Goal: Task Accomplishment & Management: Use online tool/utility

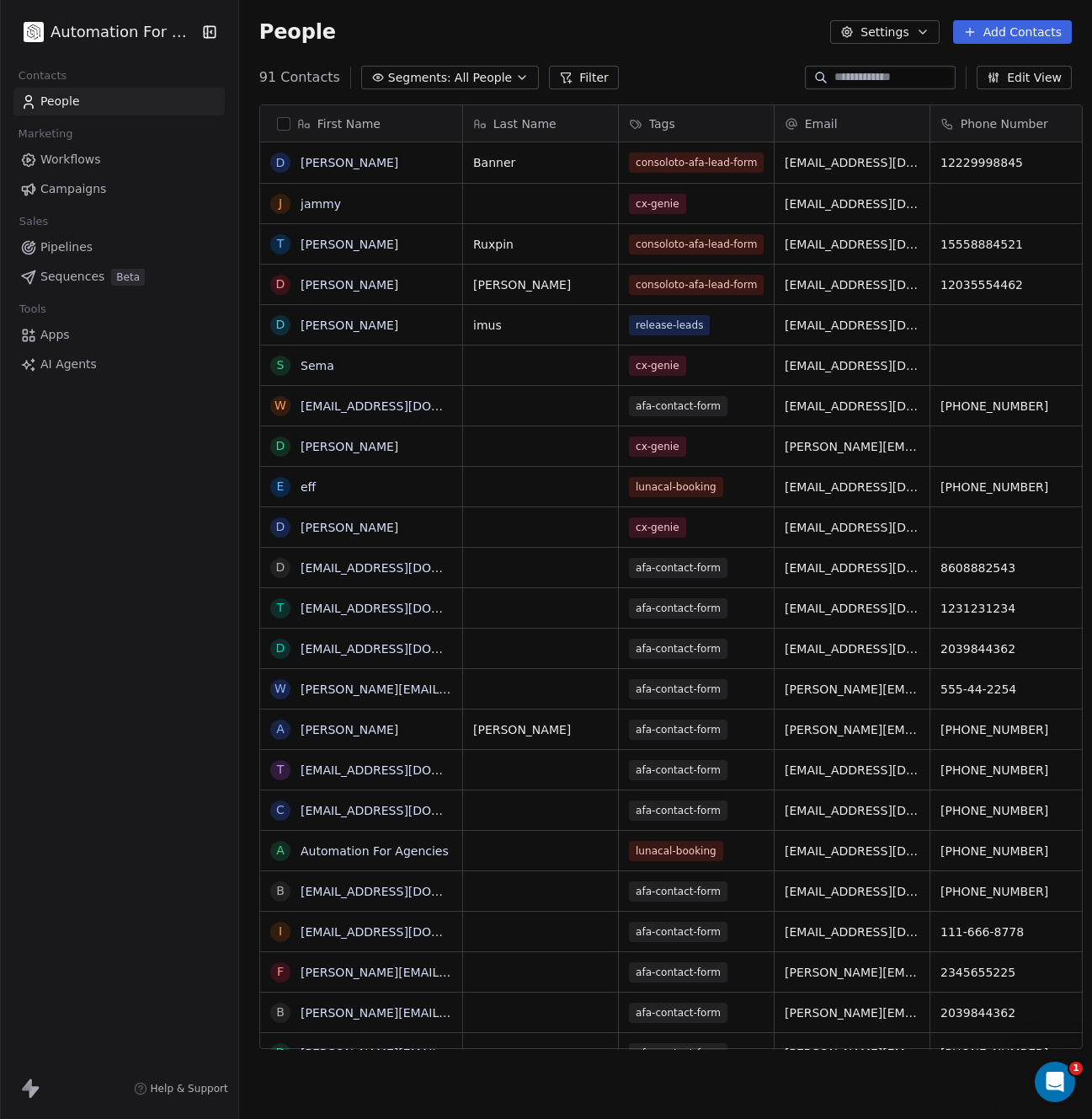
scroll to position [972, 851]
click at [66, 370] on span "AI Agents" at bounding box center [68, 365] width 56 height 18
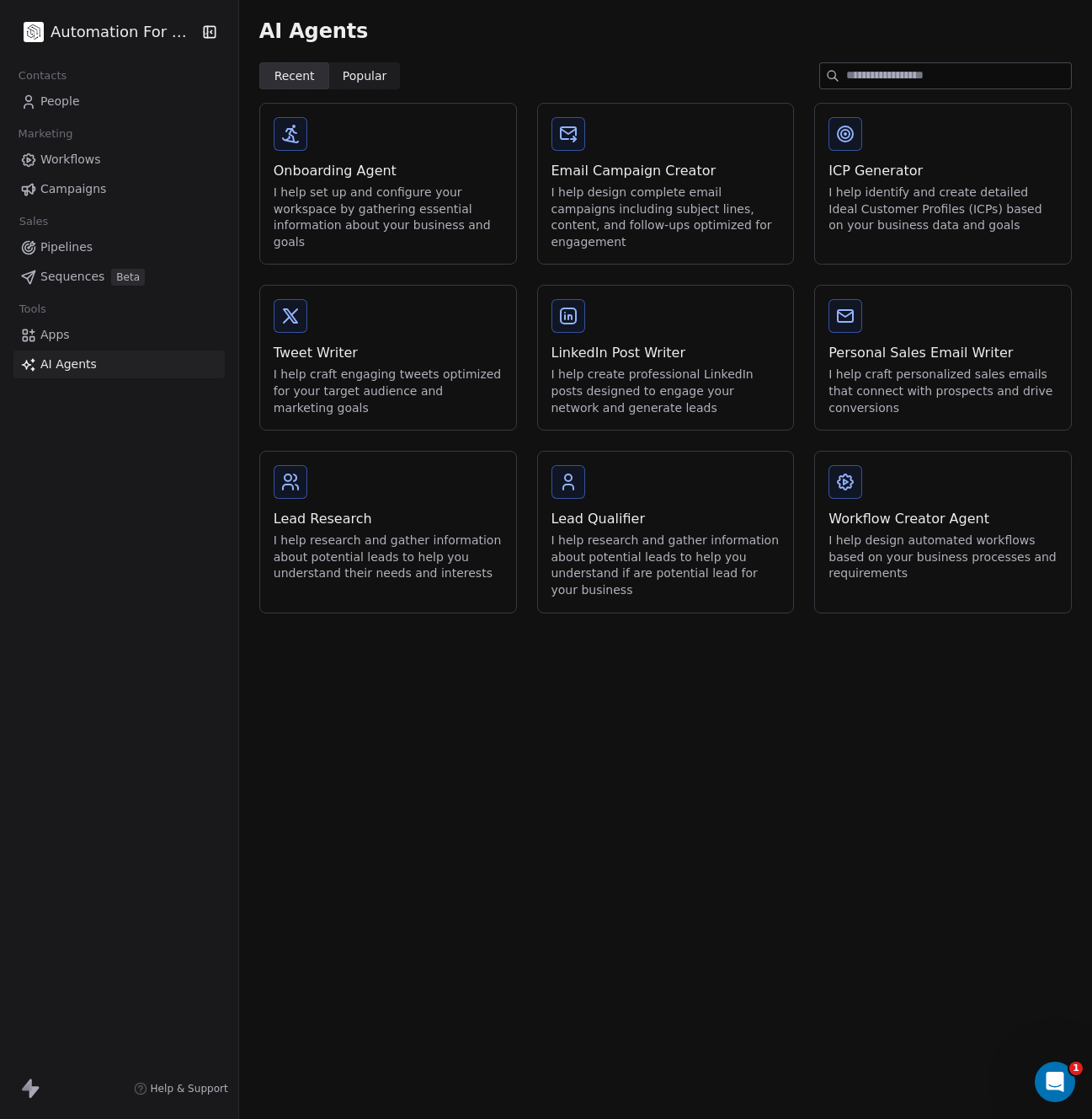
click at [61, 343] on span "Apps" at bounding box center [55, 335] width 30 height 18
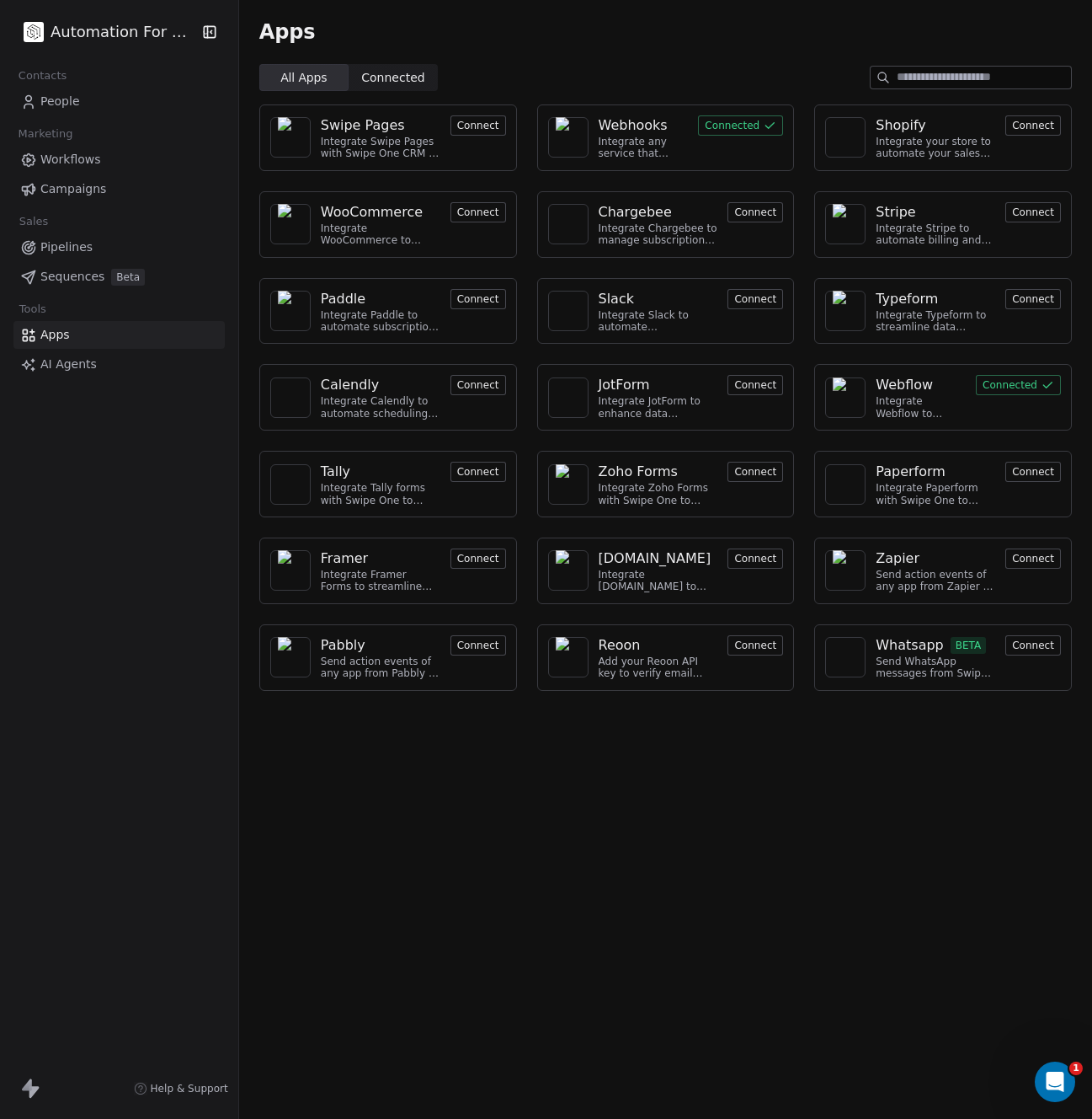
click at [710, 124] on button "Connected" at bounding box center [740, 125] width 85 height 21
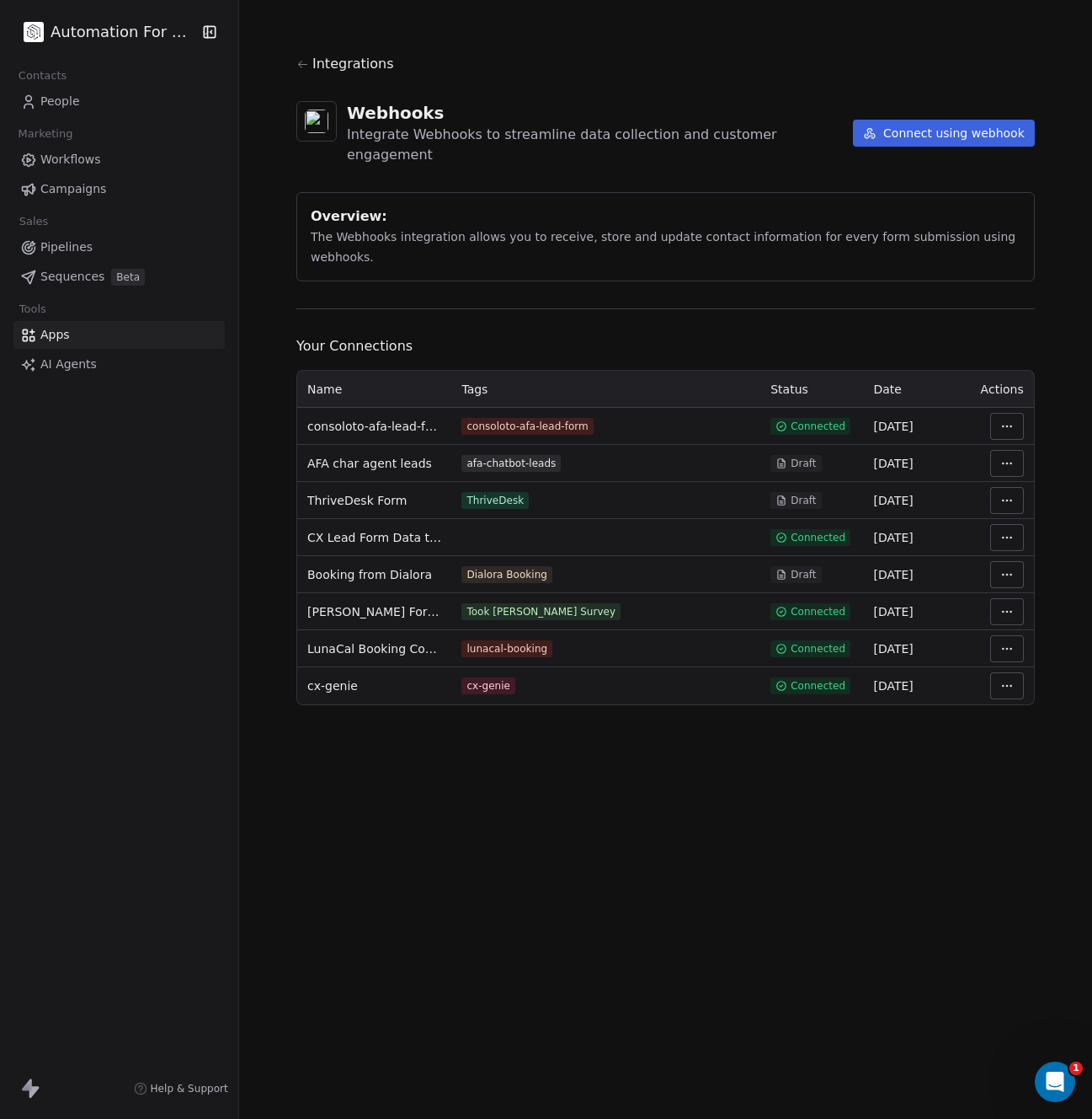
click at [895, 127] on button "Connect using webhook" at bounding box center [944, 132] width 182 height 27
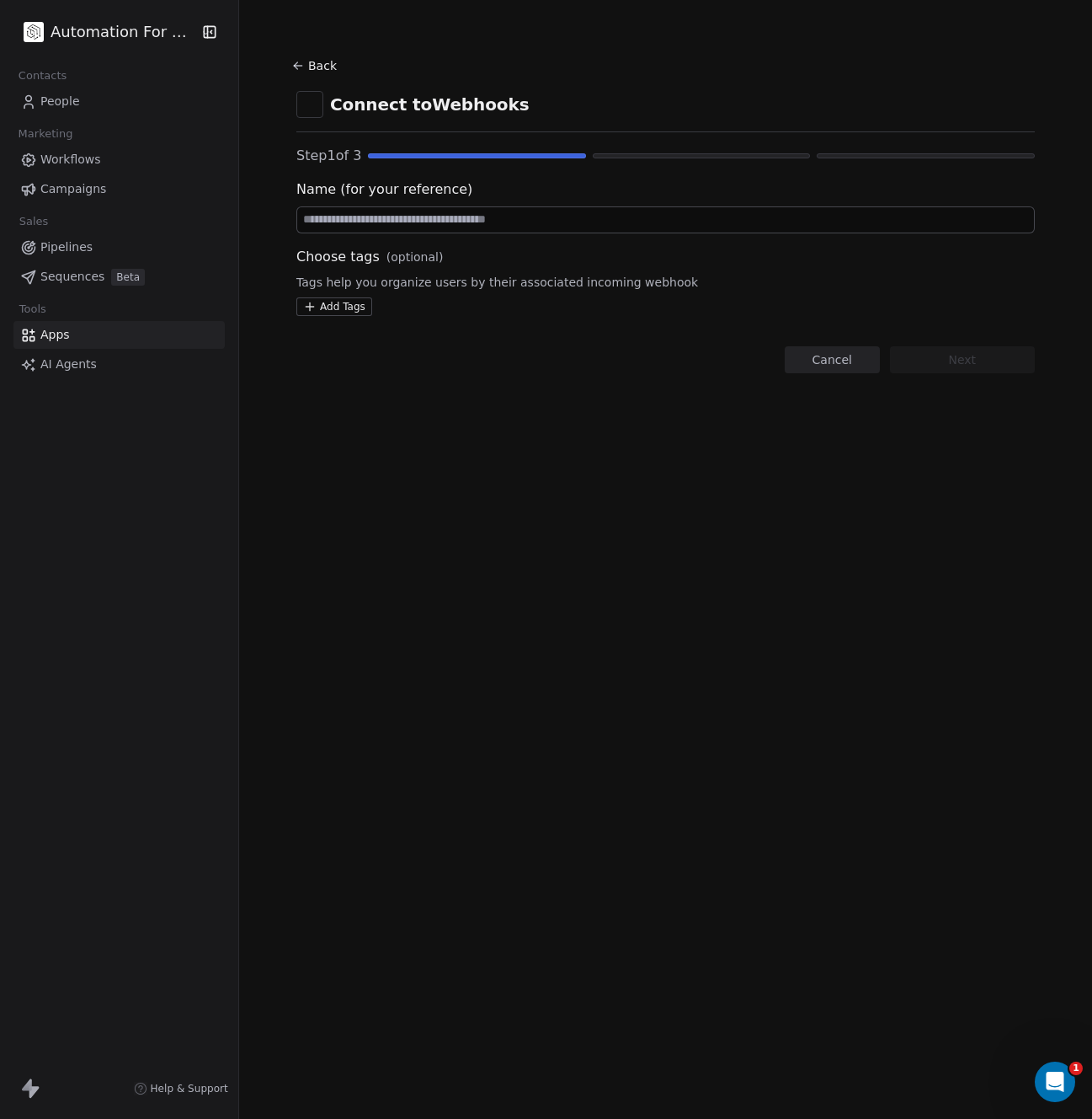
click at [360, 223] on input at bounding box center [666, 220] width 737 height 26
drag, startPoint x: 375, startPoint y: 220, endPoint x: 272, endPoint y: 207, distance: 103.8
click at [272, 207] on section "**********" at bounding box center [666, 213] width 820 height 427
type input "**********"
click at [341, 307] on html "**********" at bounding box center [546, 559] width 1092 height 1119
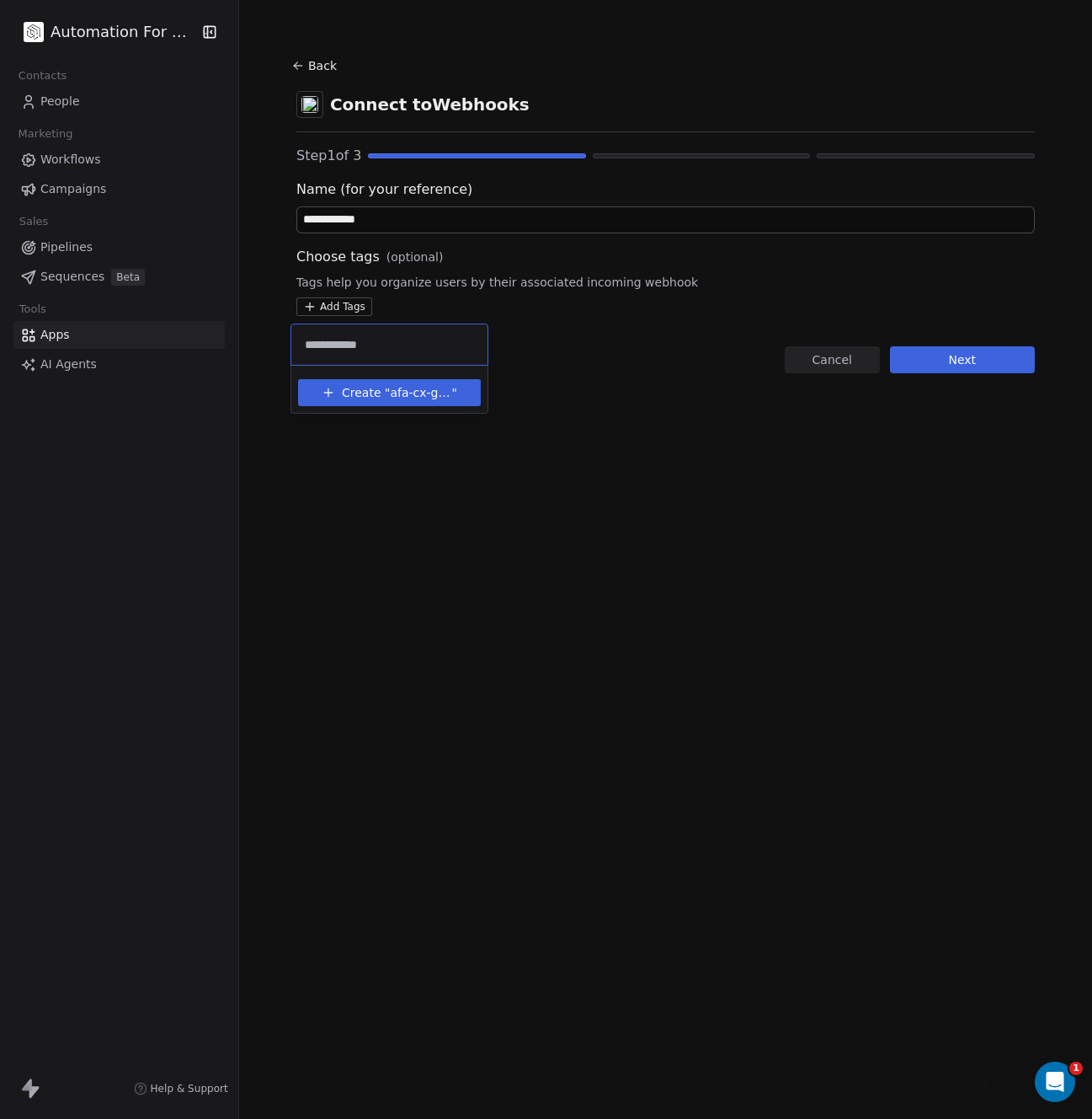
type input "**********"
click at [378, 391] on span "Create "" at bounding box center [366, 393] width 48 height 18
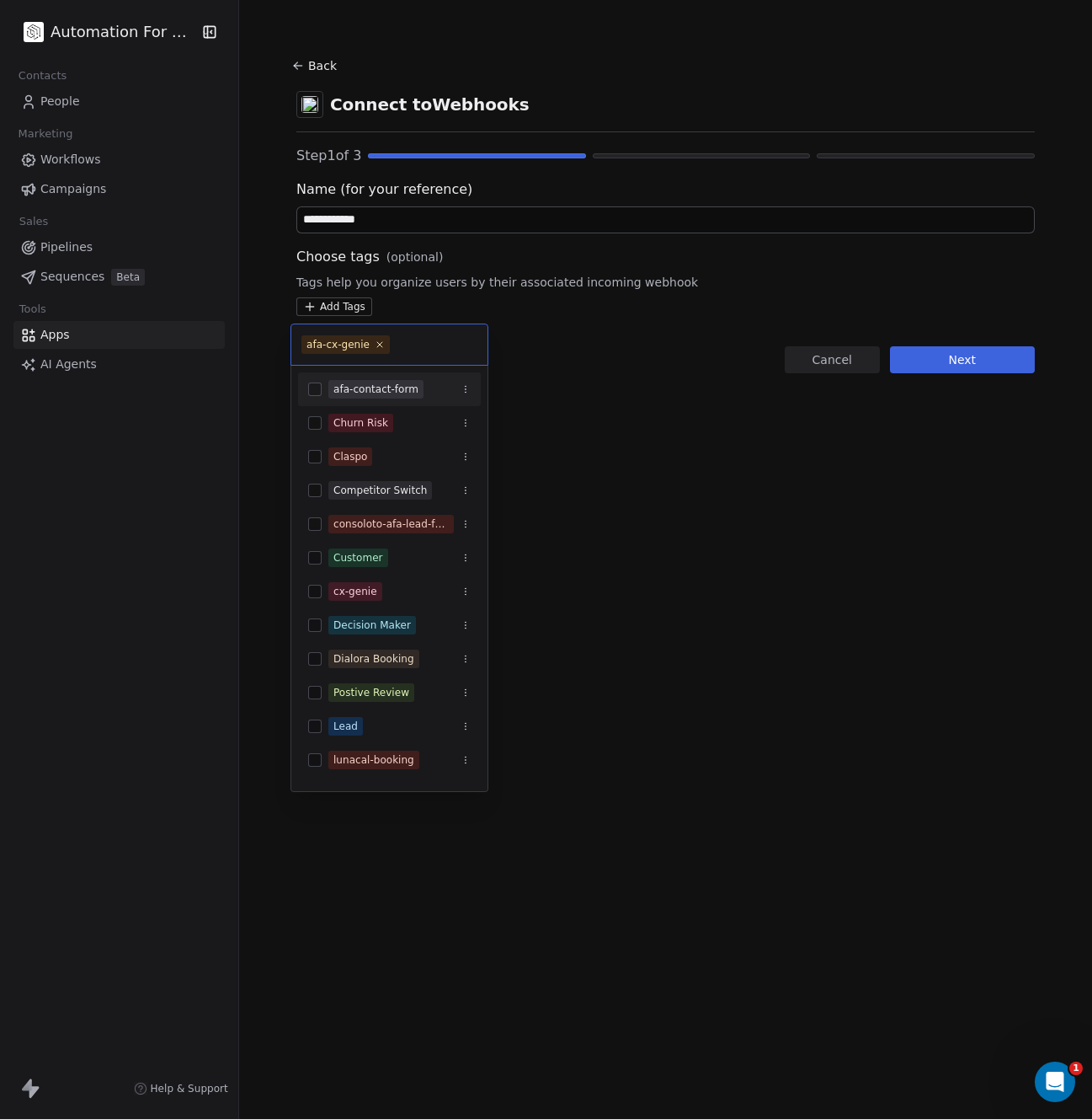
click at [657, 288] on html "**********" at bounding box center [546, 559] width 1092 height 1119
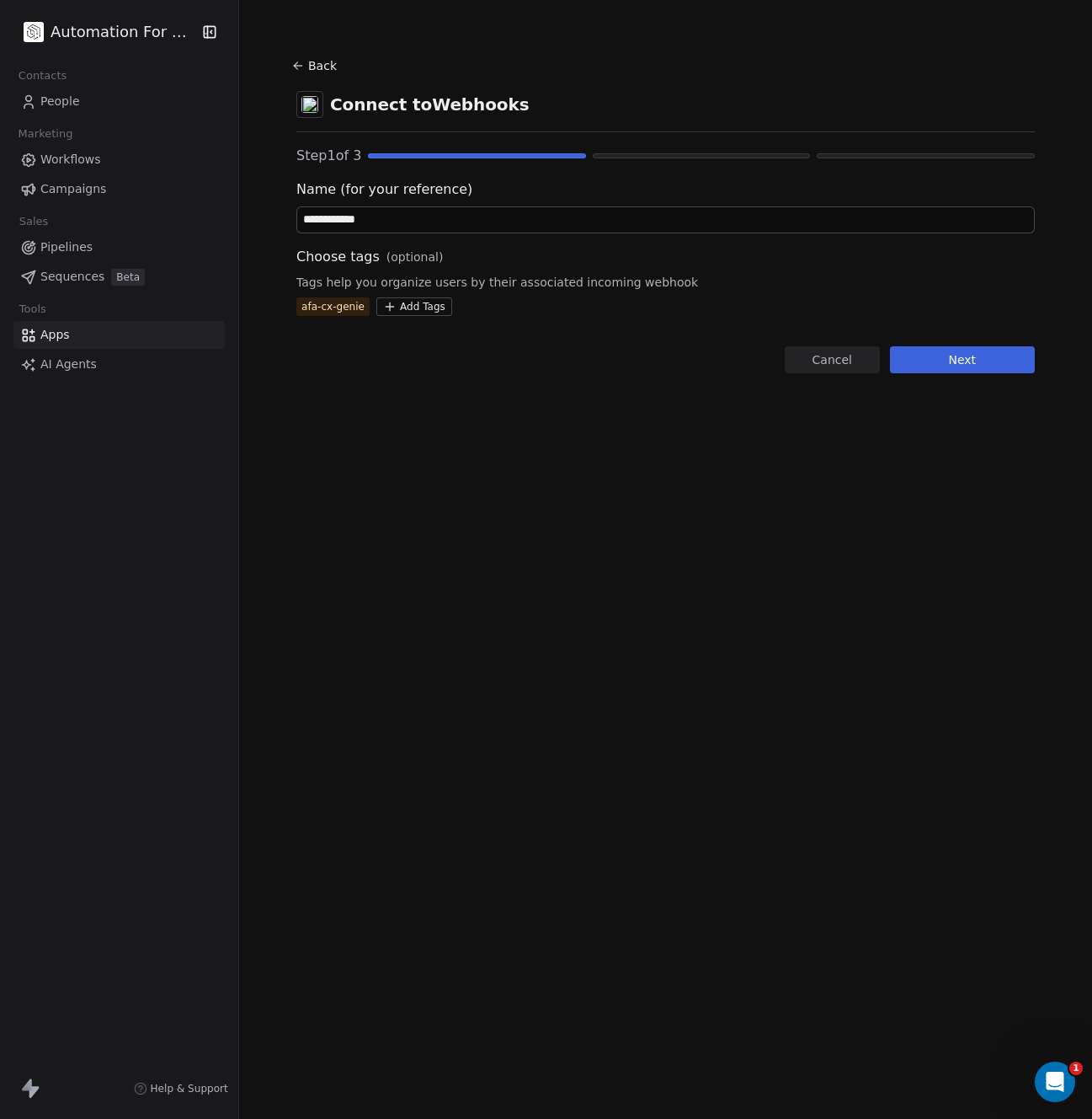
click at [971, 377] on section "**********" at bounding box center [666, 213] width 820 height 427
click at [959, 364] on button "Next" at bounding box center [962, 359] width 145 height 27
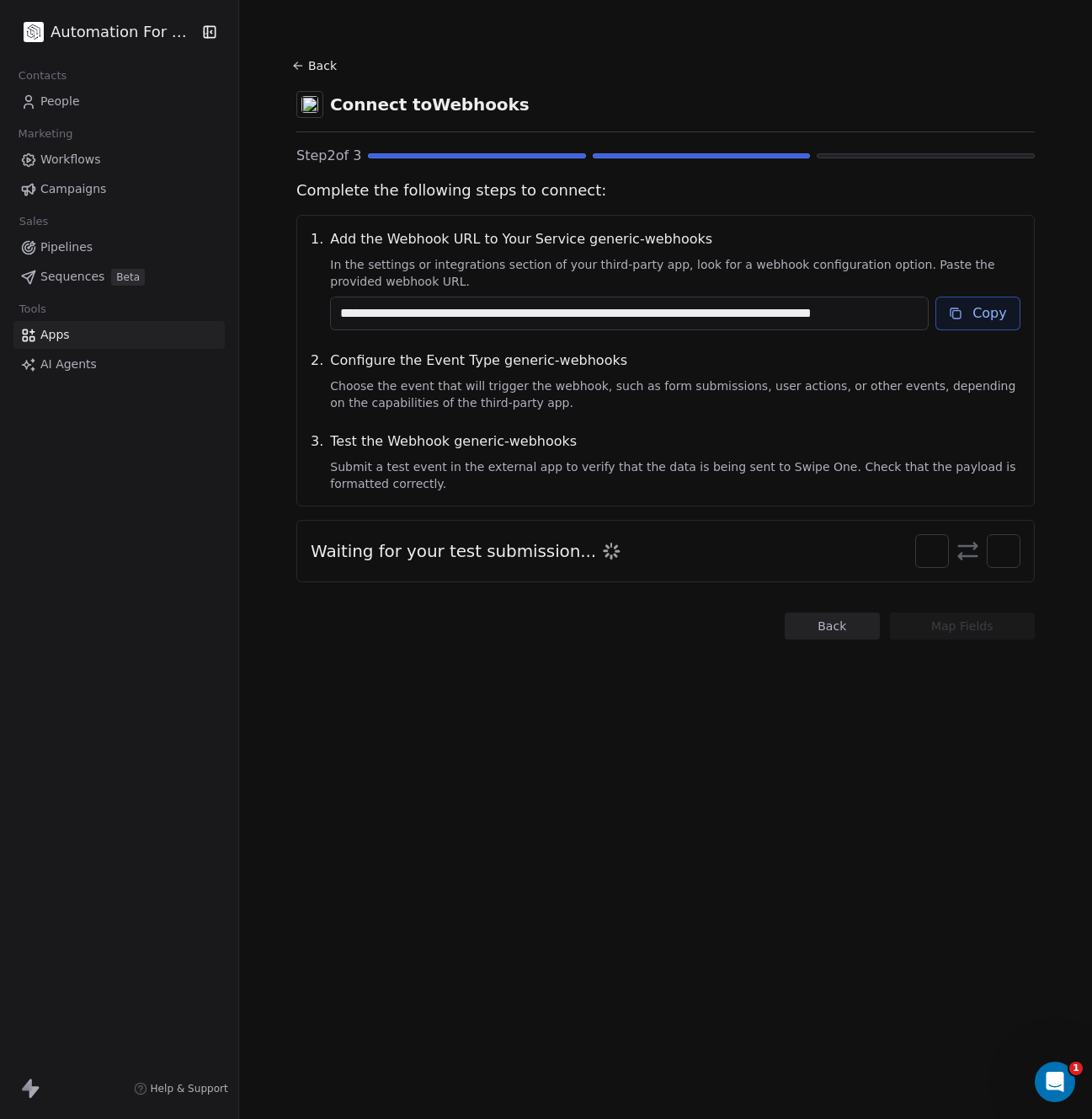
click at [969, 317] on button "Copy" at bounding box center [978, 314] width 85 height 34
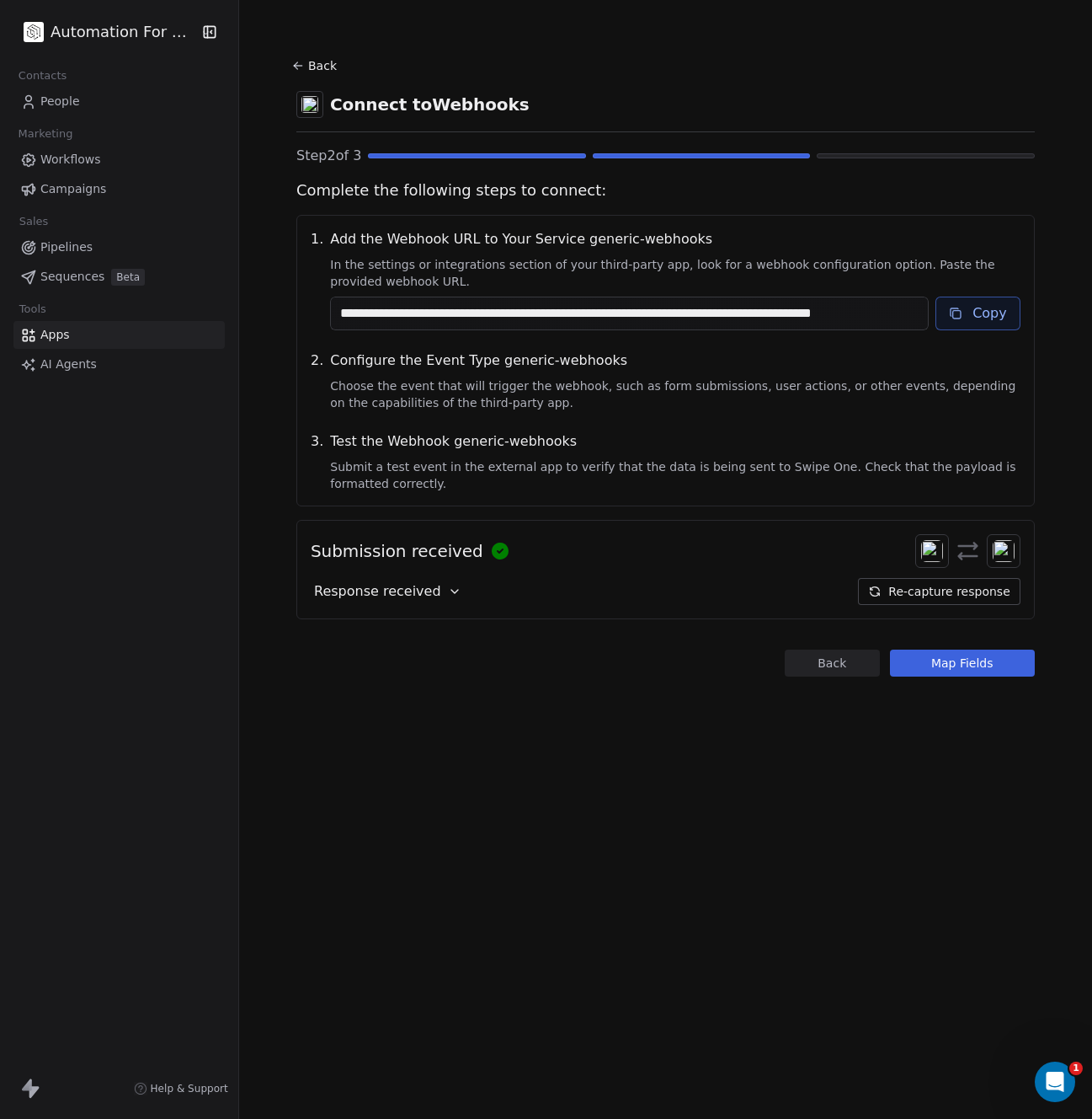
click at [915, 664] on button "Map Fields" at bounding box center [962, 663] width 145 height 27
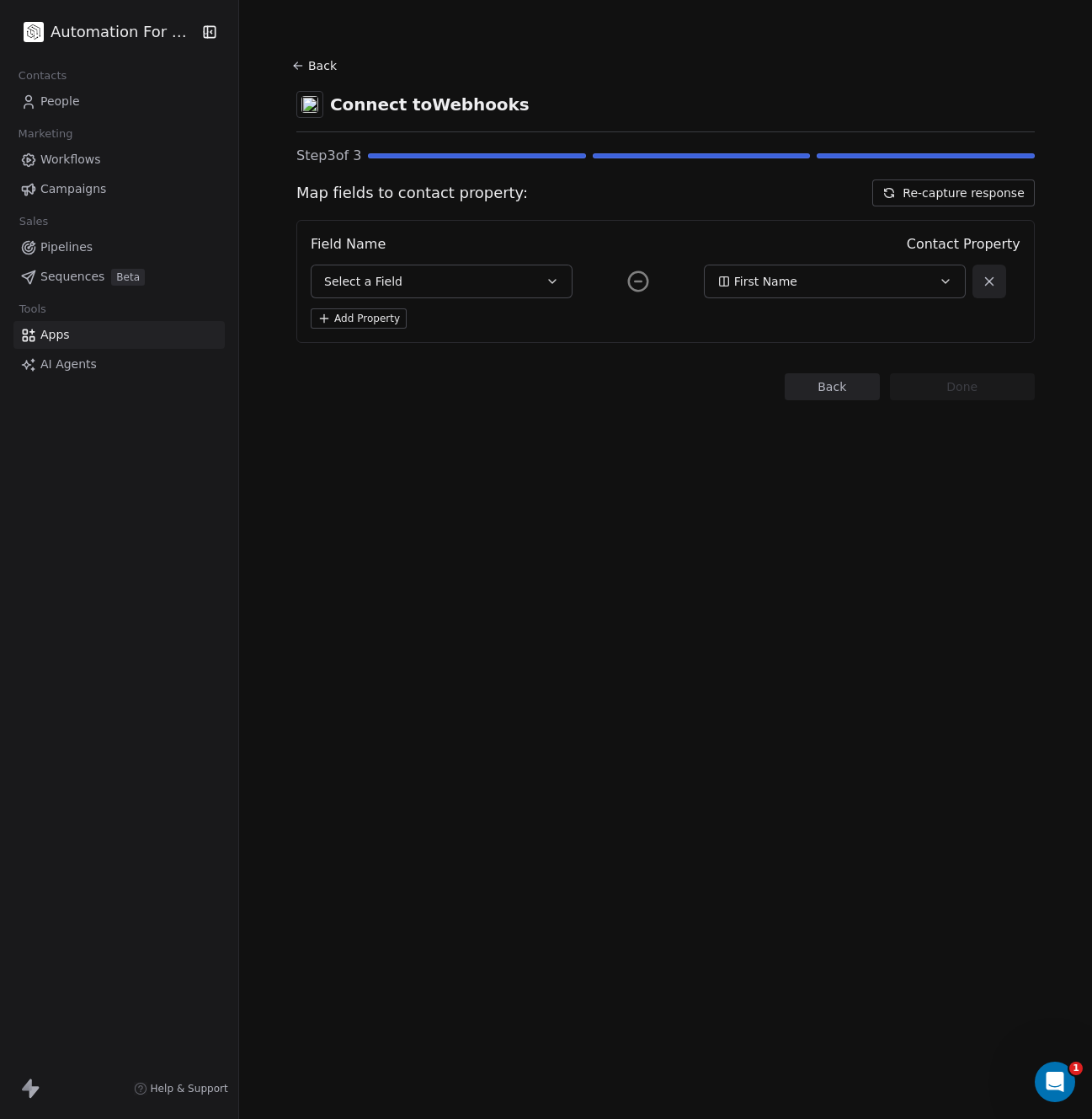
click at [293, 63] on icon at bounding box center [299, 66] width 14 height 14
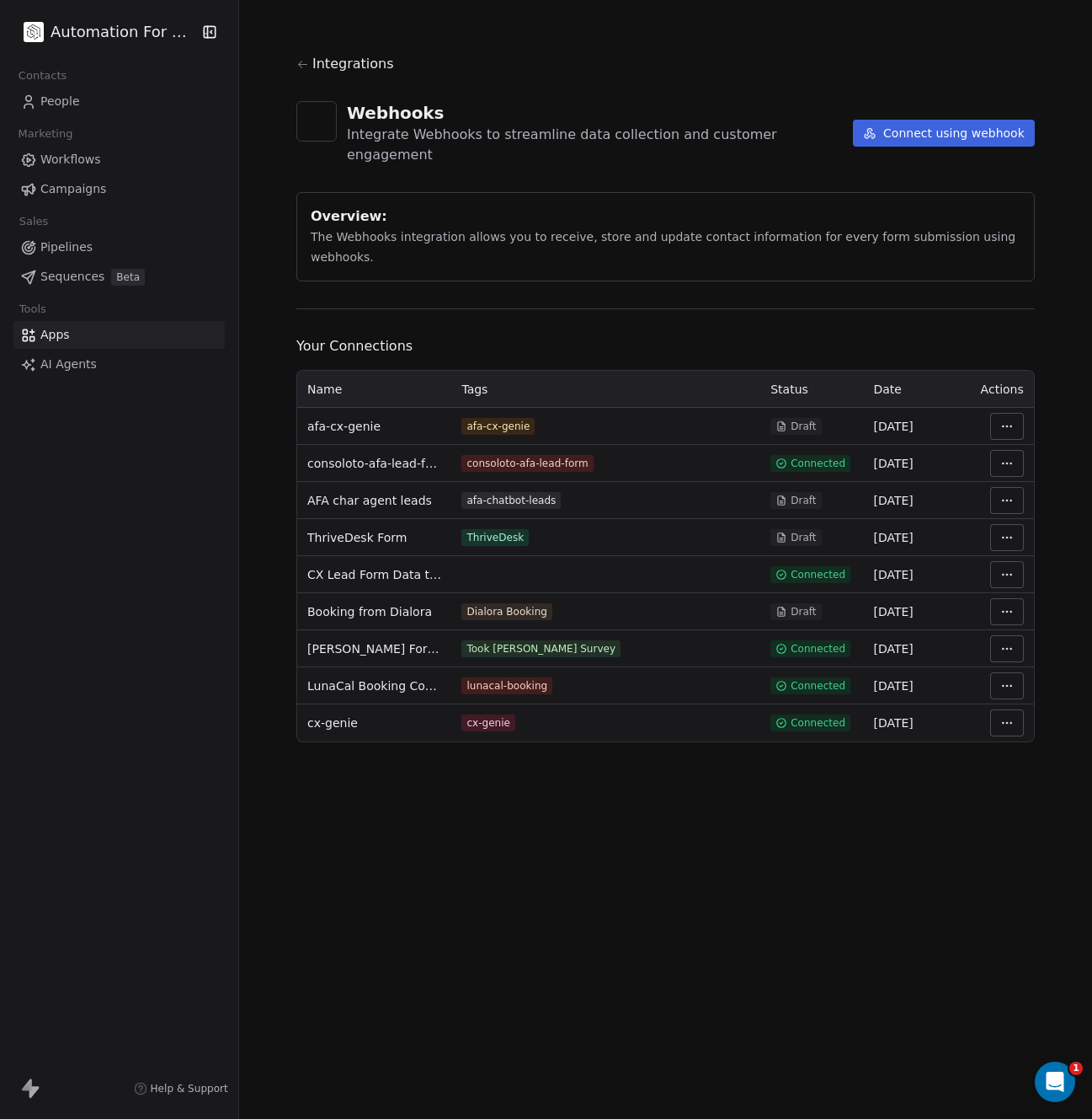
click at [999, 385] on html "Automation For Agencies Contacts People Marketing Workflows Campaigns Sales Pip…" at bounding box center [546, 559] width 1092 height 1119
click at [1000, 507] on div "Manage Mapping" at bounding box center [1024, 503] width 121 height 27
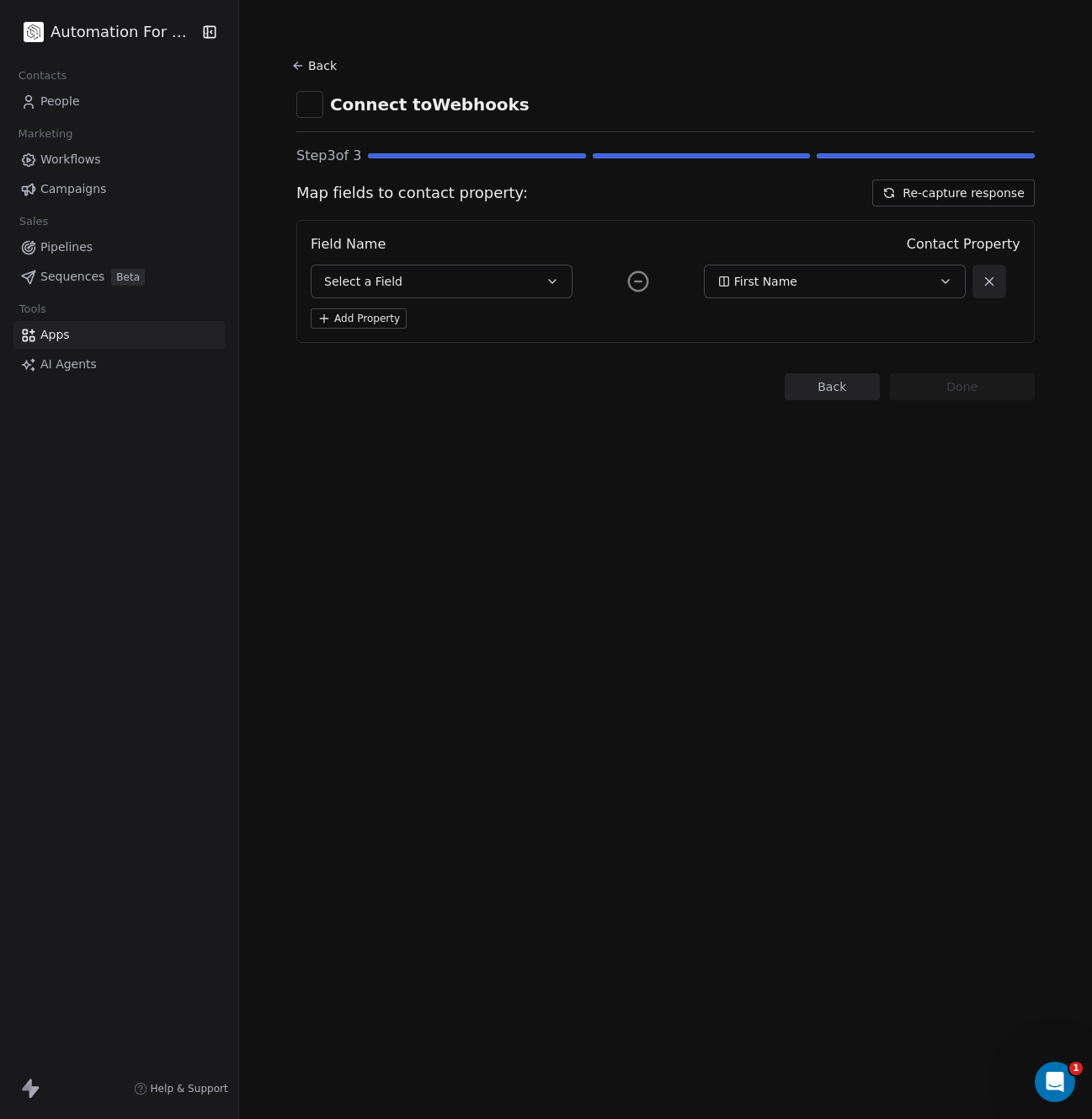
click at [938, 200] on button "Re-capture response" at bounding box center [953, 192] width 162 height 27
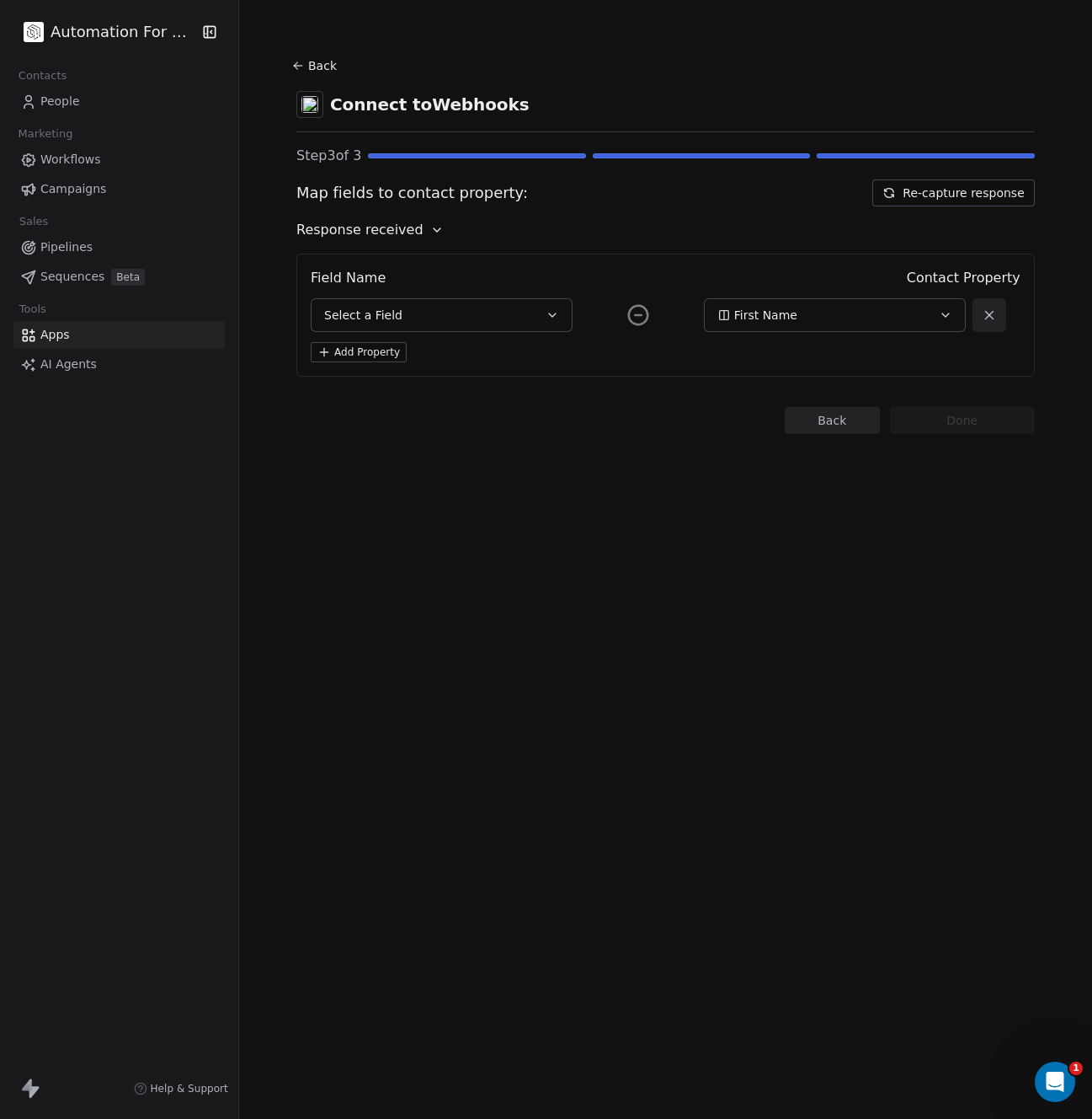
click at [888, 189] on icon at bounding box center [890, 193] width 14 height 14
click at [546, 317] on icon "button" at bounding box center [553, 315] width 14 height 14
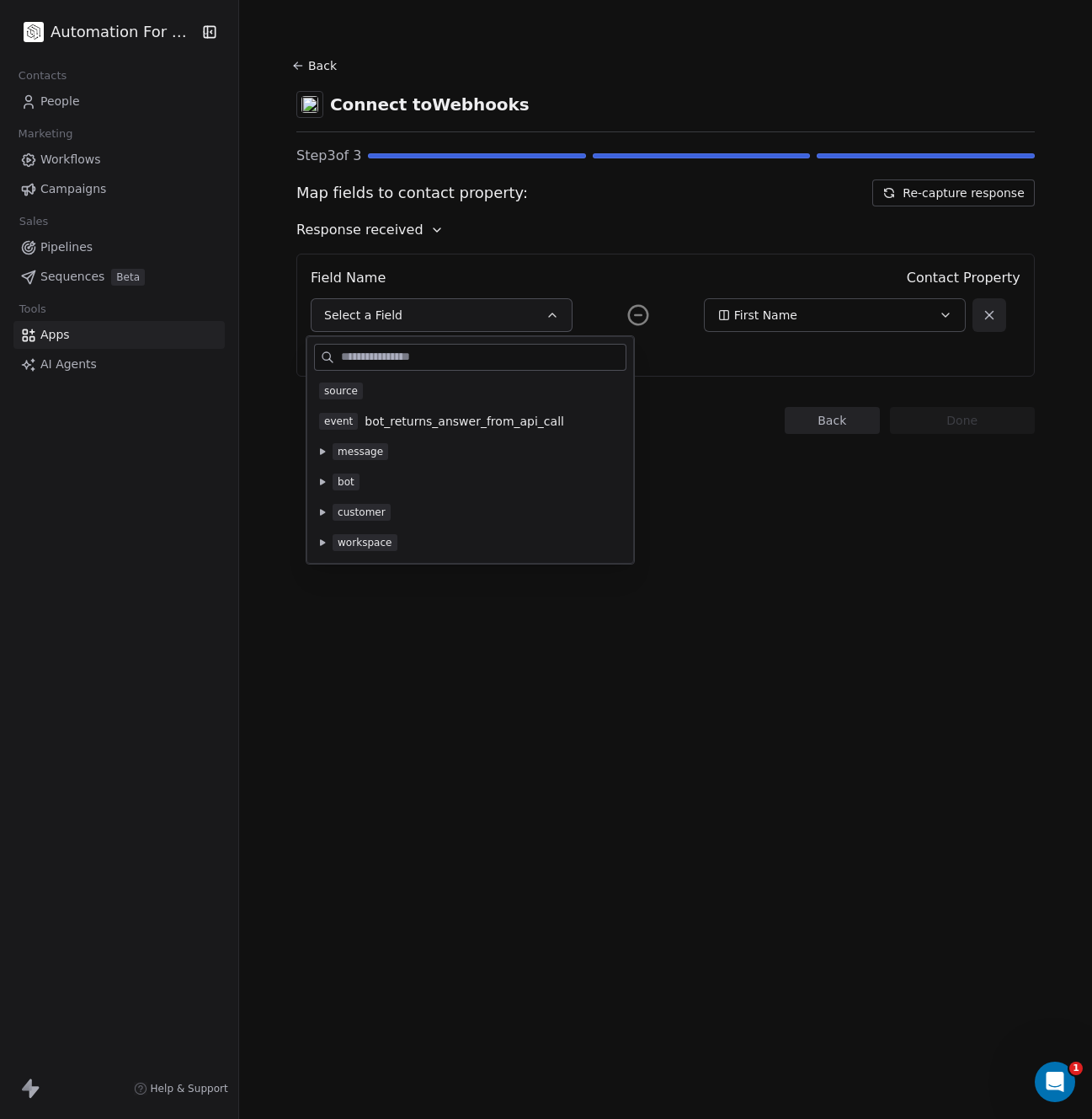
click at [697, 494] on div "Back Connect to Webhooks Step 3 of 3 Map fields to contact property: Re-capture…" at bounding box center [666, 559] width 853 height 1119
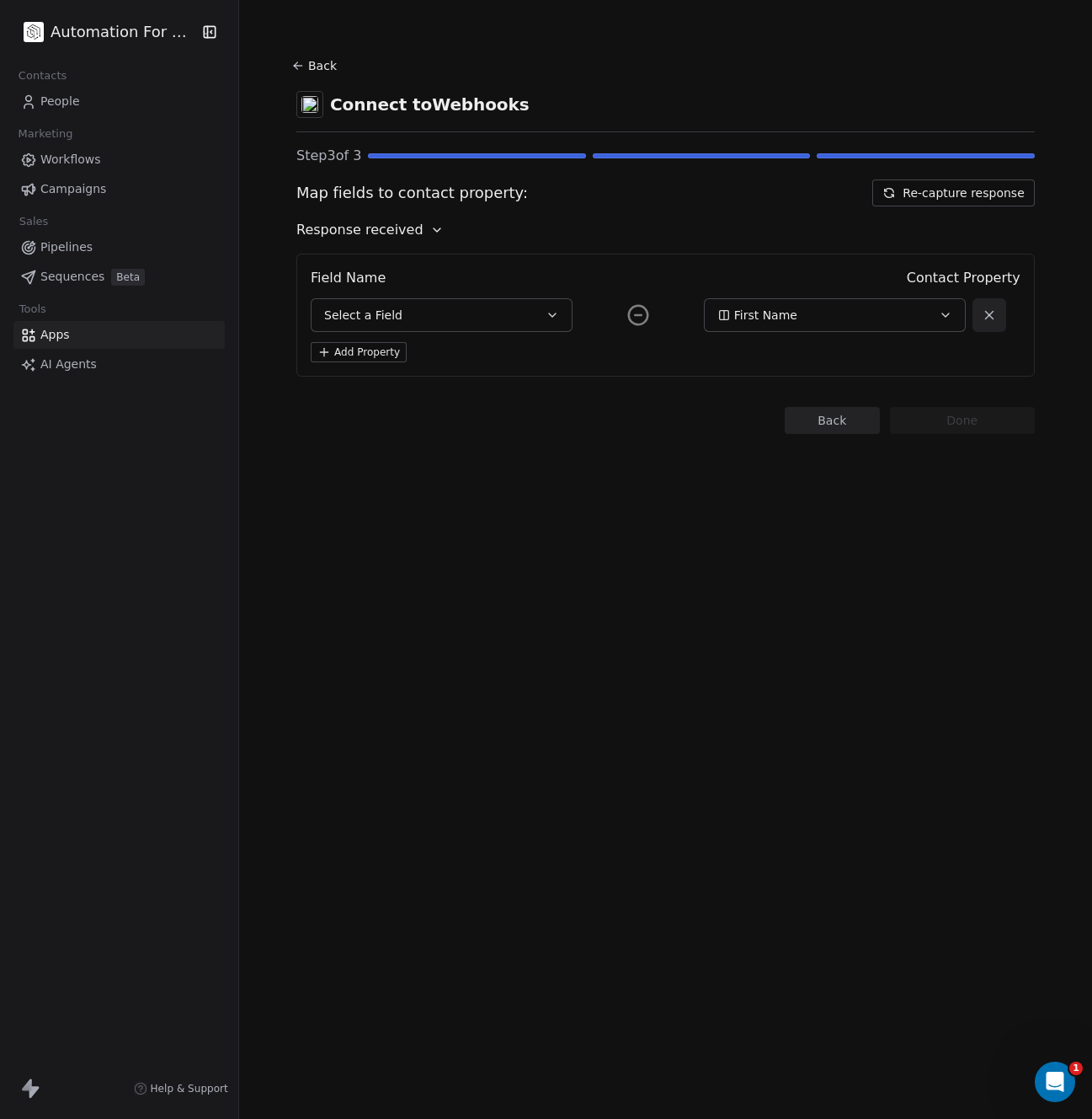
click at [752, 319] on span "First Name" at bounding box center [766, 315] width 63 height 17
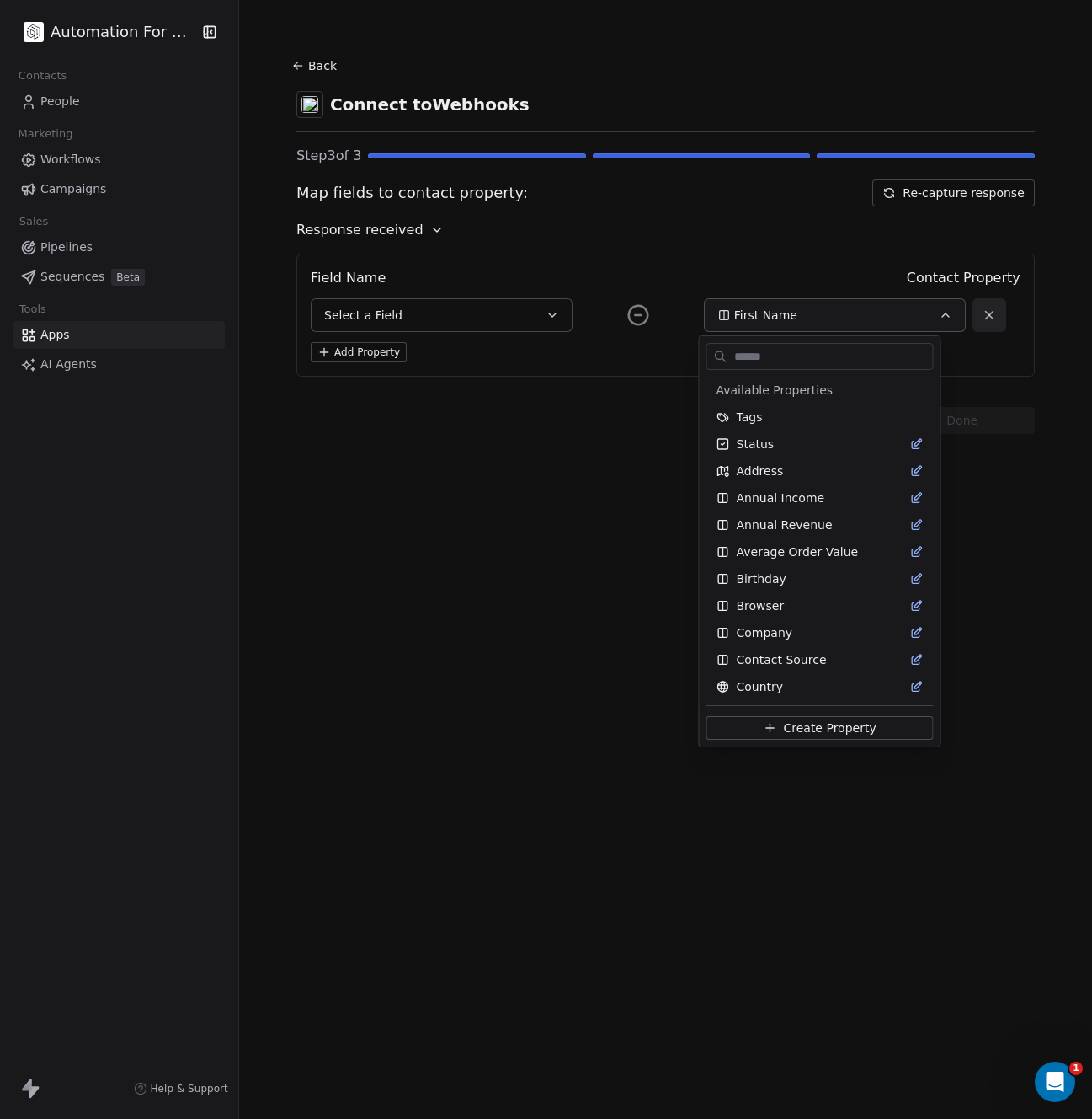
scroll to position [270, 0]
click at [566, 385] on html "Automation For Agencies Contacts People Marketing Workflows Campaigns Sales Pip…" at bounding box center [546, 559] width 1092 height 1119
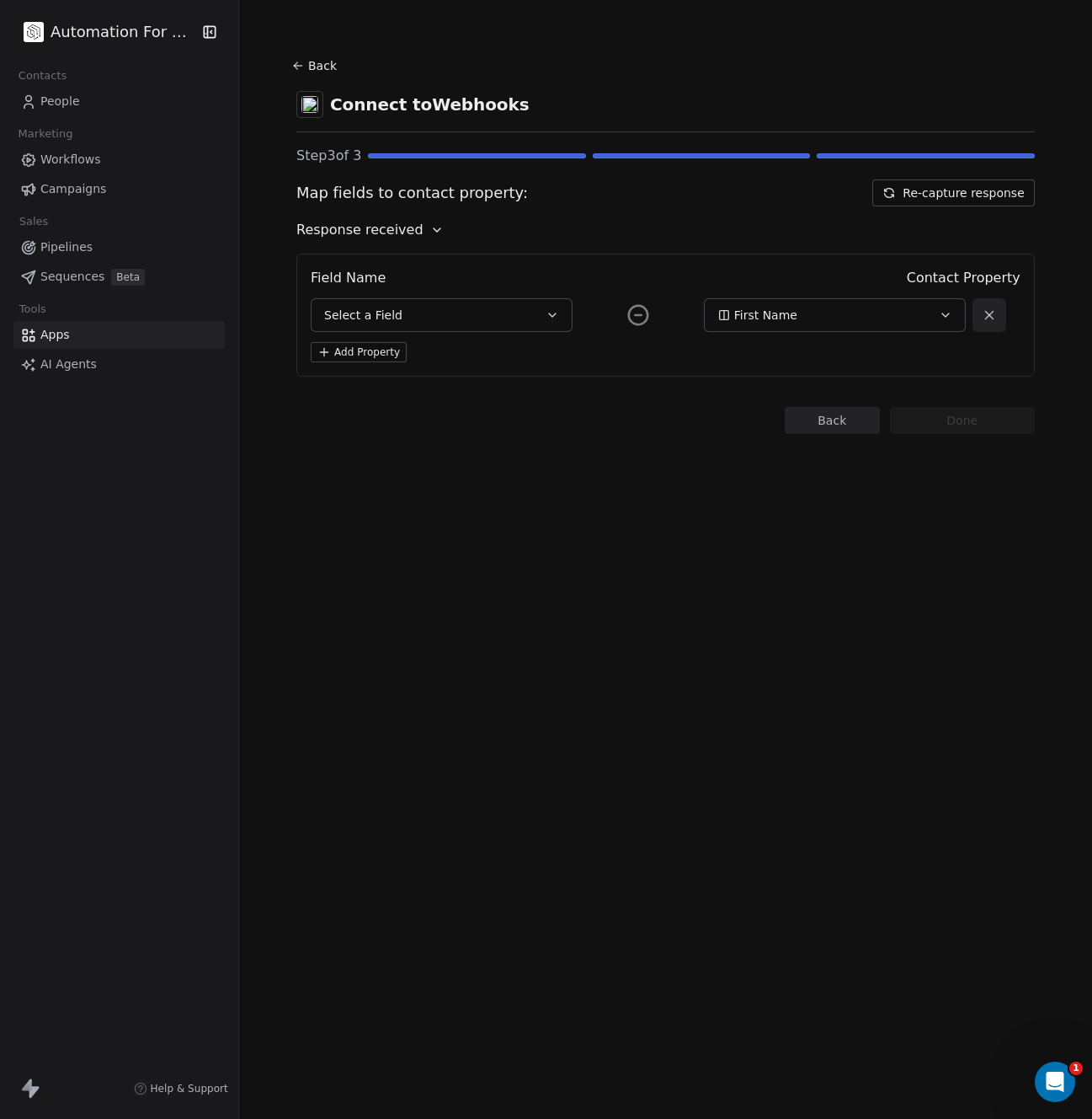
click at [546, 314] on icon "button" at bounding box center [553, 315] width 14 height 14
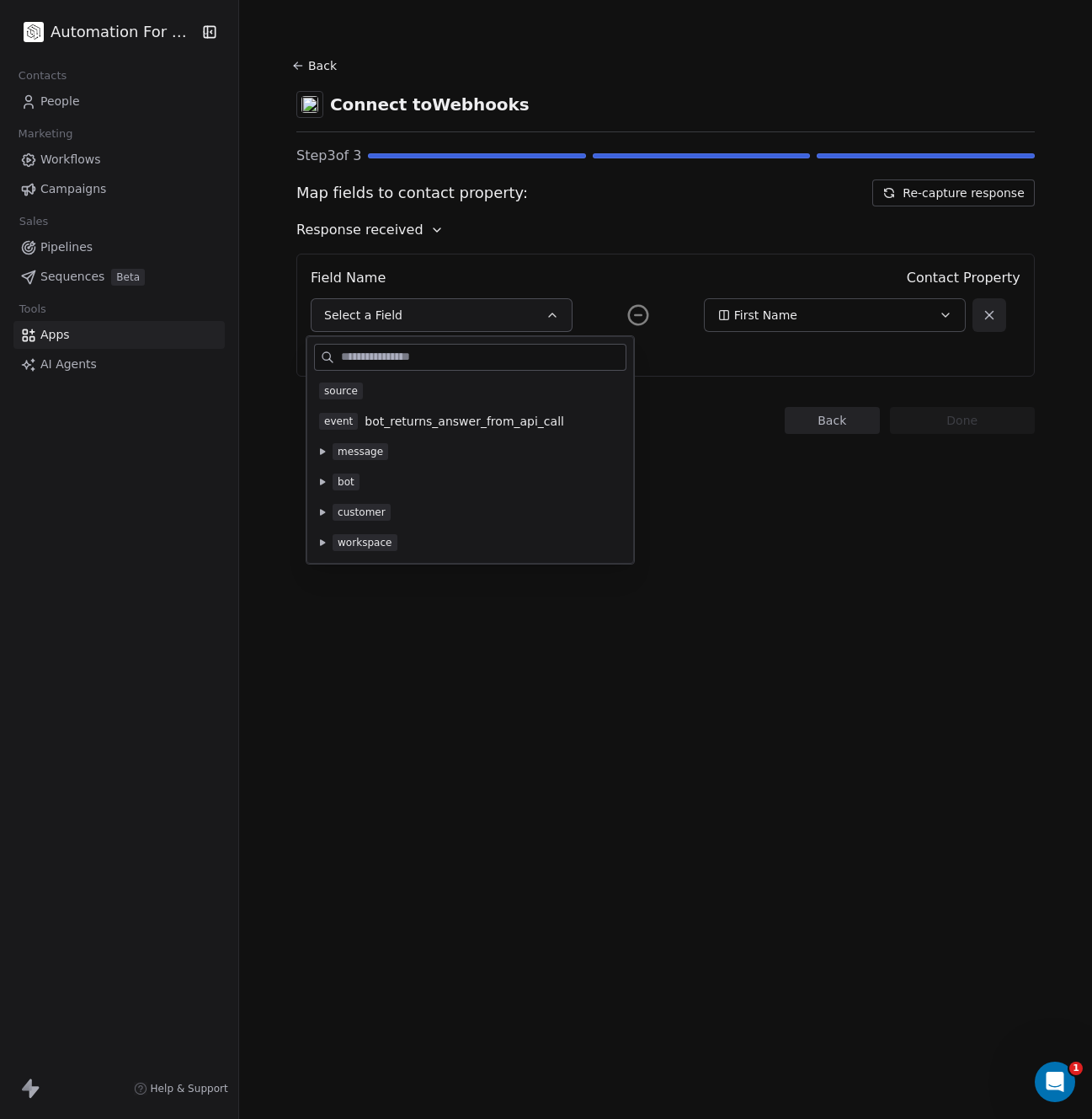
click at [322, 455] on button at bounding box center [322, 452] width 14 height 14
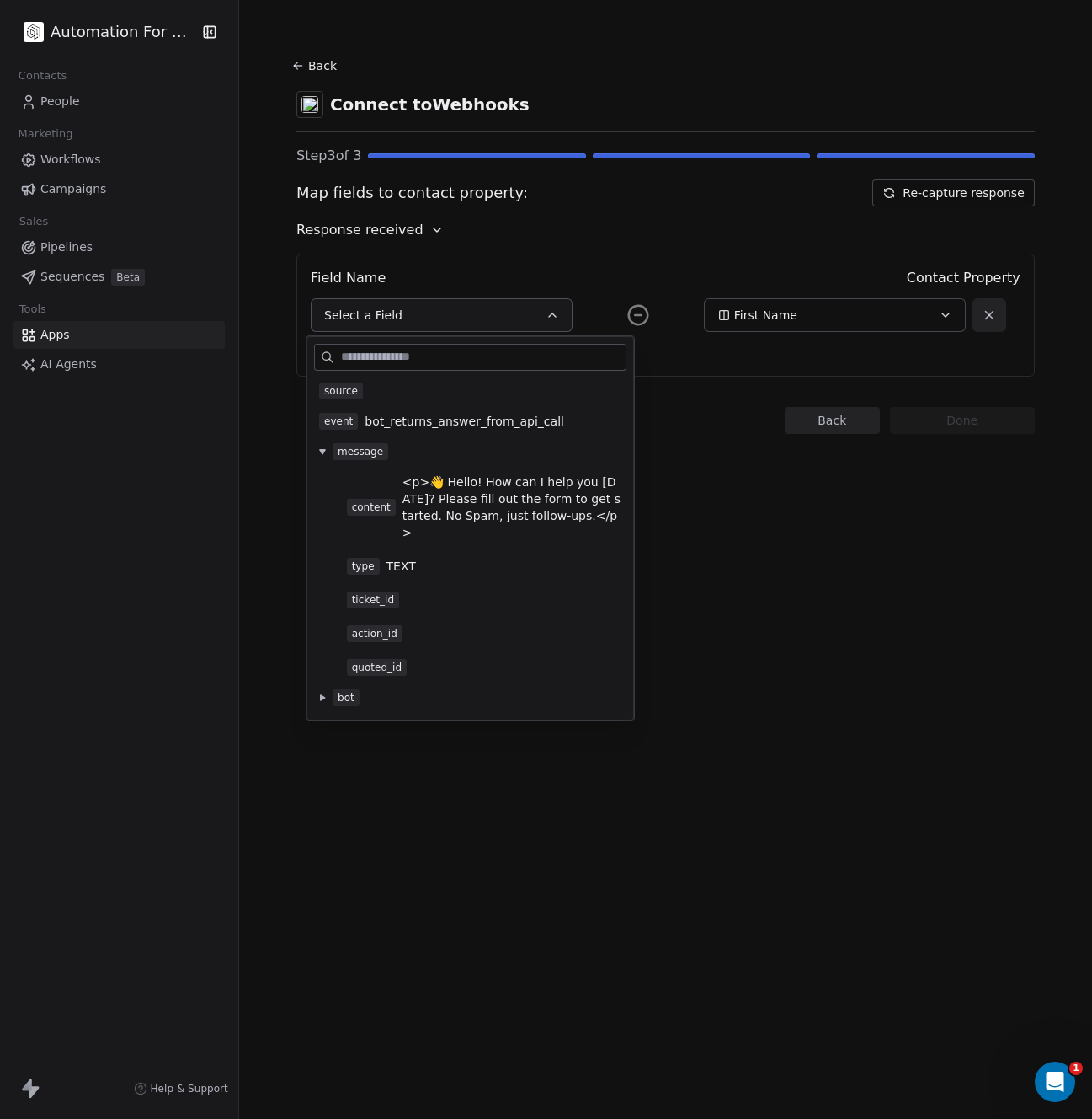
click at [353, 356] on input at bounding box center [483, 358] width 285 height 26
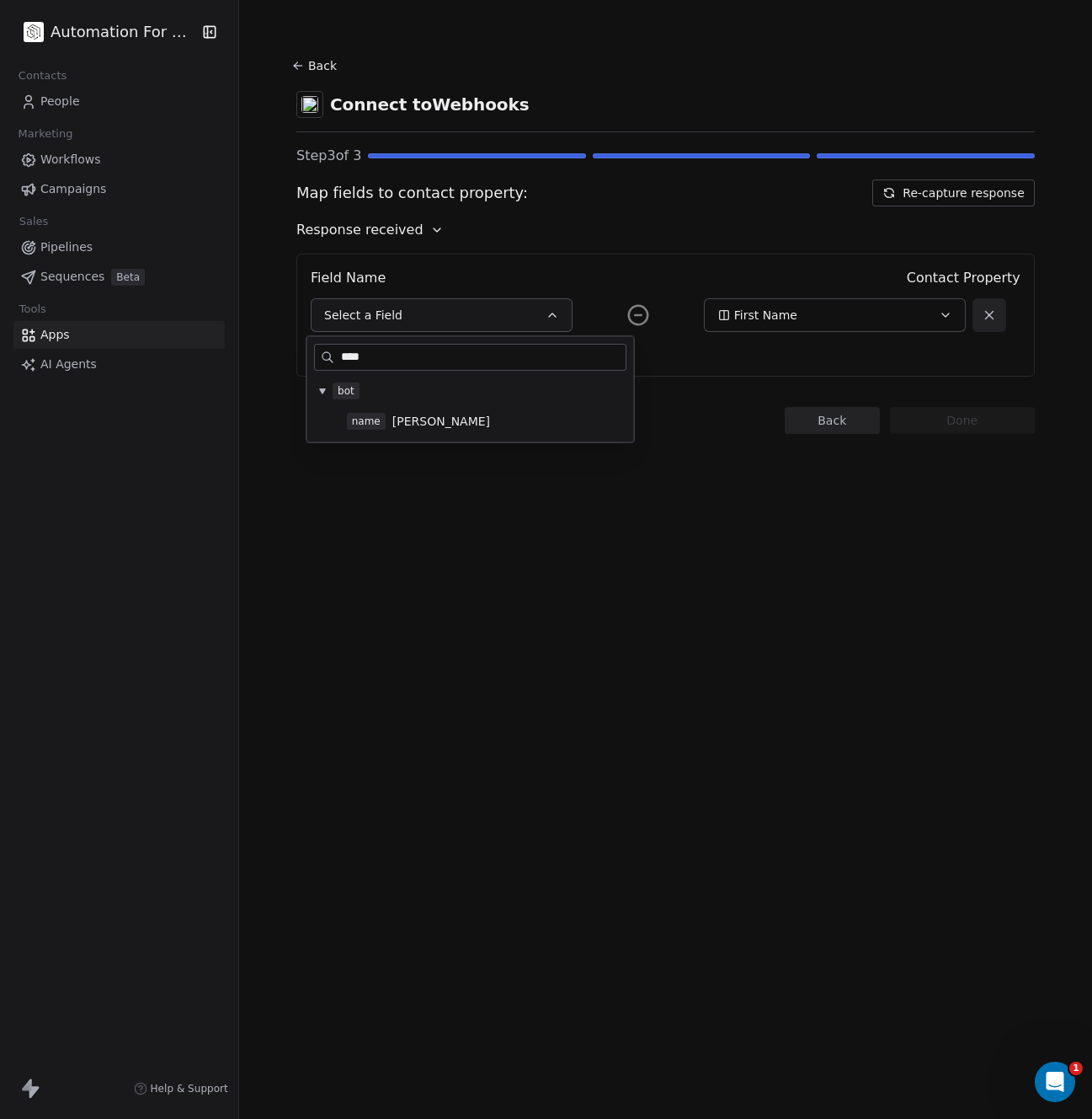
type input "****"
click at [404, 420] on span "[PERSON_NAME]" at bounding box center [441, 421] width 98 height 17
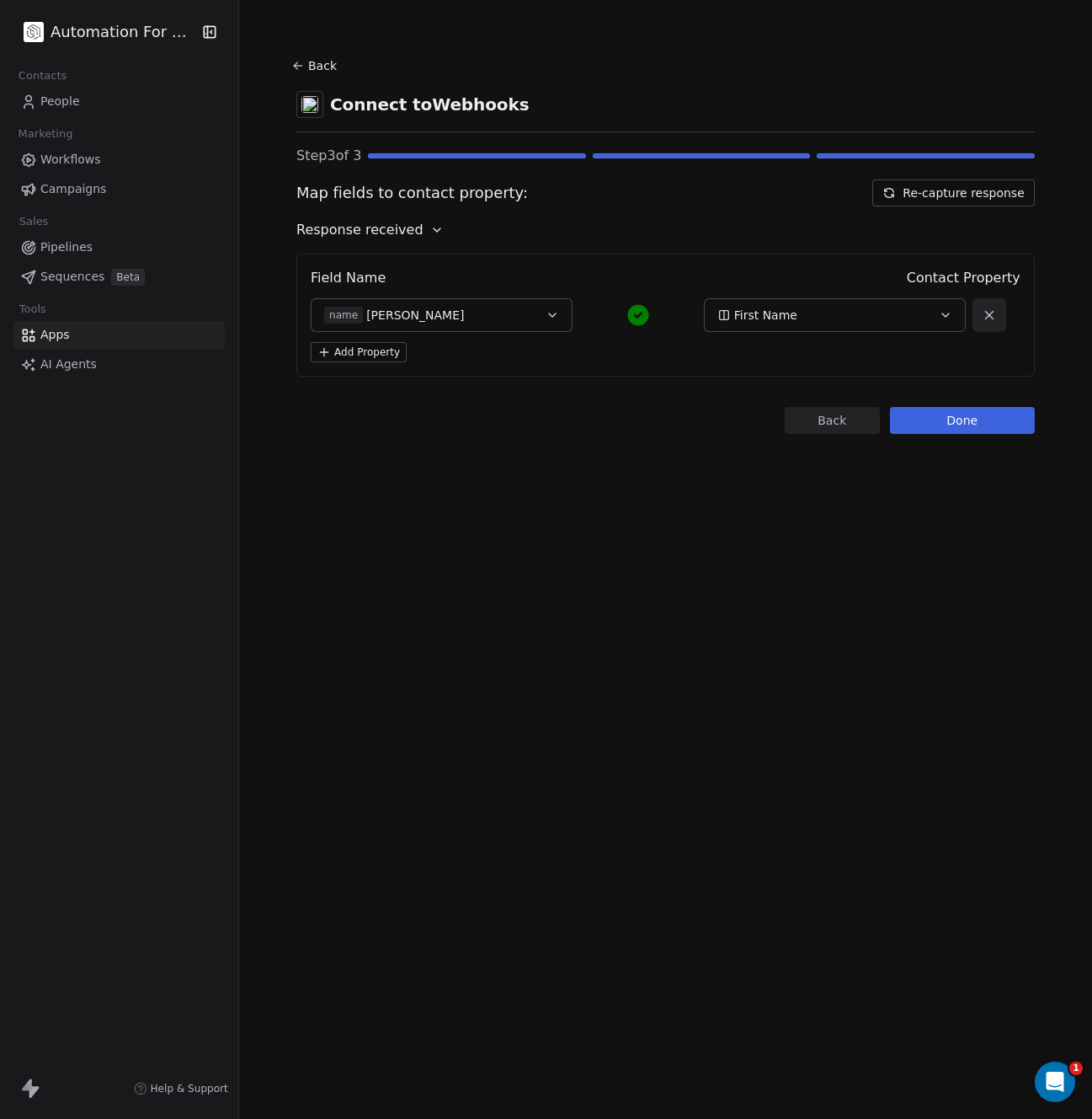
click at [383, 358] on button "Add Property" at bounding box center [358, 352] width 96 height 21
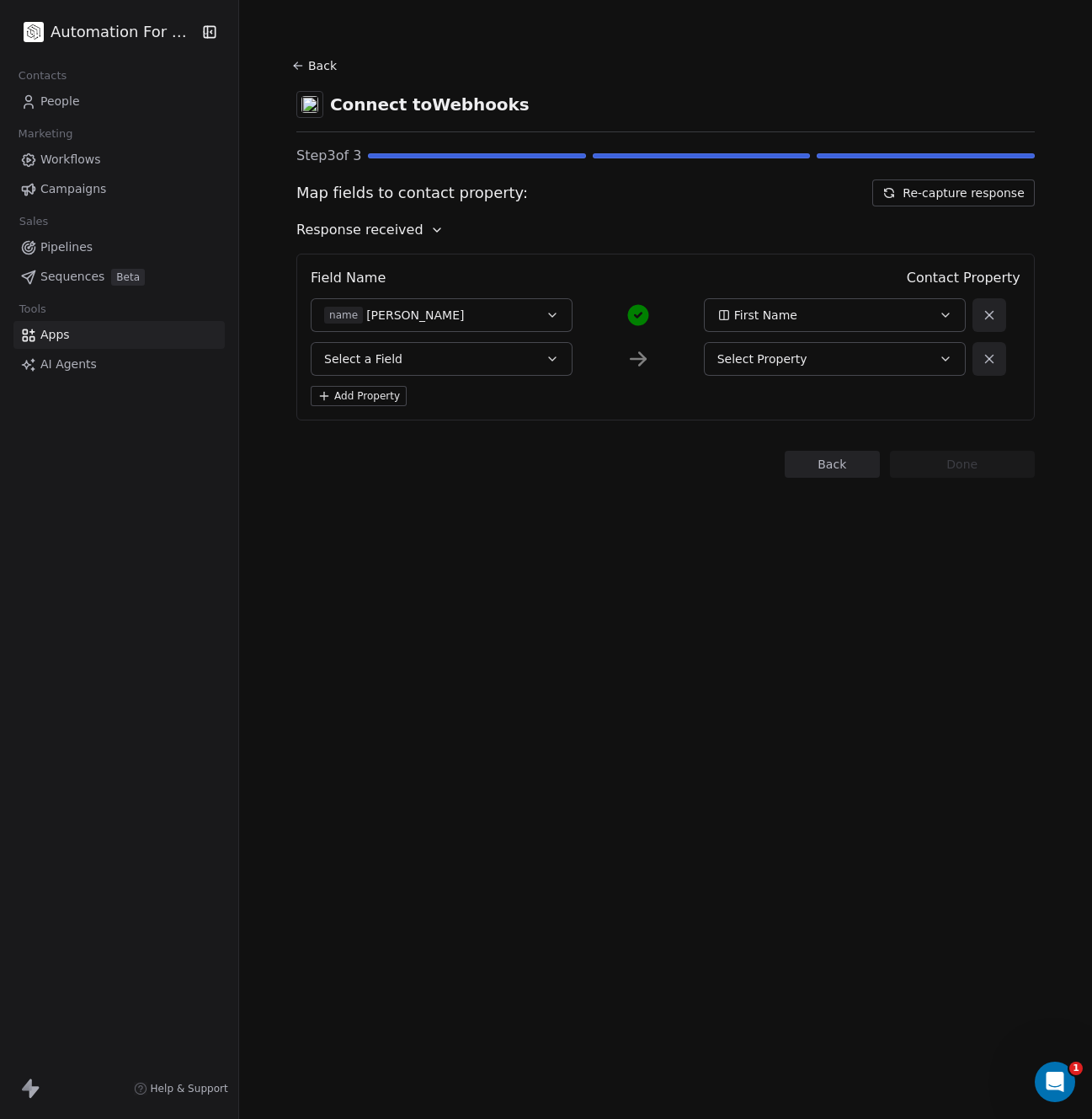
click at [384, 358] on span "Select a Field" at bounding box center [363, 359] width 78 height 17
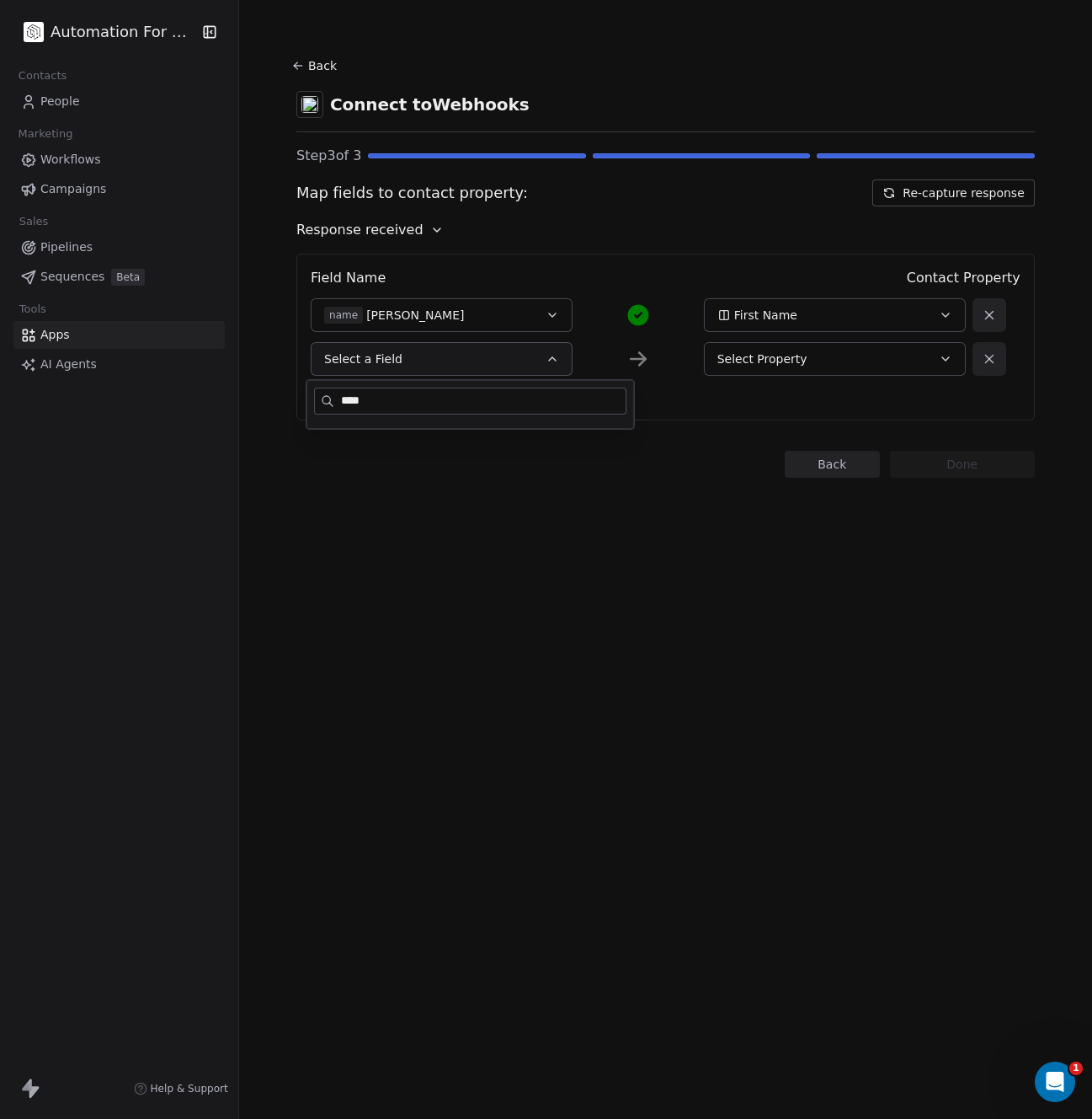
type input "*****"
click at [417, 407] on input "*****" at bounding box center [483, 401] width 285 height 26
drag, startPoint x: 412, startPoint y: 402, endPoint x: 335, endPoint y: 393, distance: 77.5
click at [335, 393] on div "*****" at bounding box center [470, 400] width 312 height 27
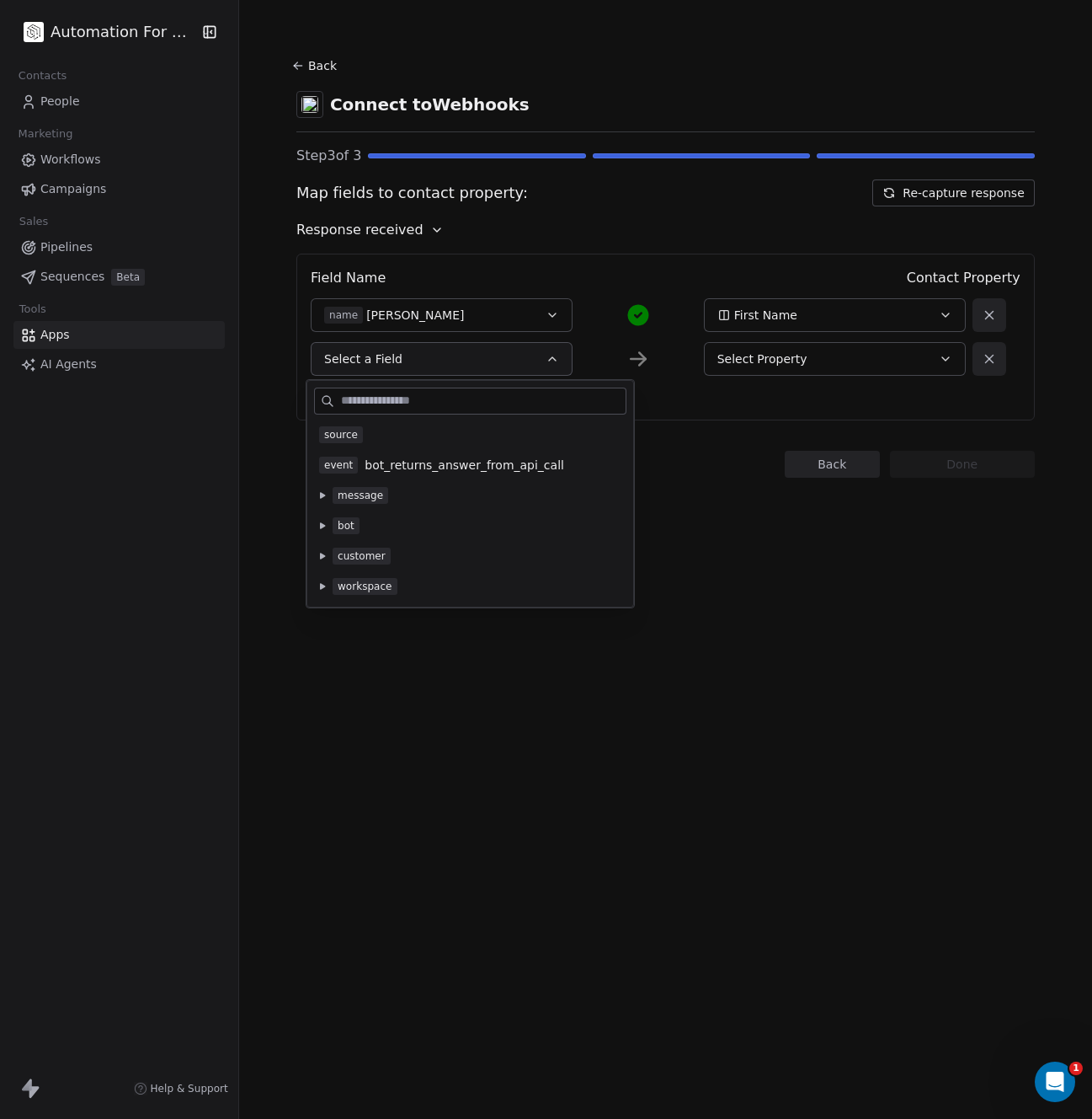
click at [734, 353] on span "Select Property" at bounding box center [762, 359] width 90 height 17
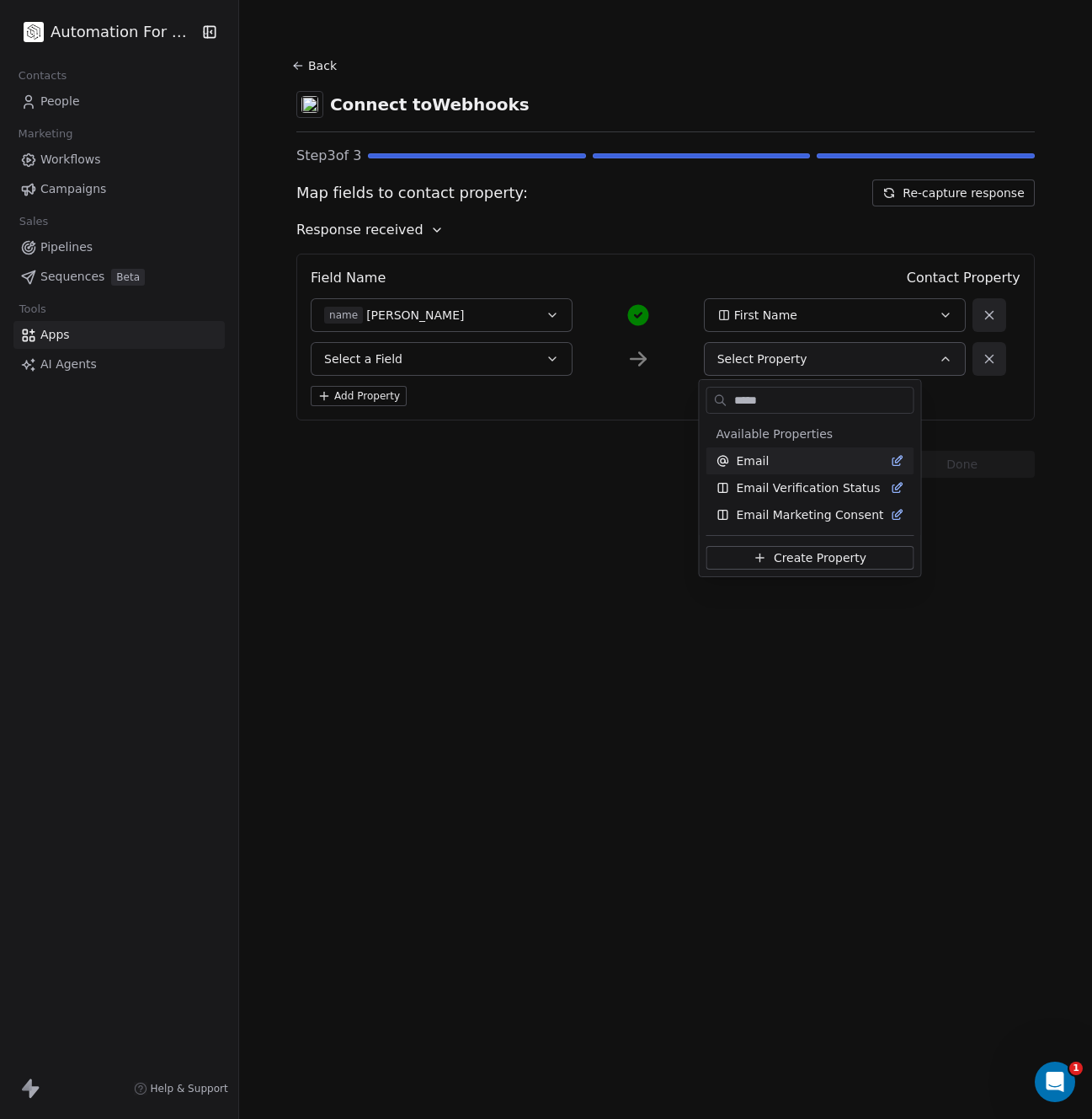
type input "*****"
click at [763, 465] on span "Email" at bounding box center [753, 460] width 33 height 17
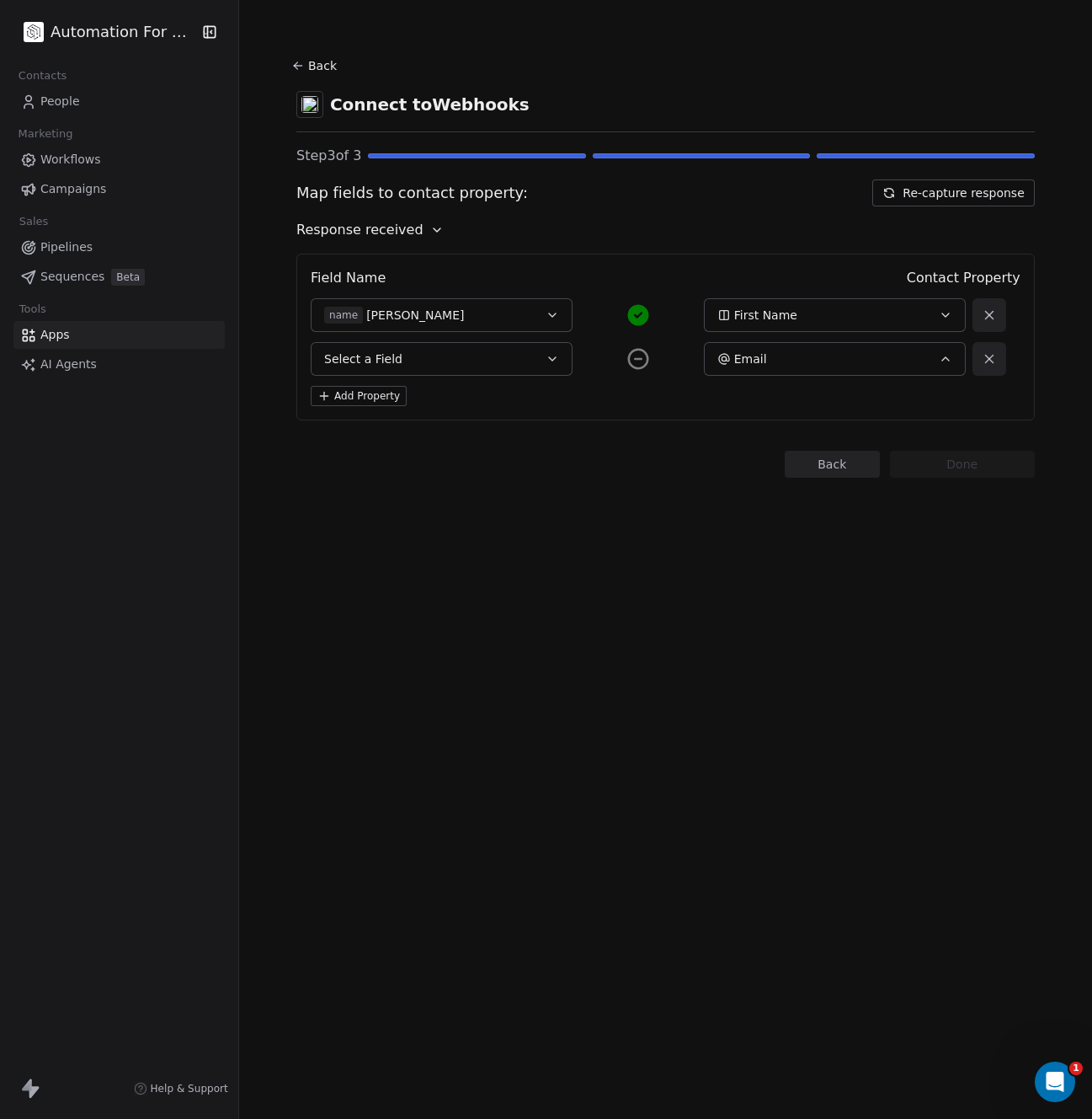
click at [413, 357] on button "Select a Field" at bounding box center [442, 359] width 262 height 34
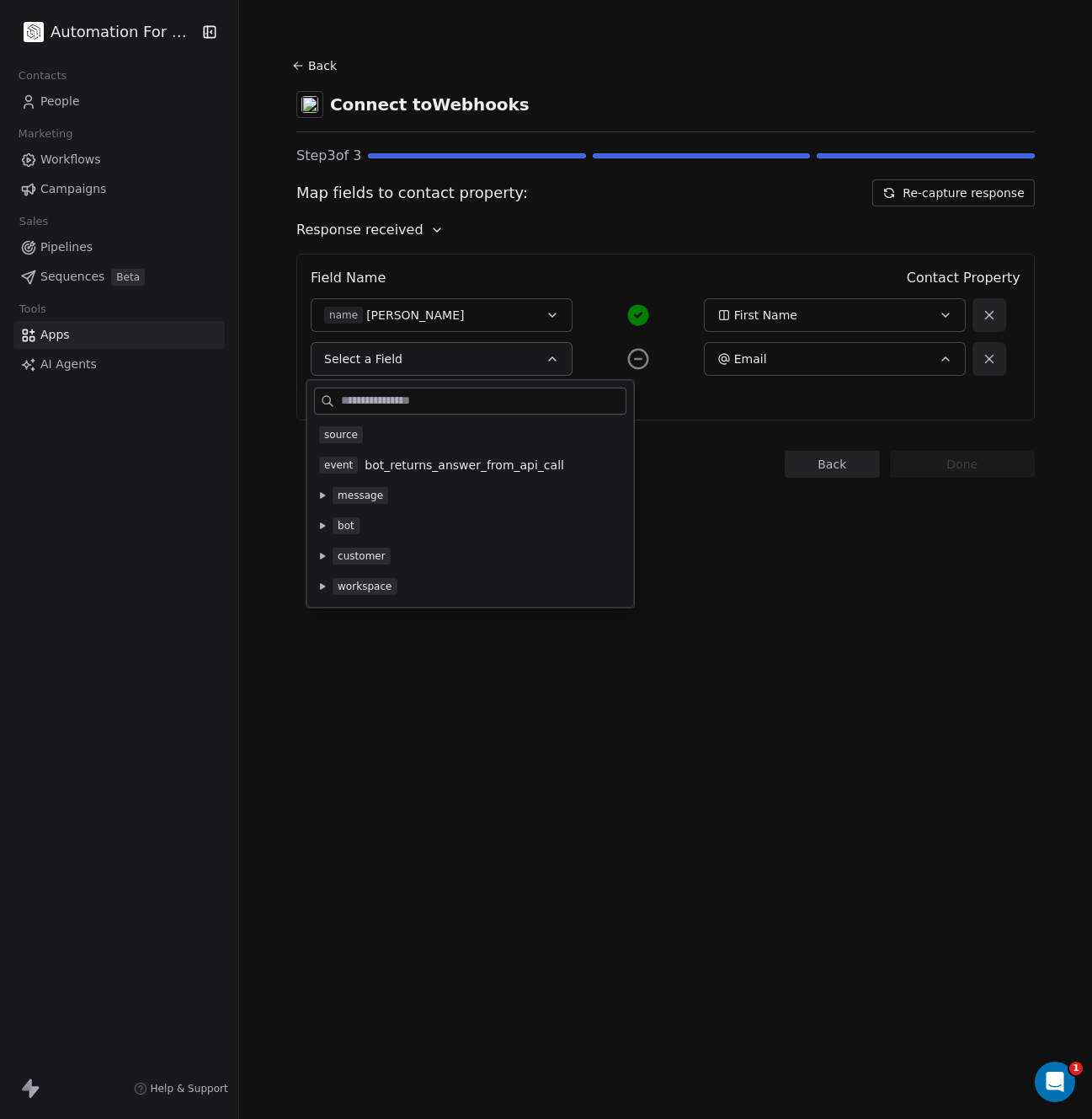
click at [327, 497] on button at bounding box center [322, 496] width 14 height 14
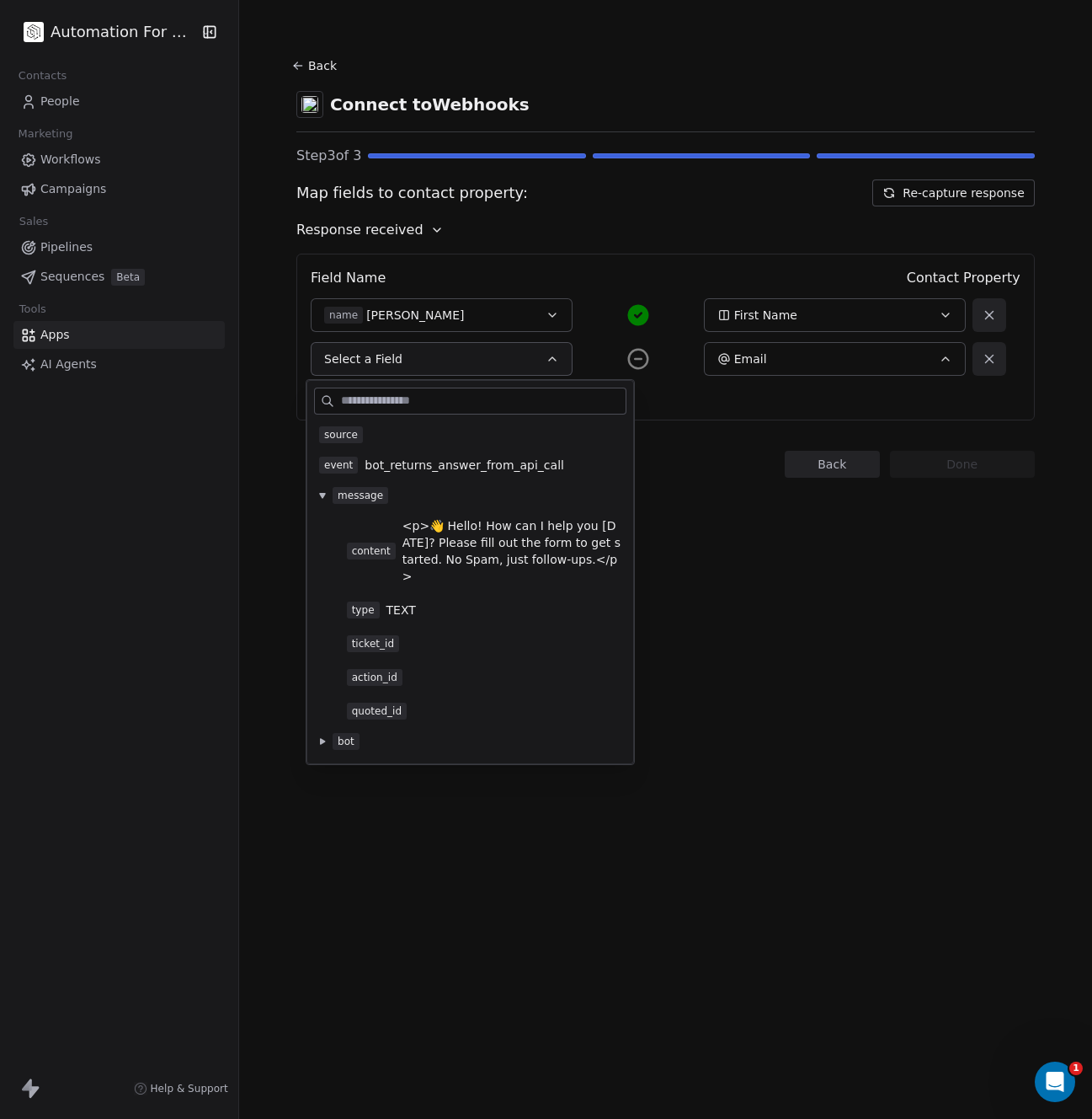
click at [325, 734] on button at bounding box center [322, 741] width 14 height 14
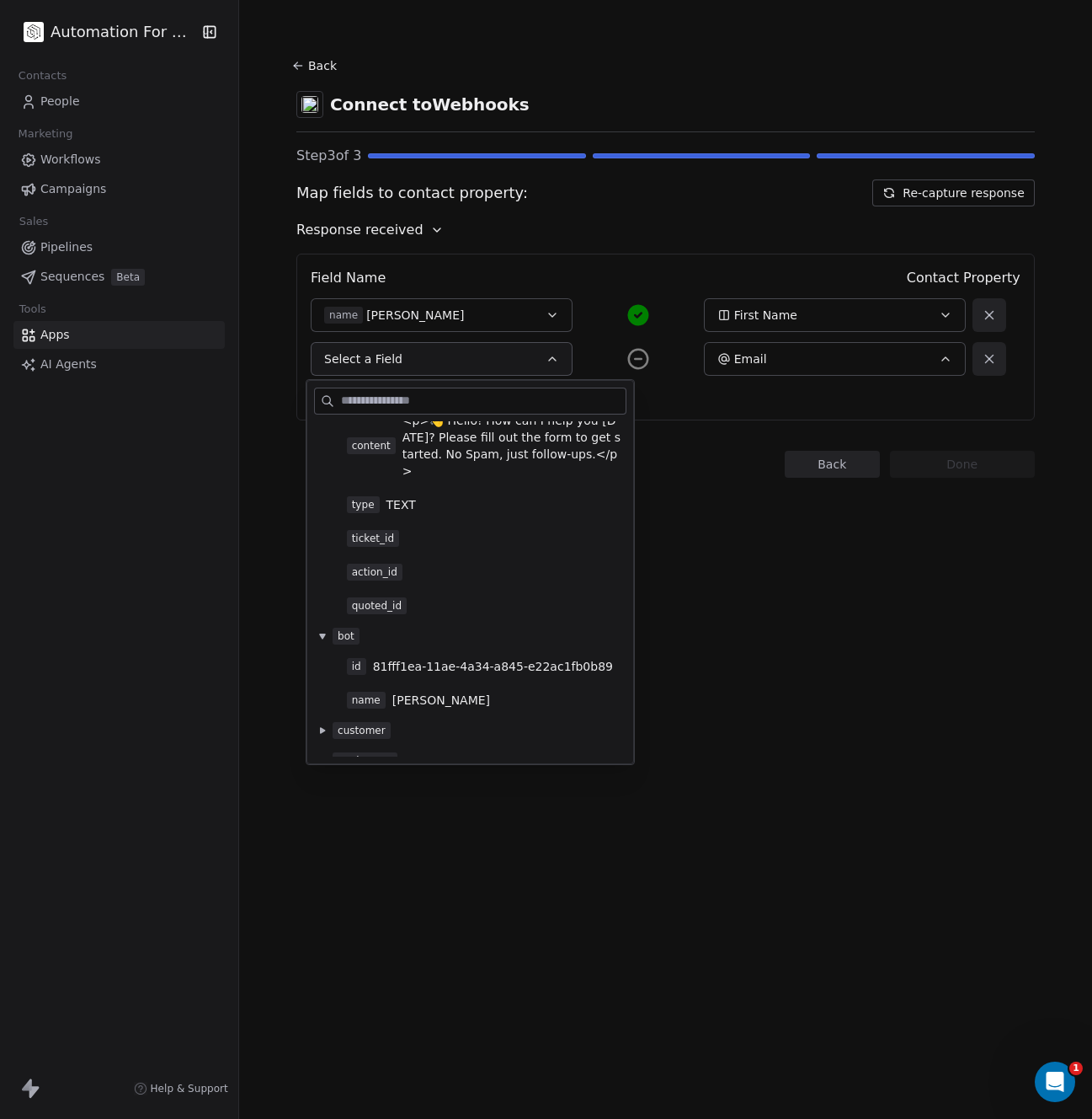
click at [321, 724] on button at bounding box center [322, 731] width 14 height 14
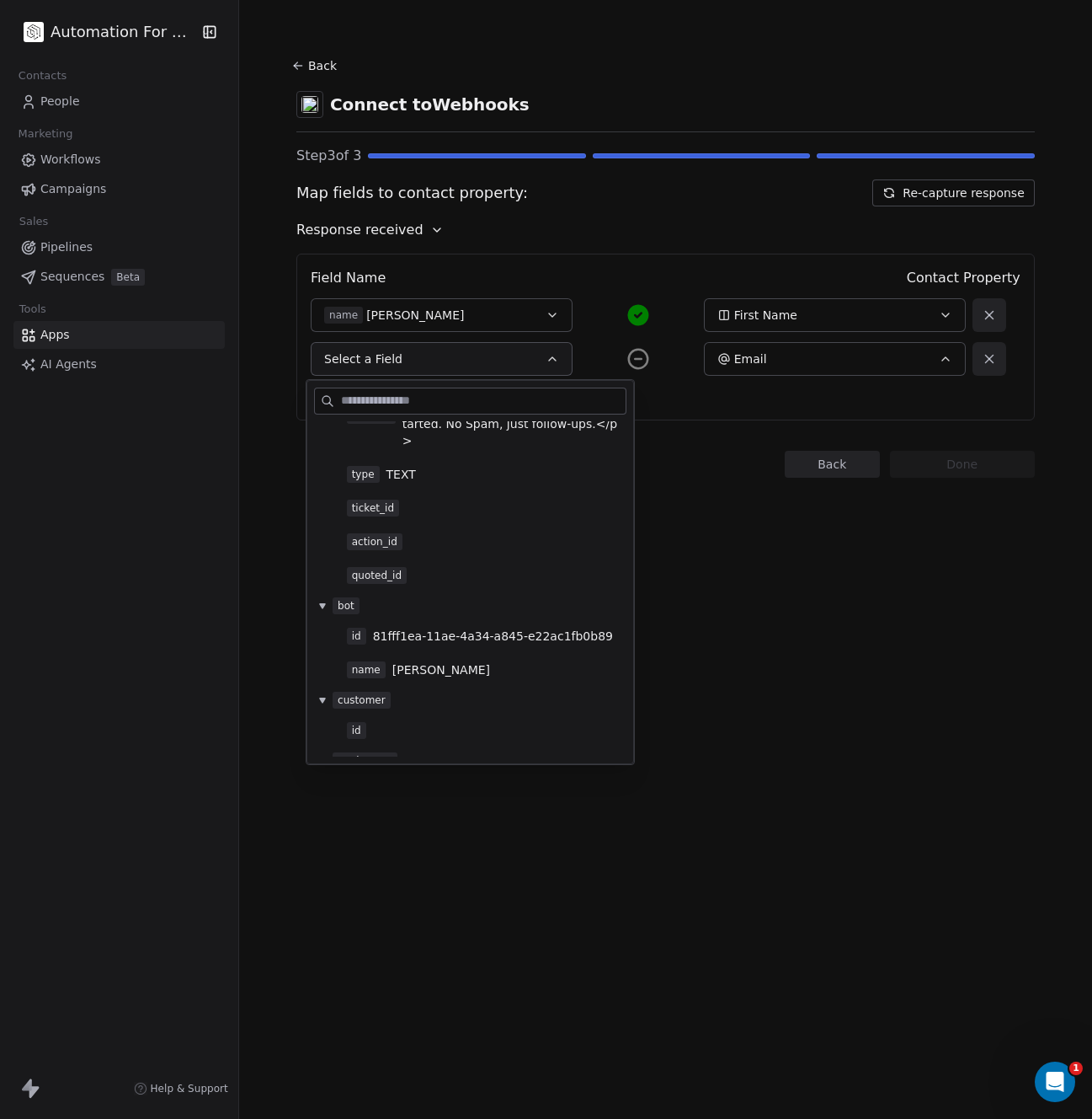
click at [322, 757] on icon at bounding box center [322, 760] width 5 height 6
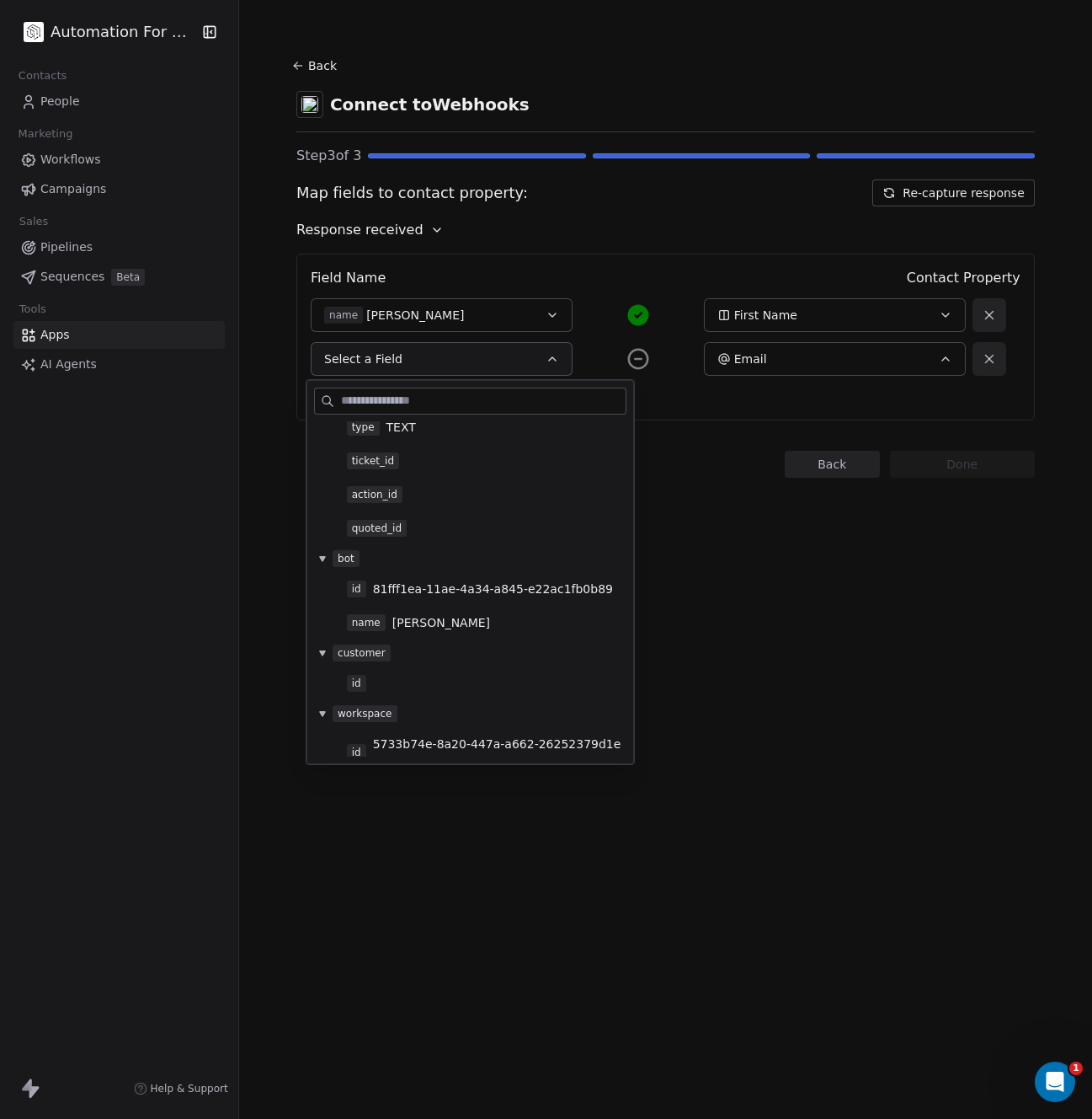
scroll to position [0, 0]
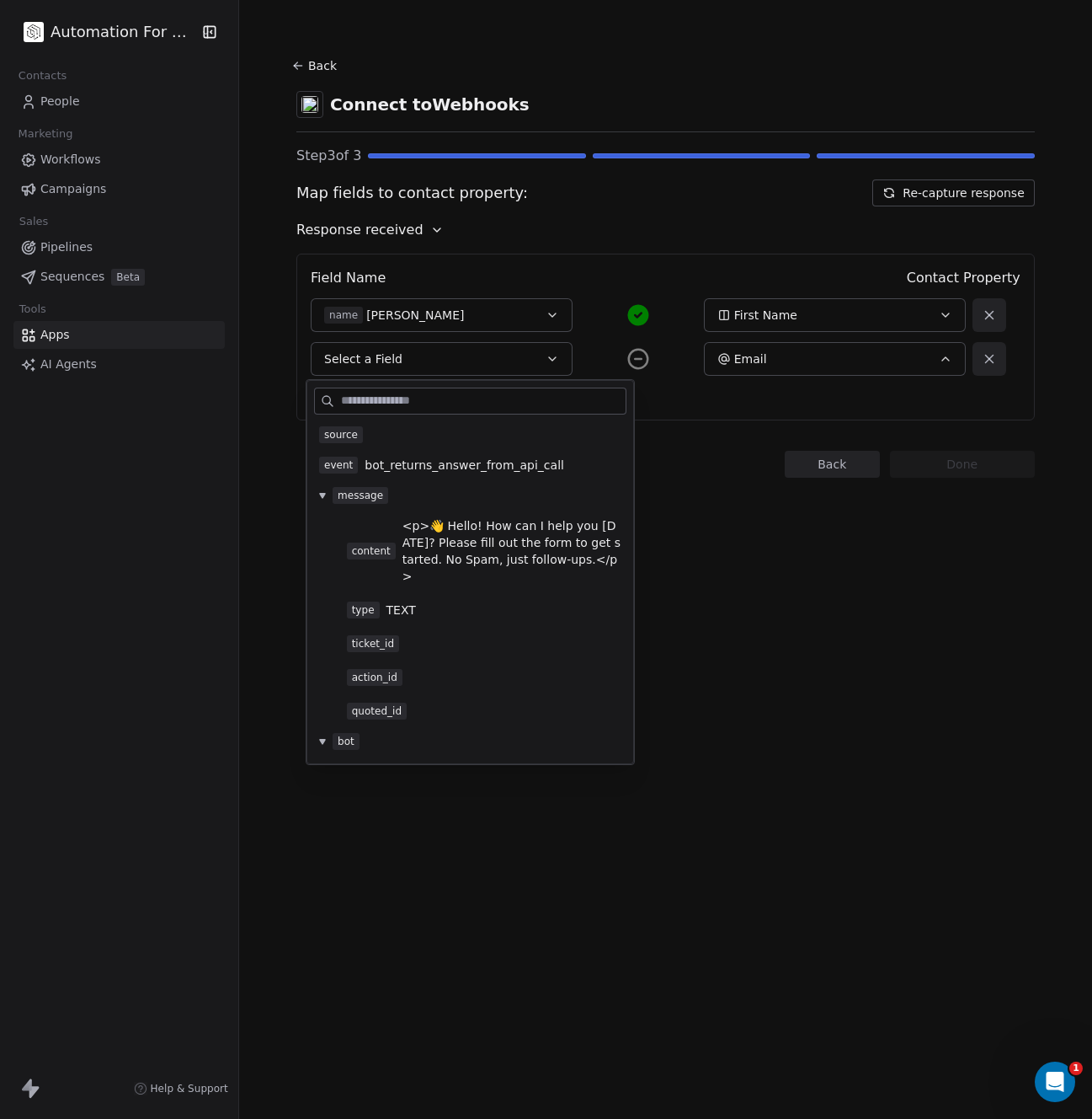
click at [762, 623] on div "Back Connect to Webhooks Step 3 of 3 Map fields to contact property: Re-capture…" at bounding box center [666, 559] width 853 height 1119
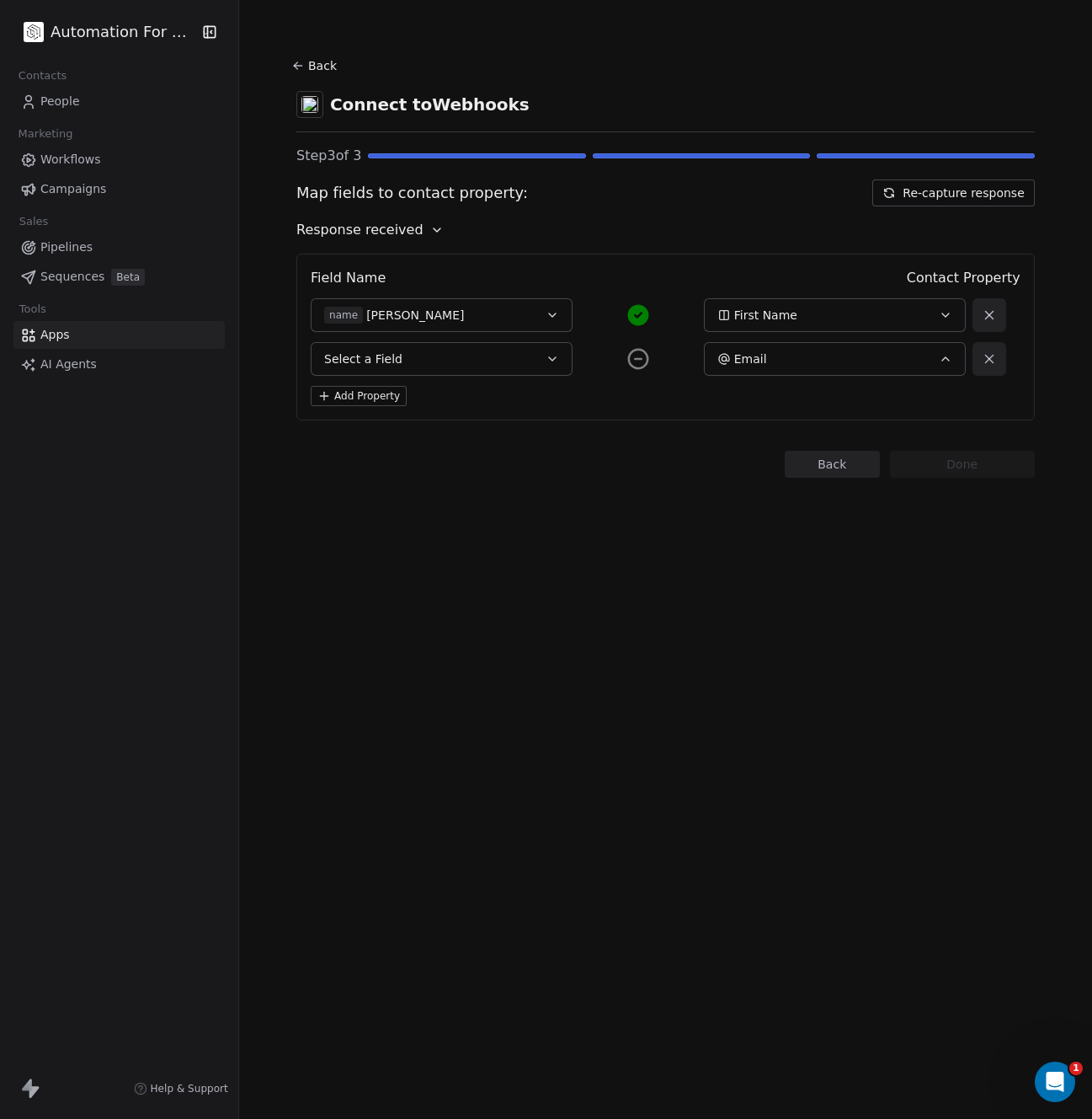
click at [301, 66] on button "Back" at bounding box center [316, 65] width 54 height 31
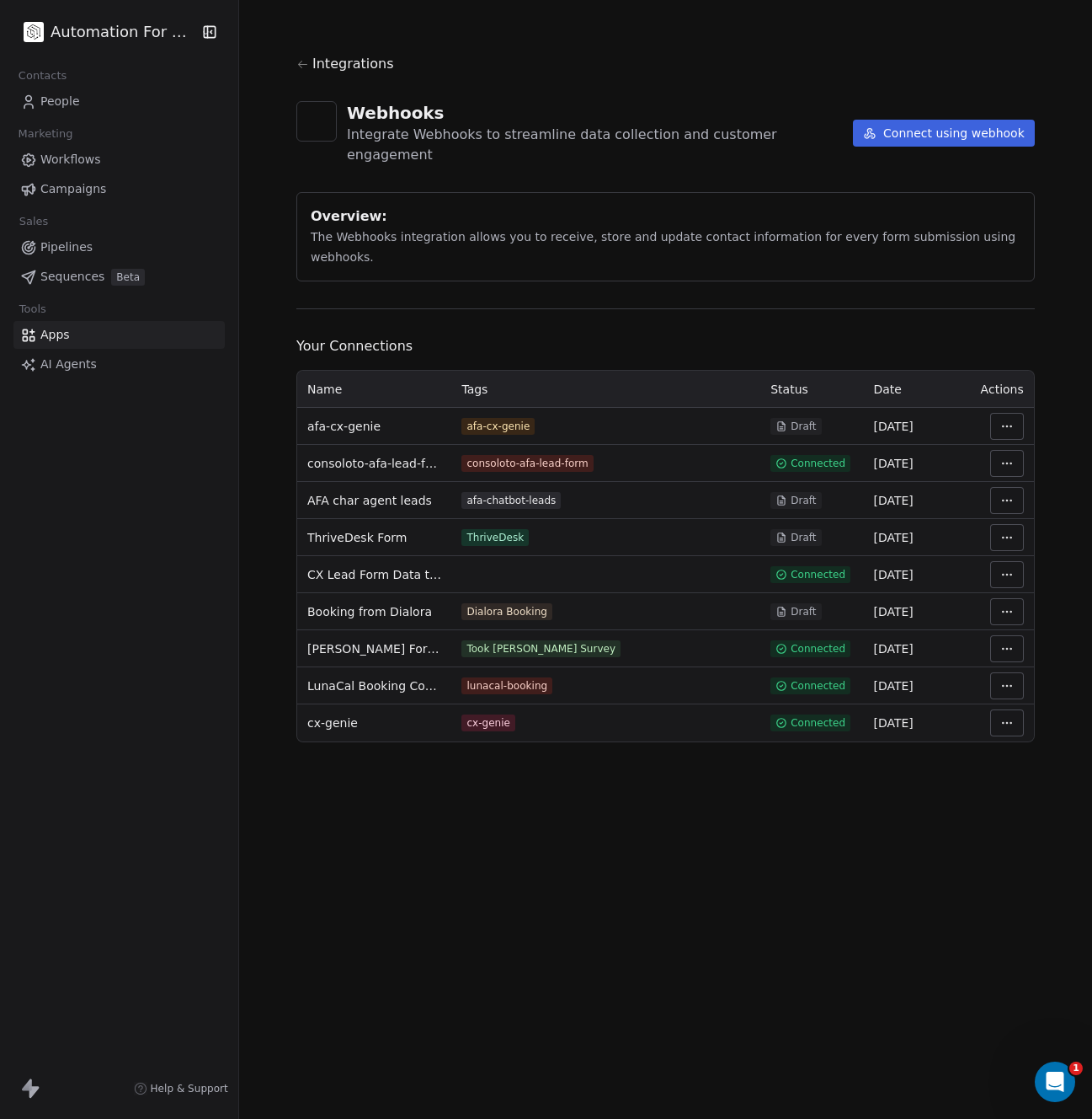
click at [996, 391] on html "Automation For Agencies Contacts People Marketing Workflows Campaigns Sales Pip…" at bounding box center [546, 559] width 1092 height 1119
click at [547, 380] on html "Automation For Agencies Contacts People Marketing Workflows Campaigns Sales Pip…" at bounding box center [546, 559] width 1092 height 1119
drag, startPoint x: 546, startPoint y: 384, endPoint x: 428, endPoint y: 386, distance: 118.0
click at [428, 408] on tr "afa-cx-genie afa-cx-genie Draft [DATE]" at bounding box center [666, 427] width 737 height 37
copy tr "afa-cx-genie"
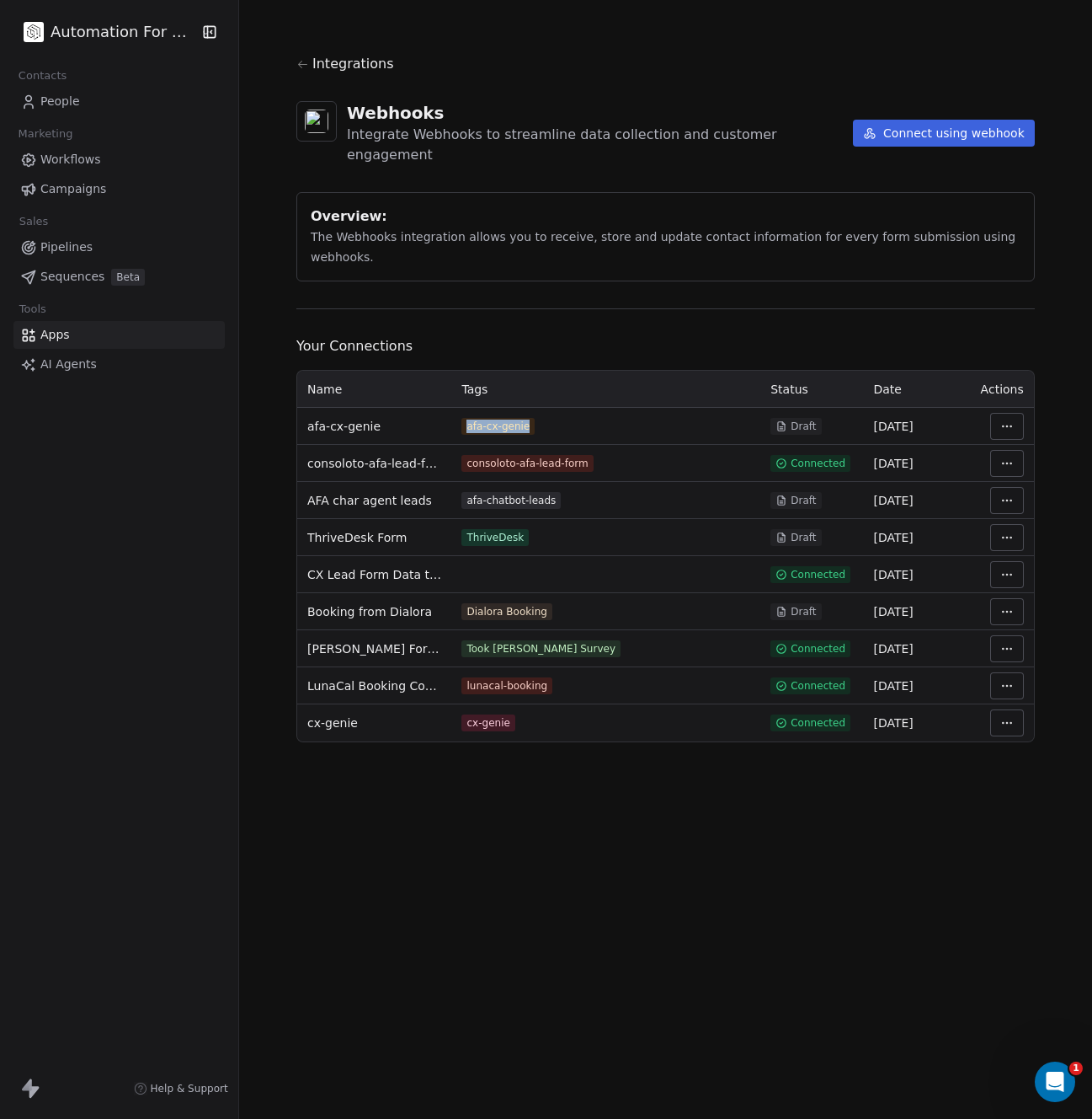
click at [996, 391] on html "Automation For Agencies Contacts People Marketing Workflows Campaigns Sales Pip…" at bounding box center [546, 559] width 1092 height 1119
click at [1011, 525] on div "Delete" at bounding box center [1024, 530] width 121 height 27
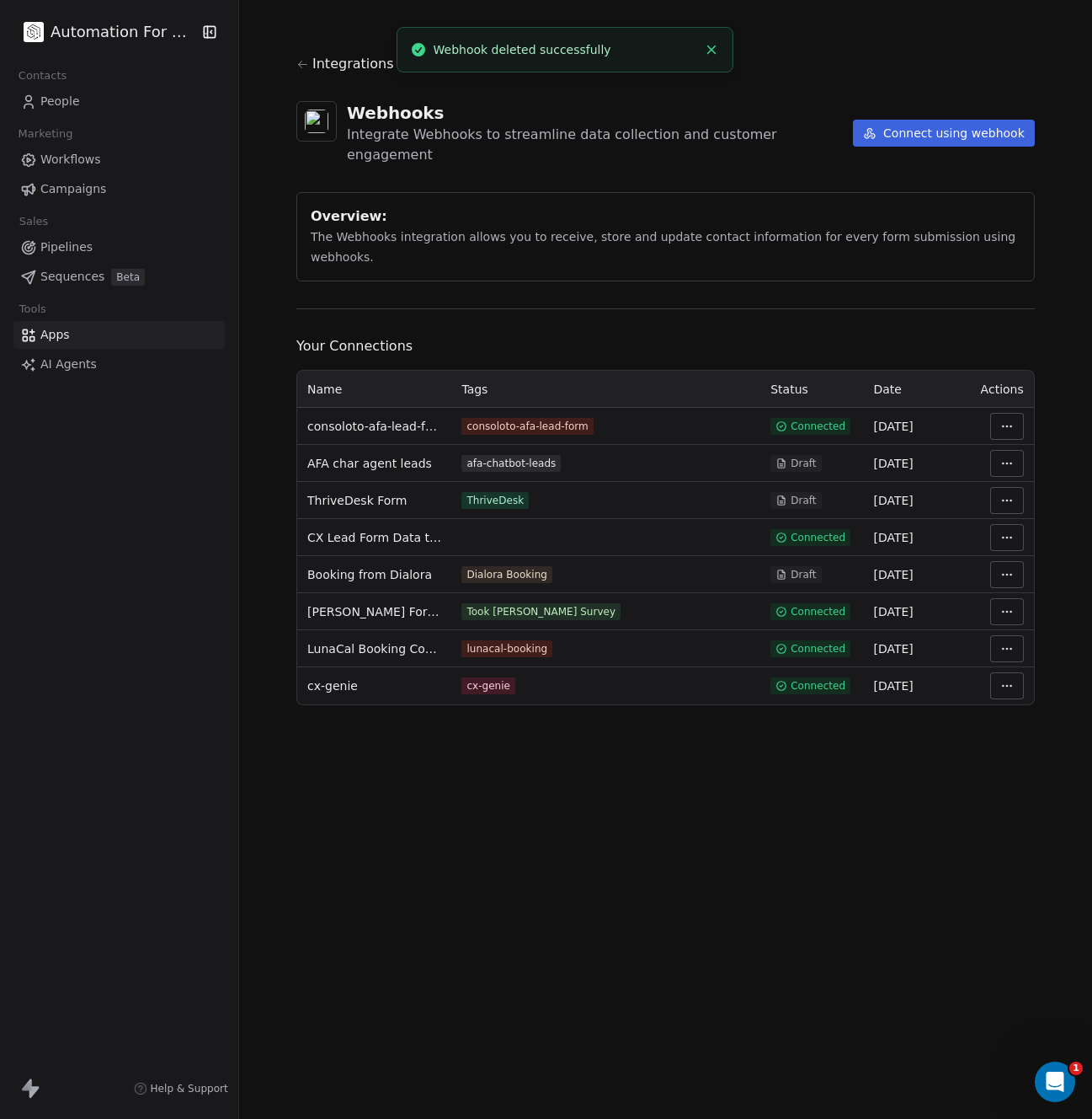
click at [709, 49] on icon "Close toast" at bounding box center [711, 49] width 15 height 15
click at [909, 130] on button "Connect using webhook" at bounding box center [944, 132] width 182 height 27
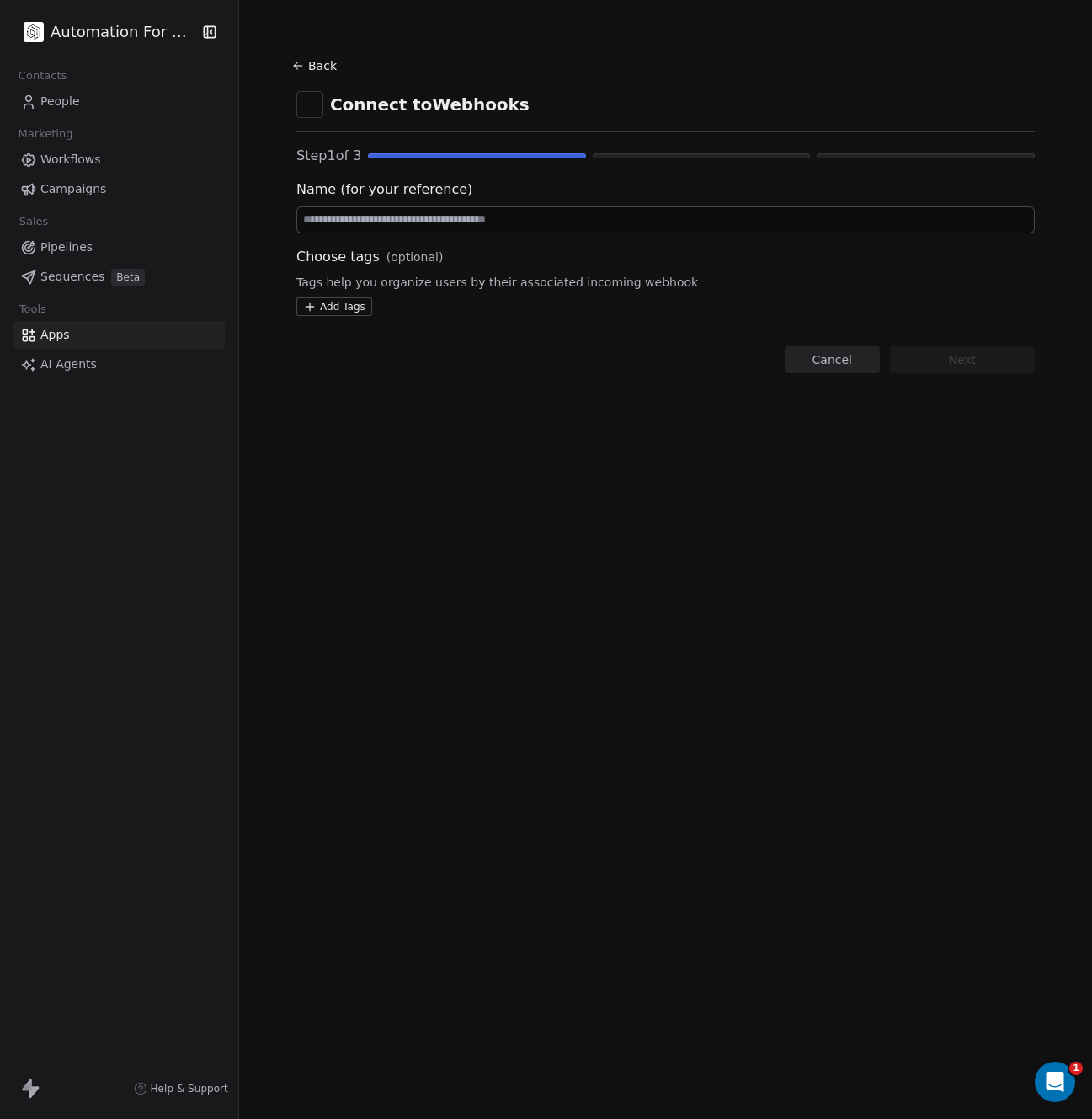
click at [414, 221] on input at bounding box center [666, 220] width 737 height 26
type input "*"
drag, startPoint x: 423, startPoint y: 221, endPoint x: 289, endPoint y: 220, distance: 134.0
click at [289, 220] on section "**********" at bounding box center [666, 213] width 820 height 427
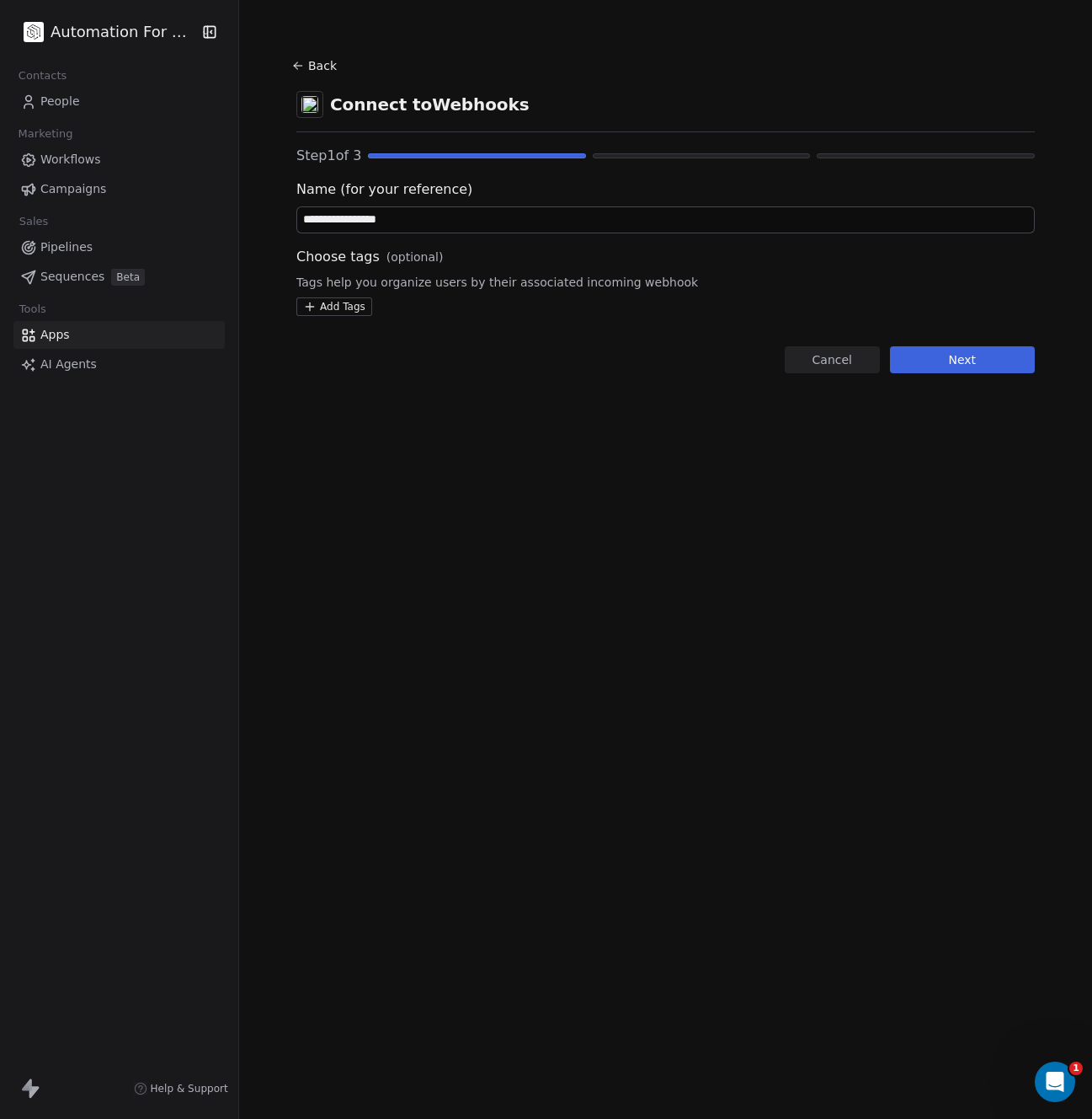
type input "**********"
click at [348, 308] on html "**********" at bounding box center [546, 559] width 1092 height 1119
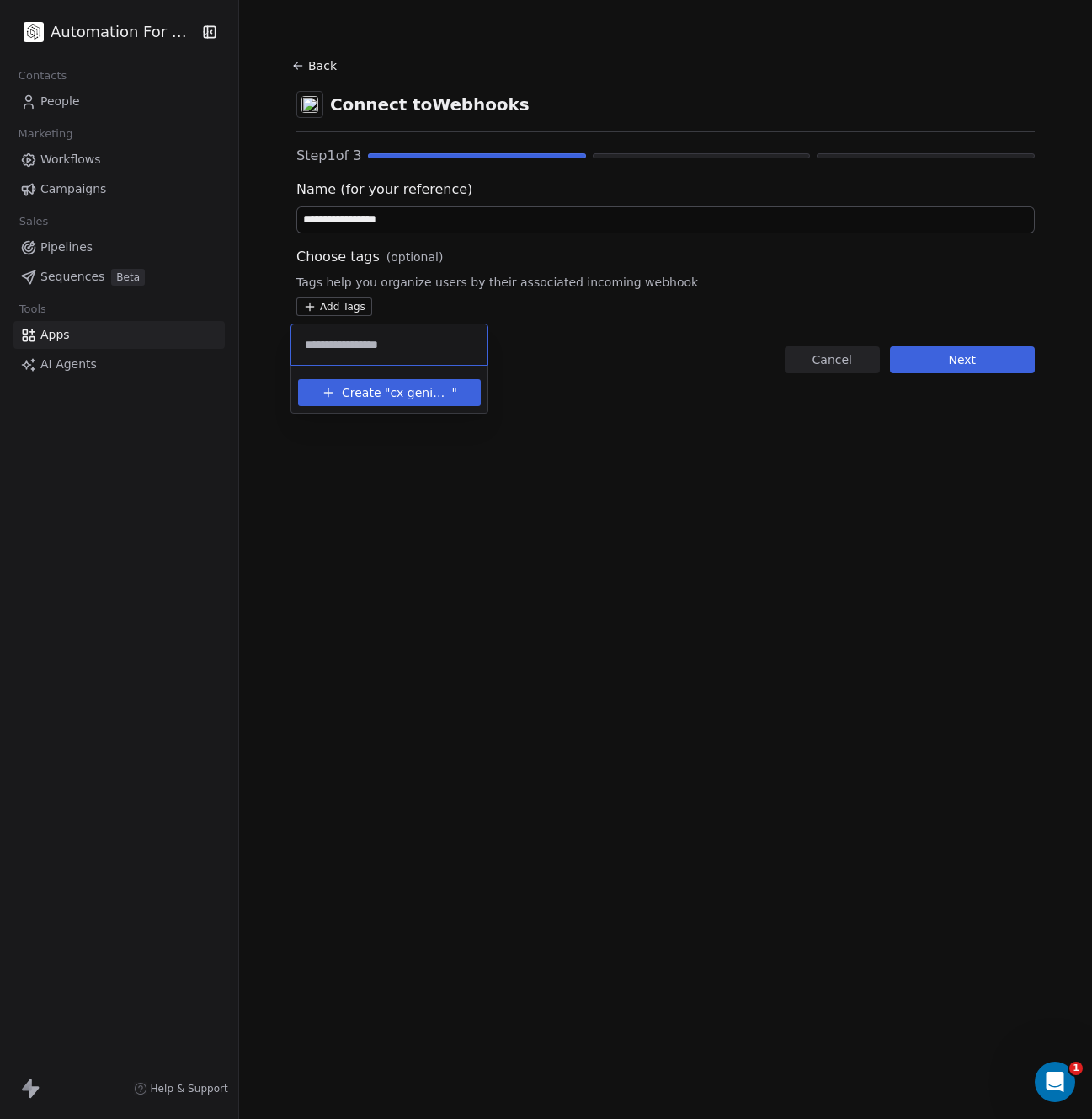
type input "**********"
click at [378, 385] on span "Create "" at bounding box center [366, 393] width 48 height 18
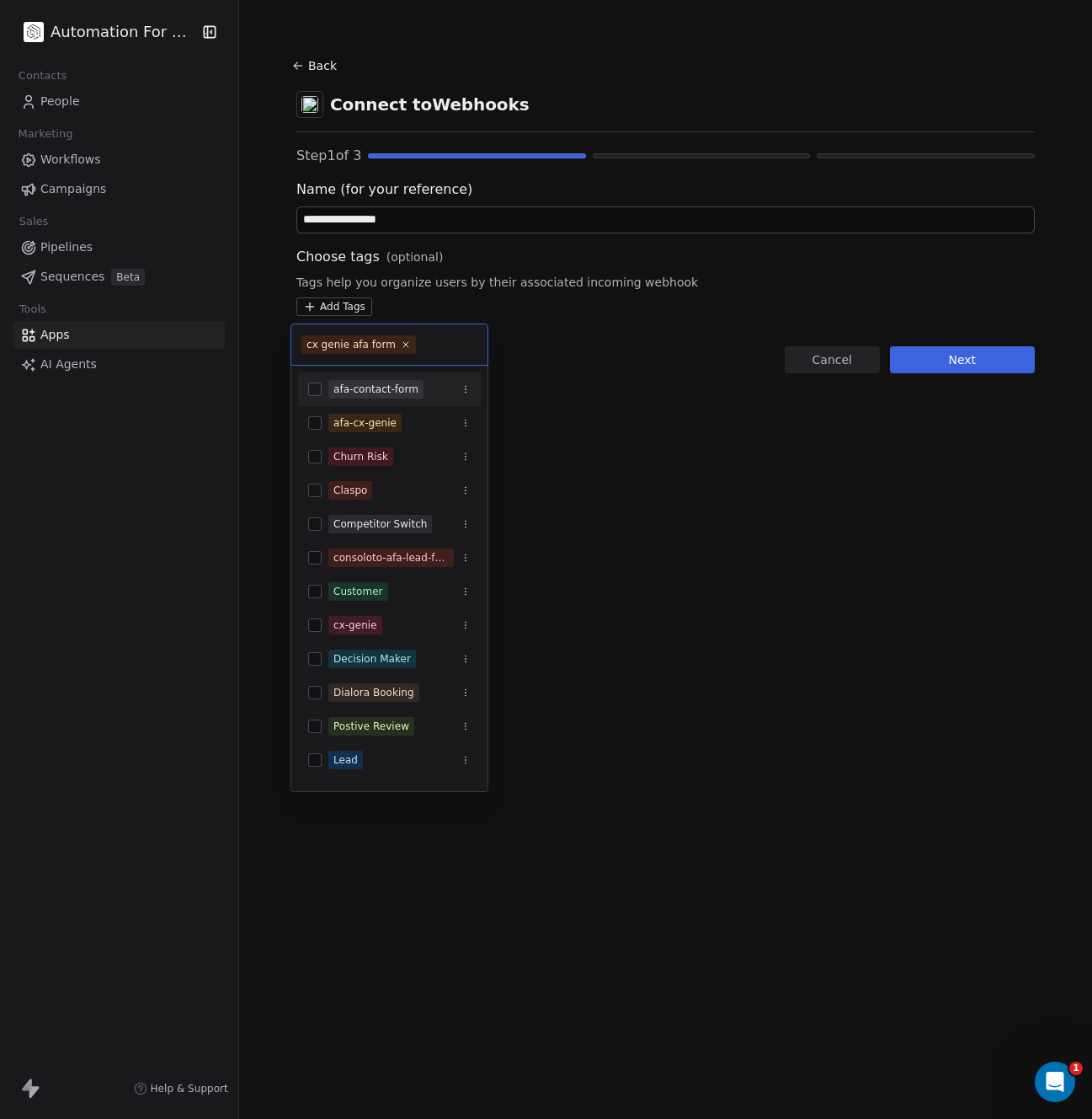
click at [615, 393] on html "**********" at bounding box center [546, 559] width 1092 height 1119
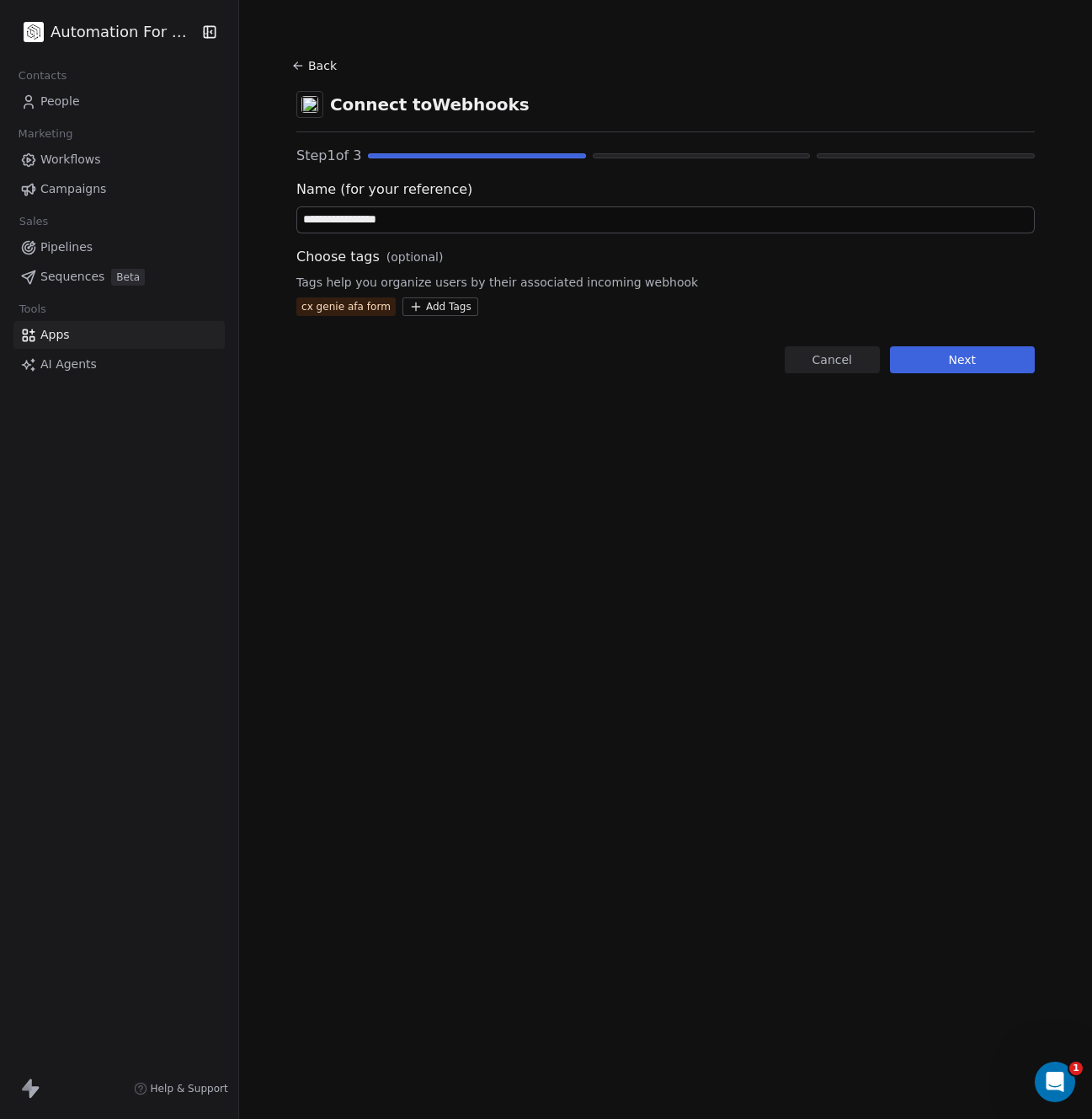
click at [926, 363] on button "Next" at bounding box center [962, 359] width 145 height 27
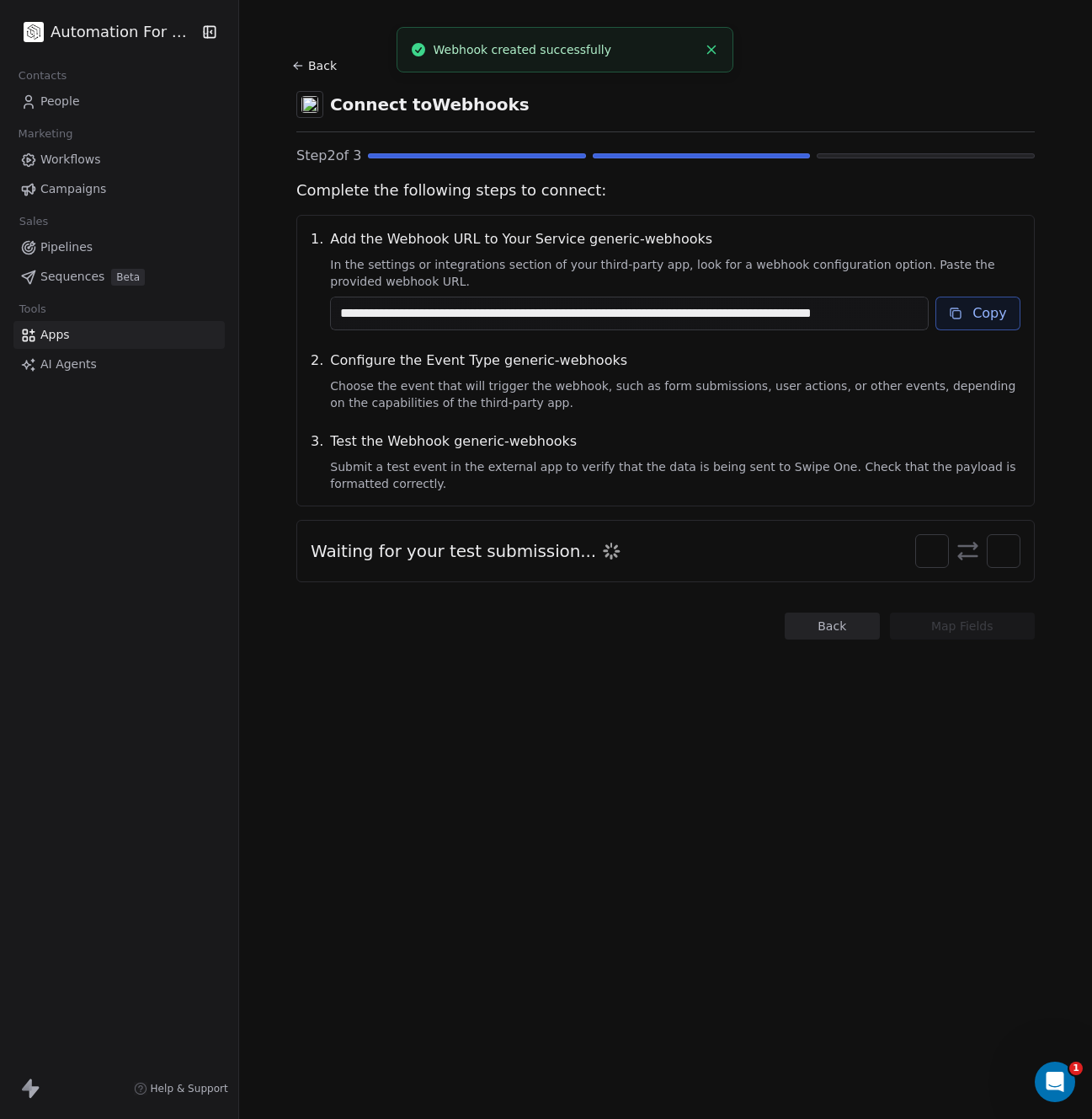
click at [957, 310] on icon at bounding box center [956, 314] width 14 height 14
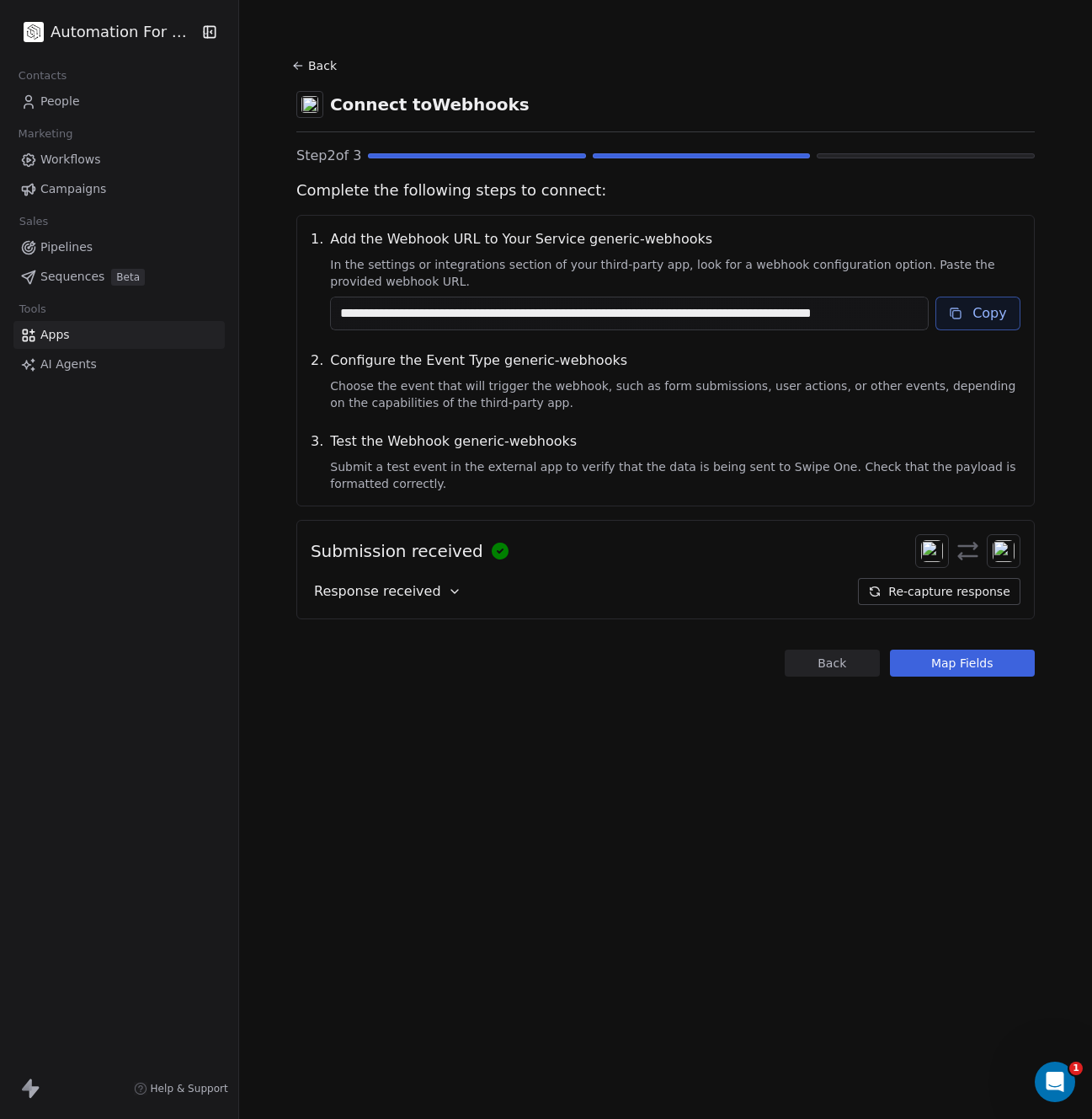
click at [933, 666] on button "Map Fields" at bounding box center [962, 663] width 145 height 27
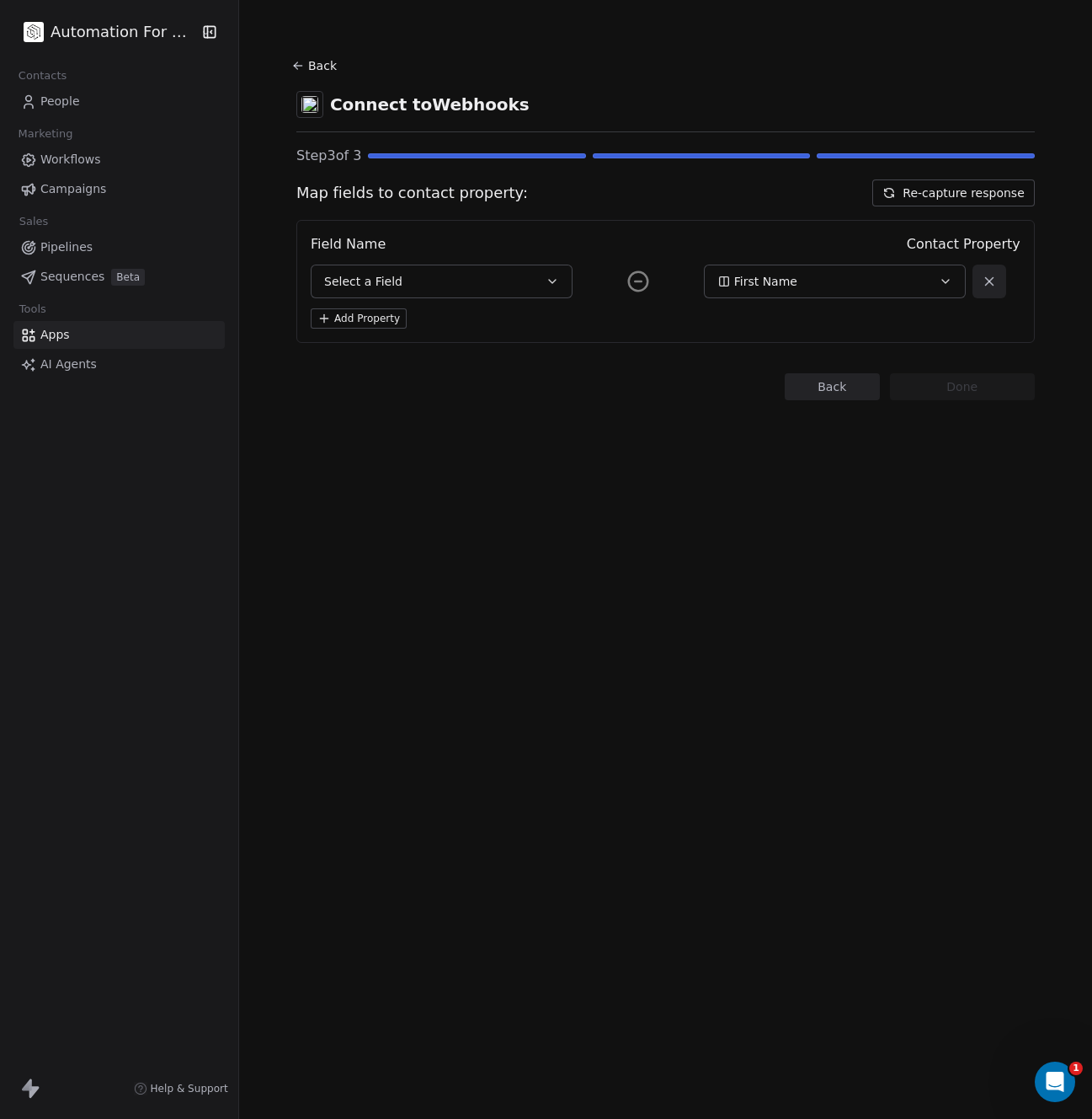
click at [338, 284] on span "Select a Field" at bounding box center [363, 281] width 78 height 17
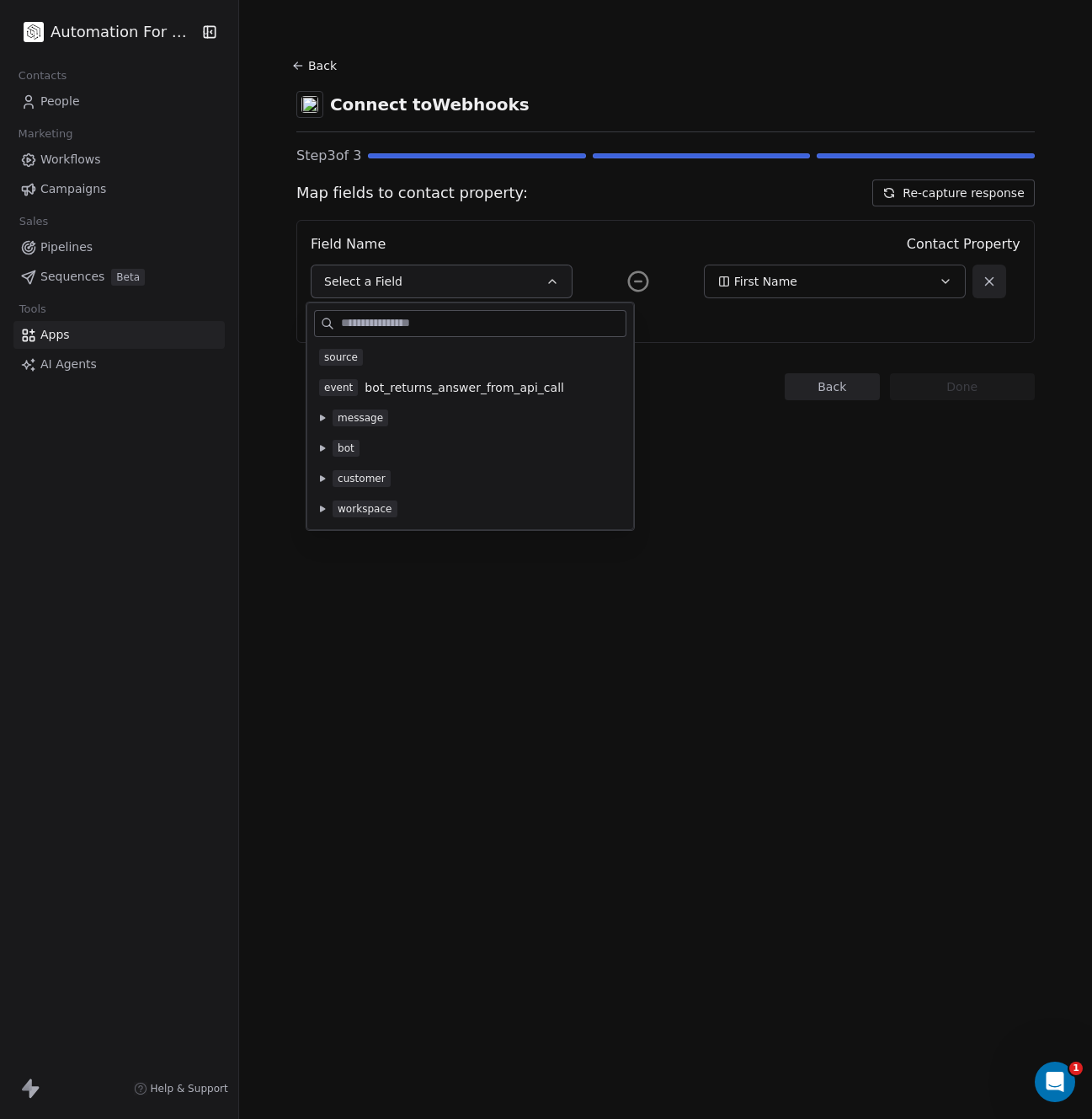
click at [325, 480] on icon at bounding box center [322, 478] width 7 height 7
click at [321, 454] on button at bounding box center [322, 449] width 14 height 14
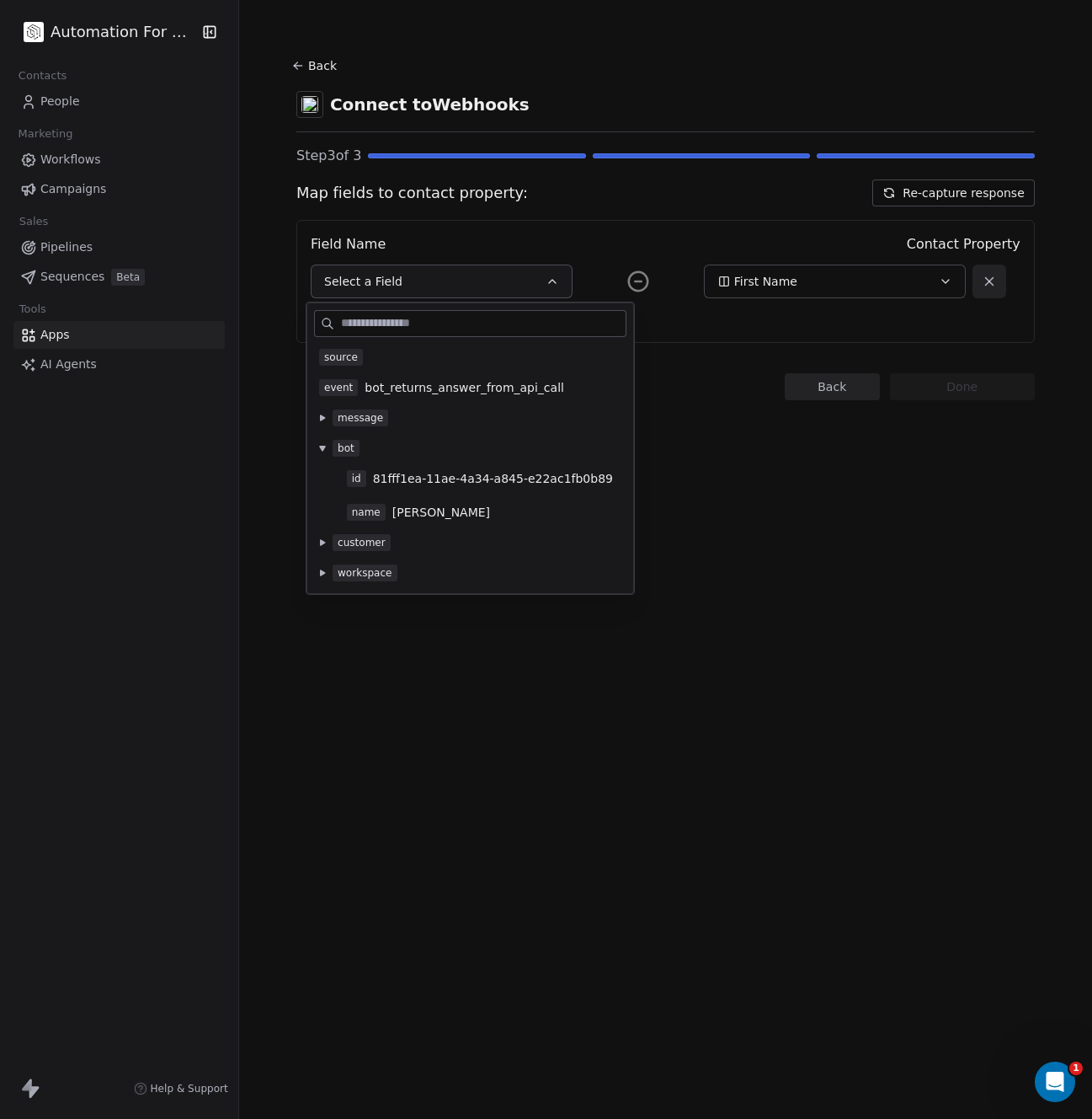
click at [322, 454] on button at bounding box center [322, 449] width 14 height 14
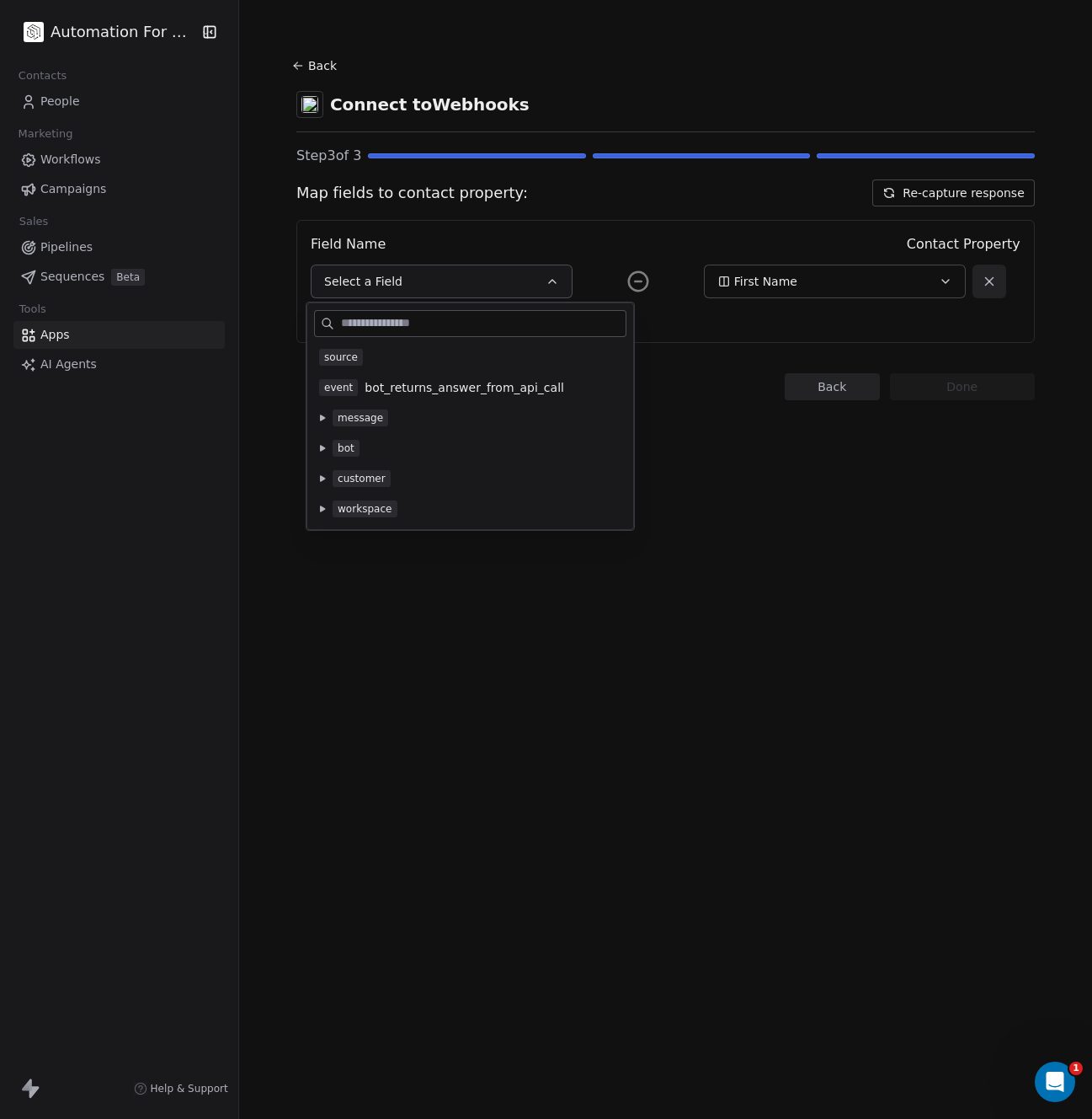
click at [321, 513] on button at bounding box center [322, 509] width 14 height 14
click at [337, 362] on span "source" at bounding box center [341, 357] width 43 height 17
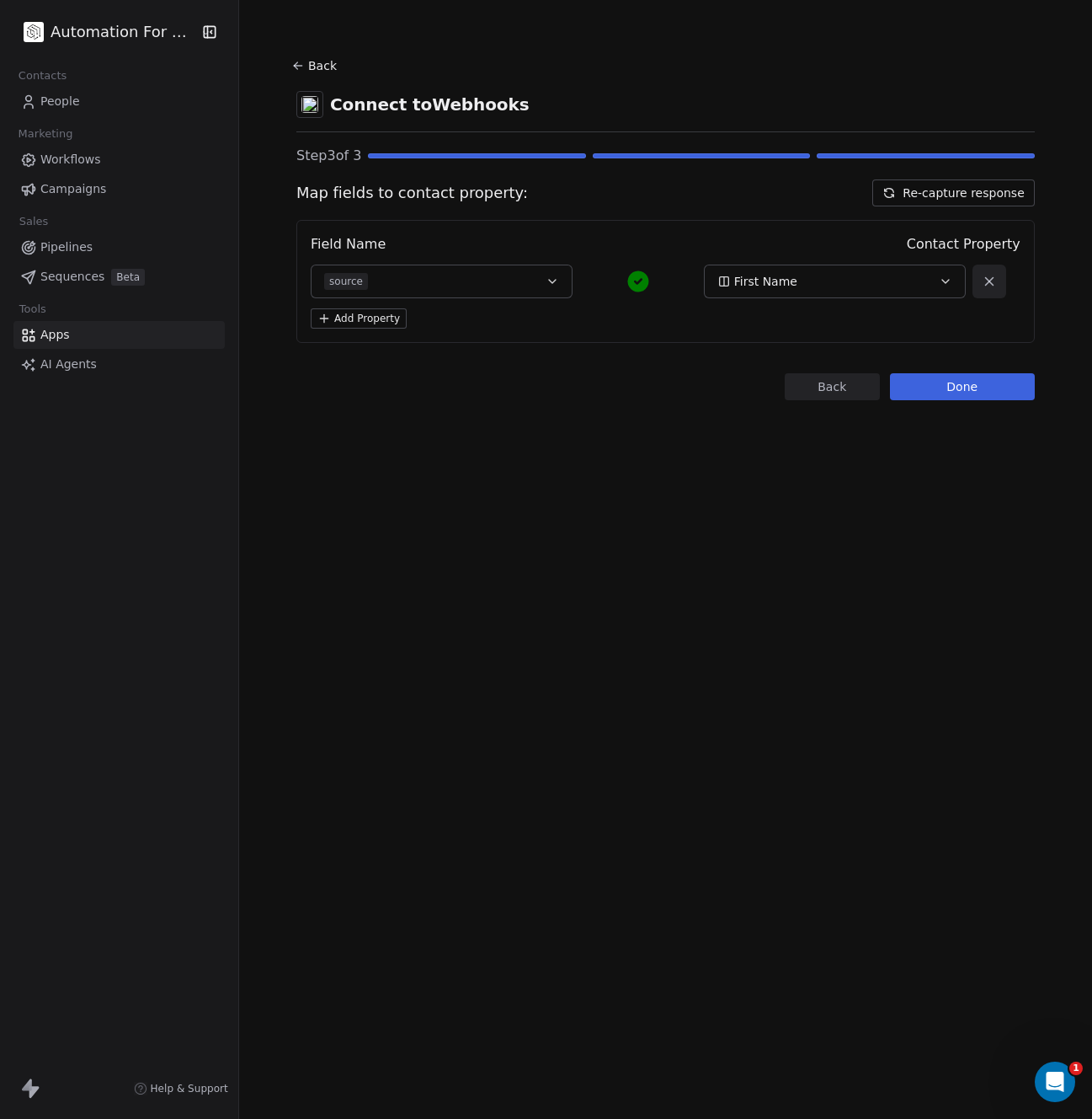
click at [547, 281] on icon "button" at bounding box center [553, 282] width 14 height 14
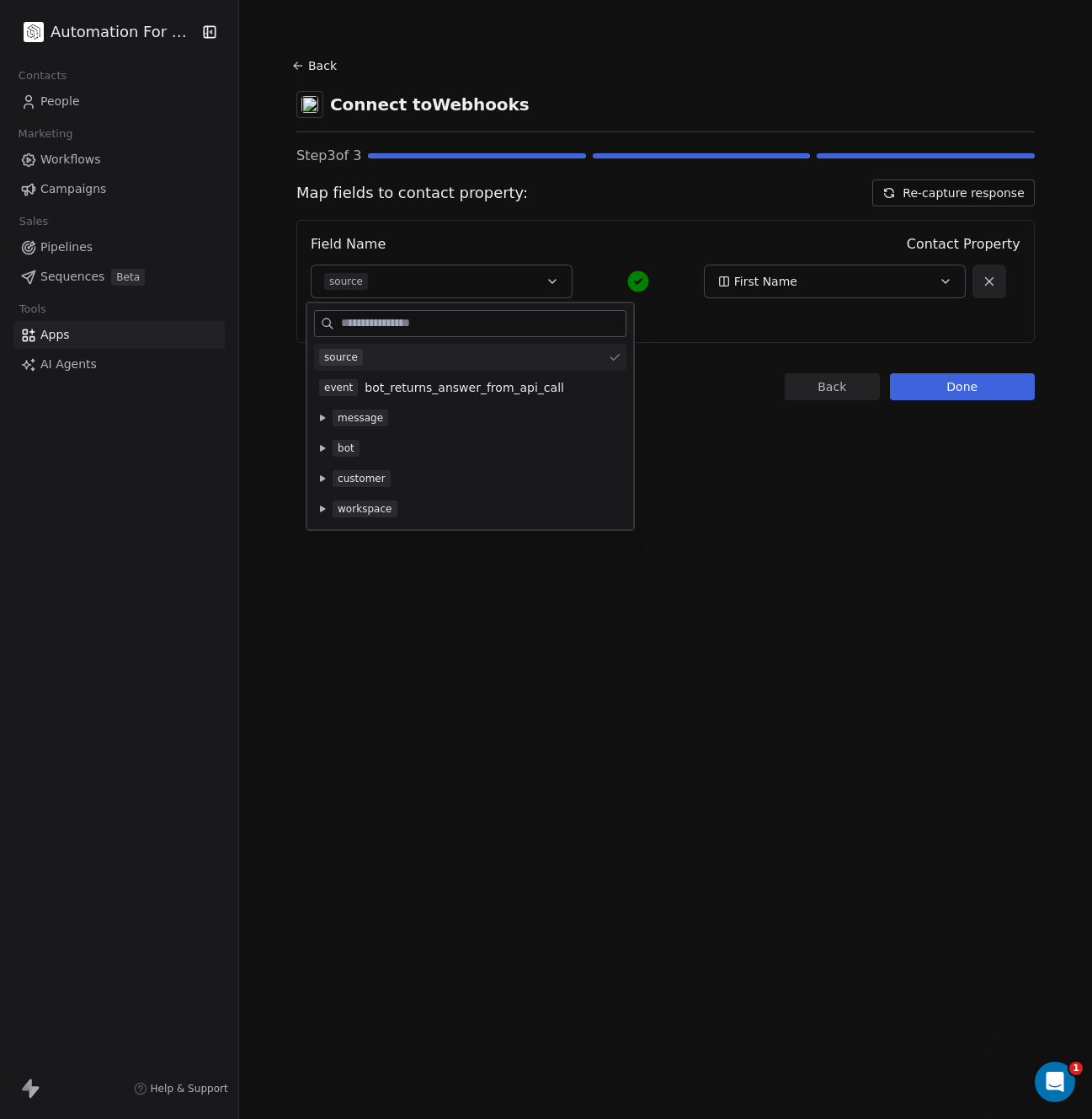
click at [747, 281] on span "First Name" at bounding box center [766, 281] width 63 height 17
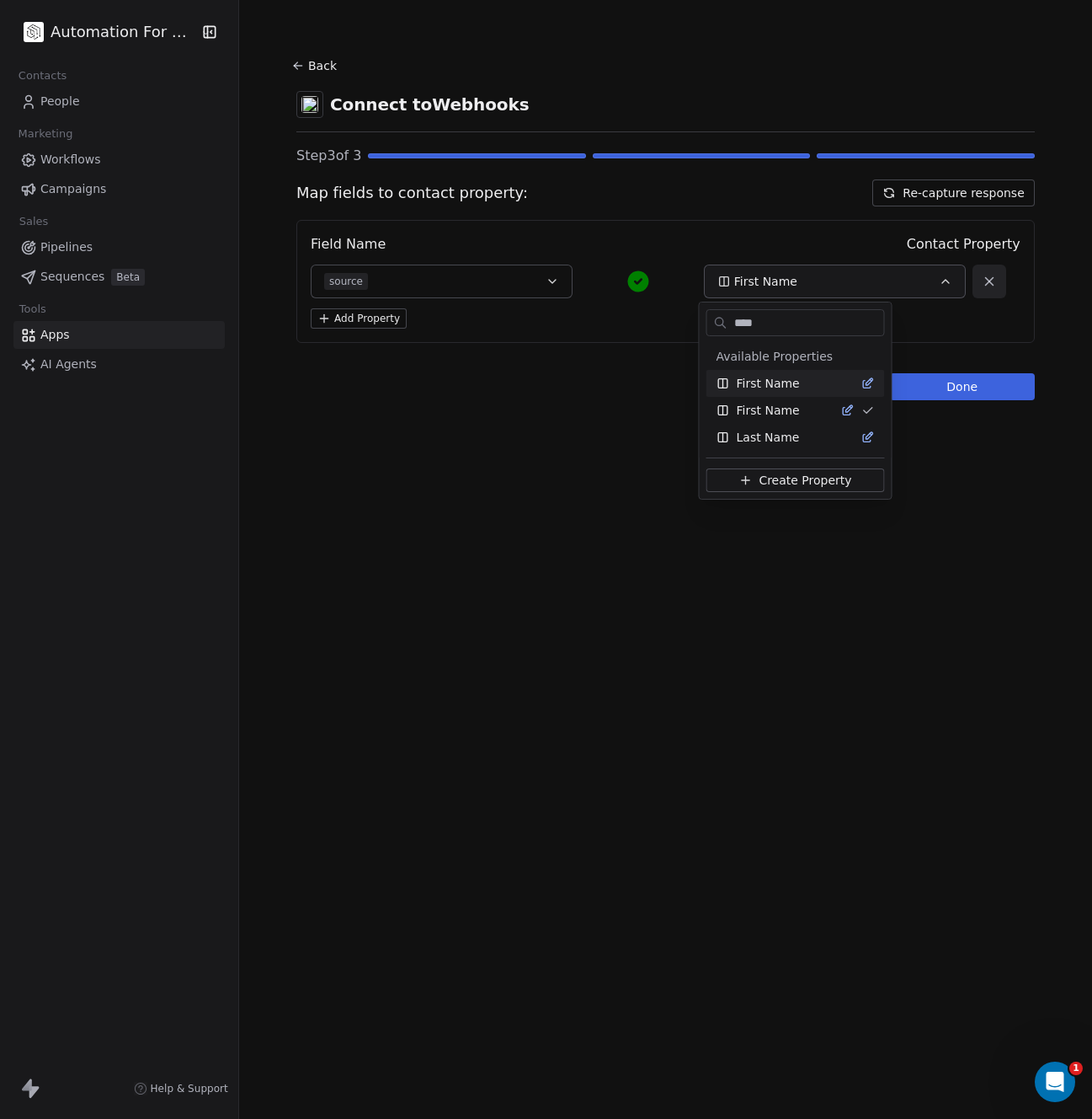
type input "****"
click at [768, 379] on span "First Name" at bounding box center [769, 383] width 63 height 17
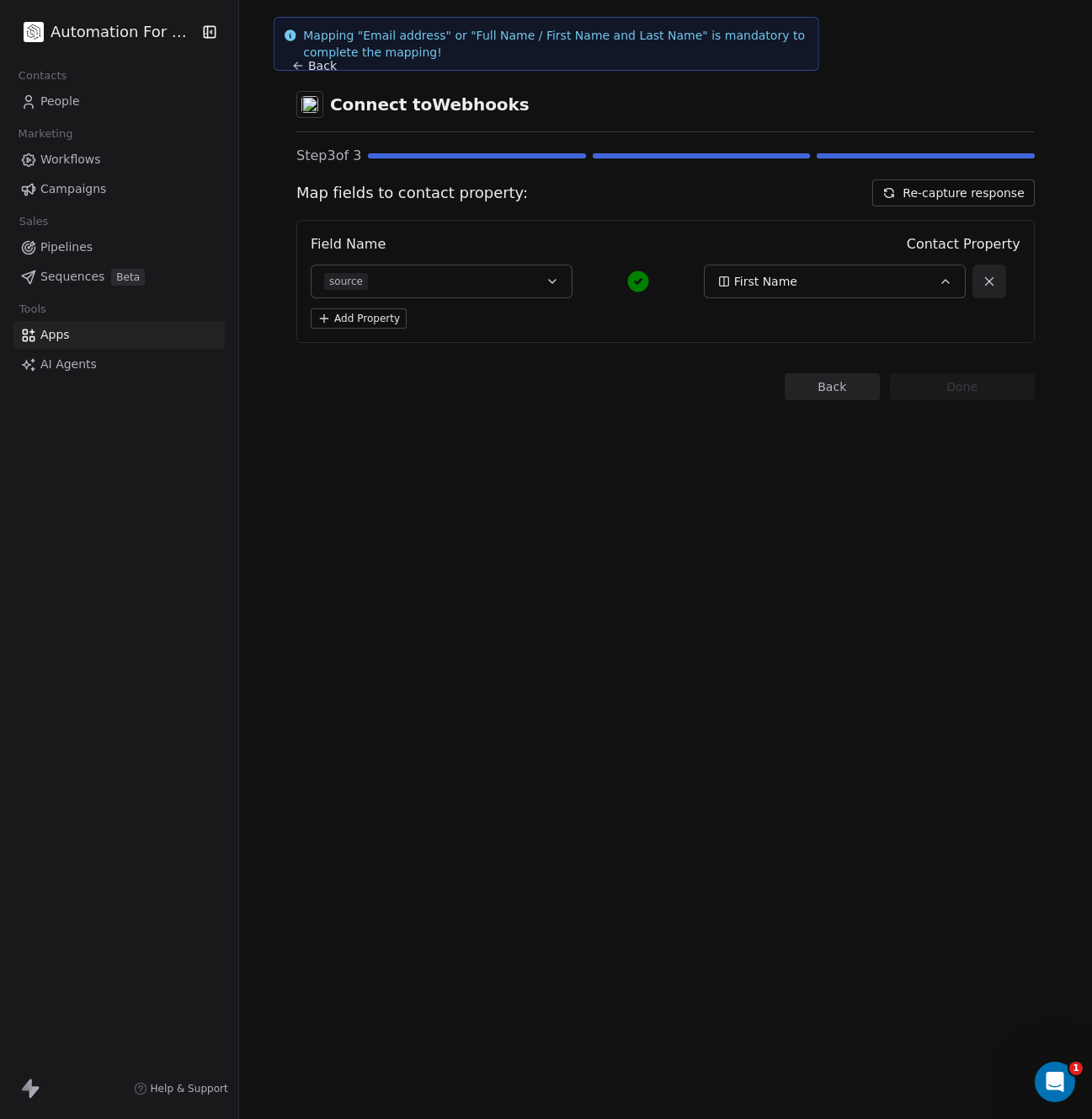
click at [769, 287] on span "First Name" at bounding box center [766, 281] width 63 height 17
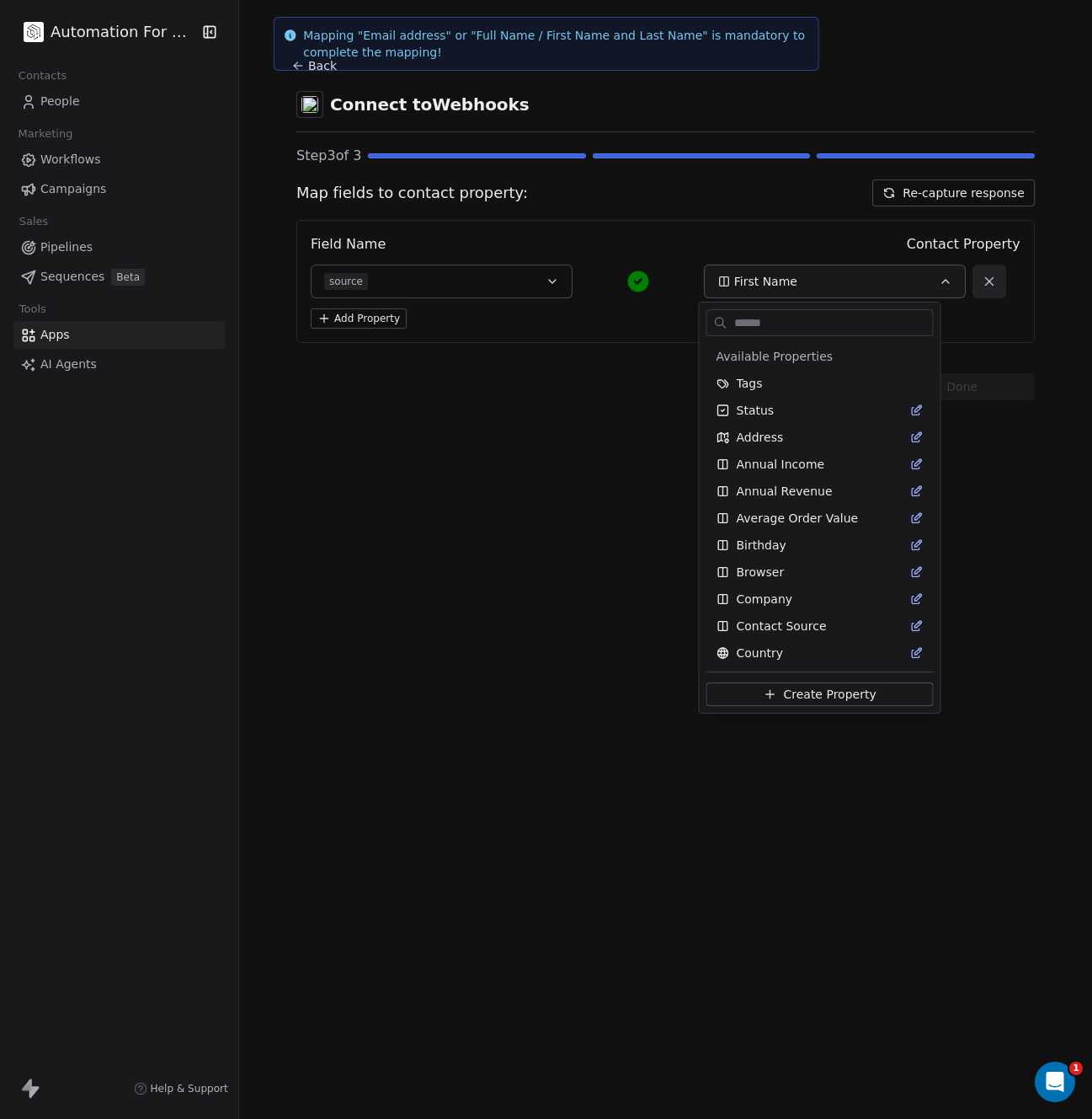
scroll to position [217, 0]
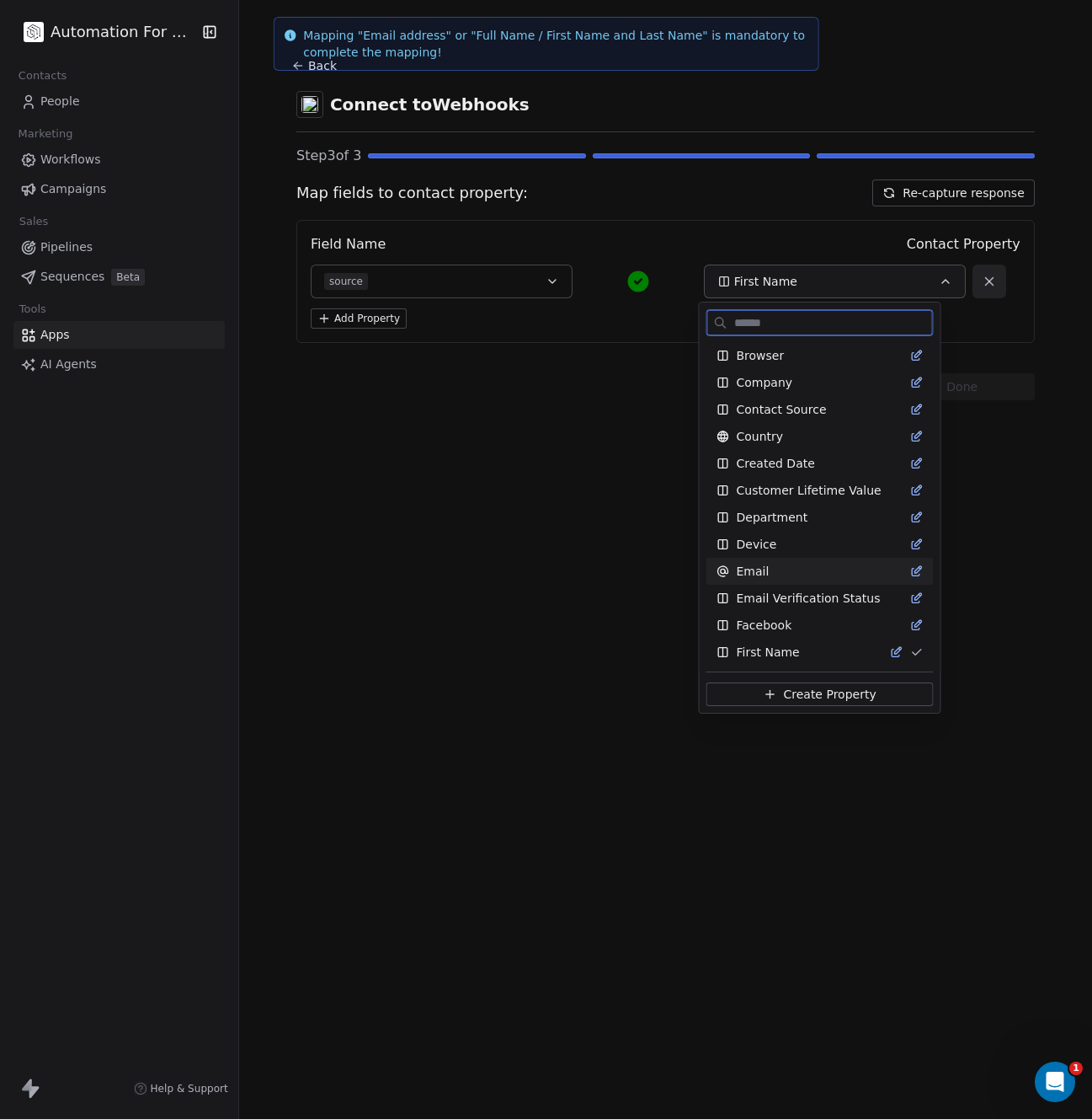
click at [760, 565] on span "Email" at bounding box center [753, 571] width 33 height 17
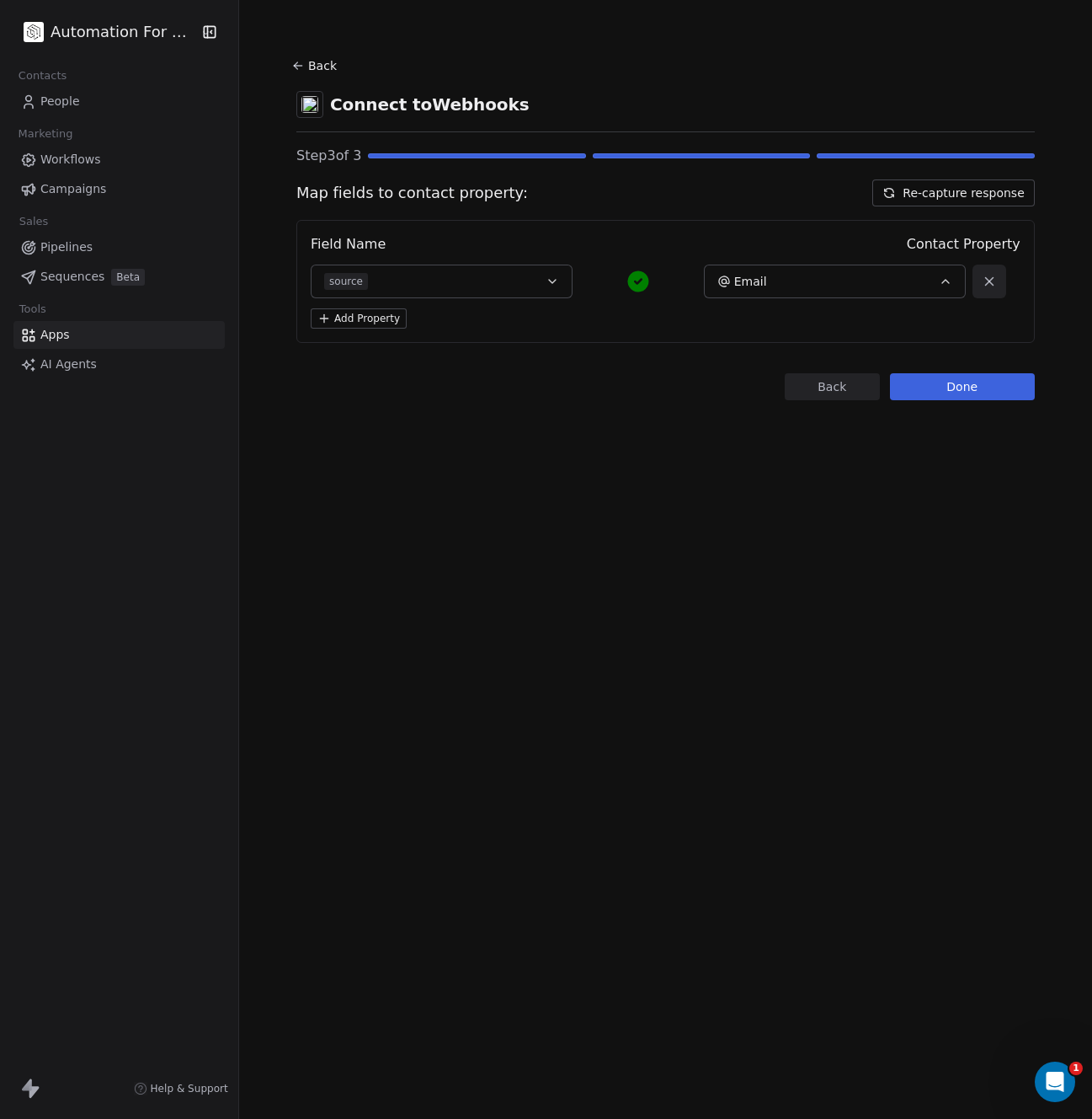
click at [355, 286] on span "source" at bounding box center [346, 281] width 43 height 17
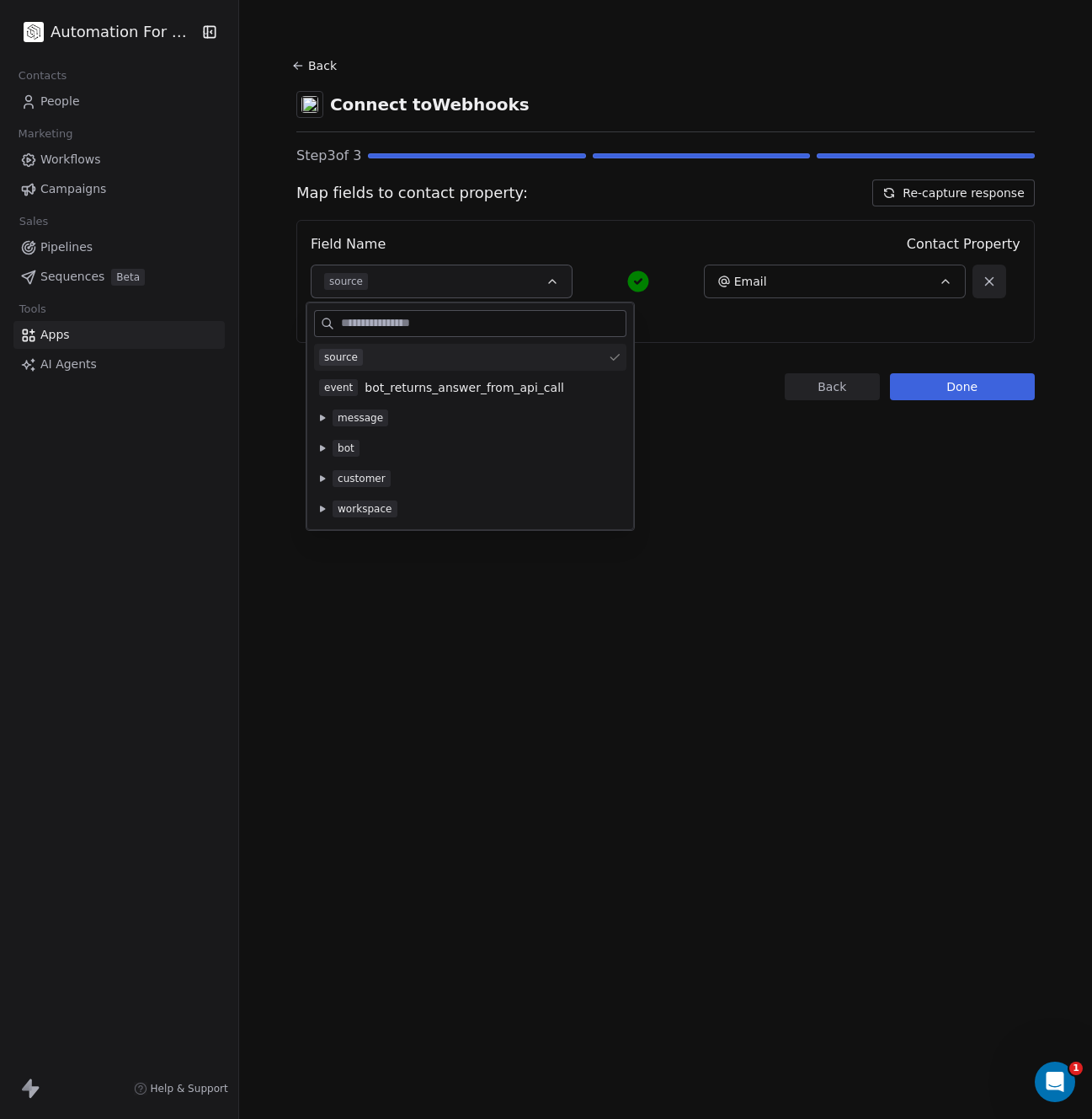
click at [325, 483] on button at bounding box center [322, 479] width 14 height 14
click at [325, 539] on icon at bounding box center [322, 539] width 7 height 7
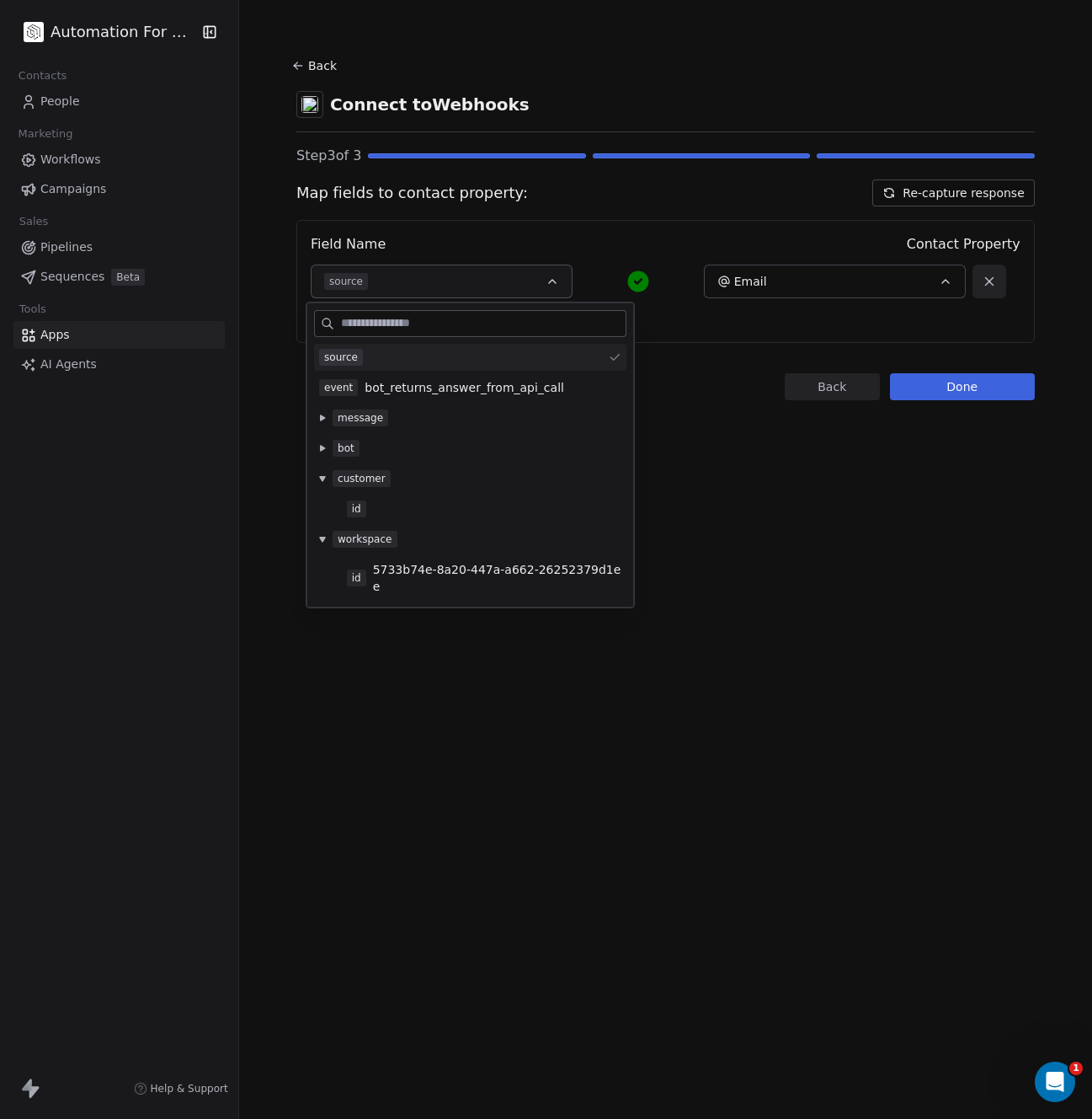
click at [324, 452] on button at bounding box center [322, 449] width 14 height 14
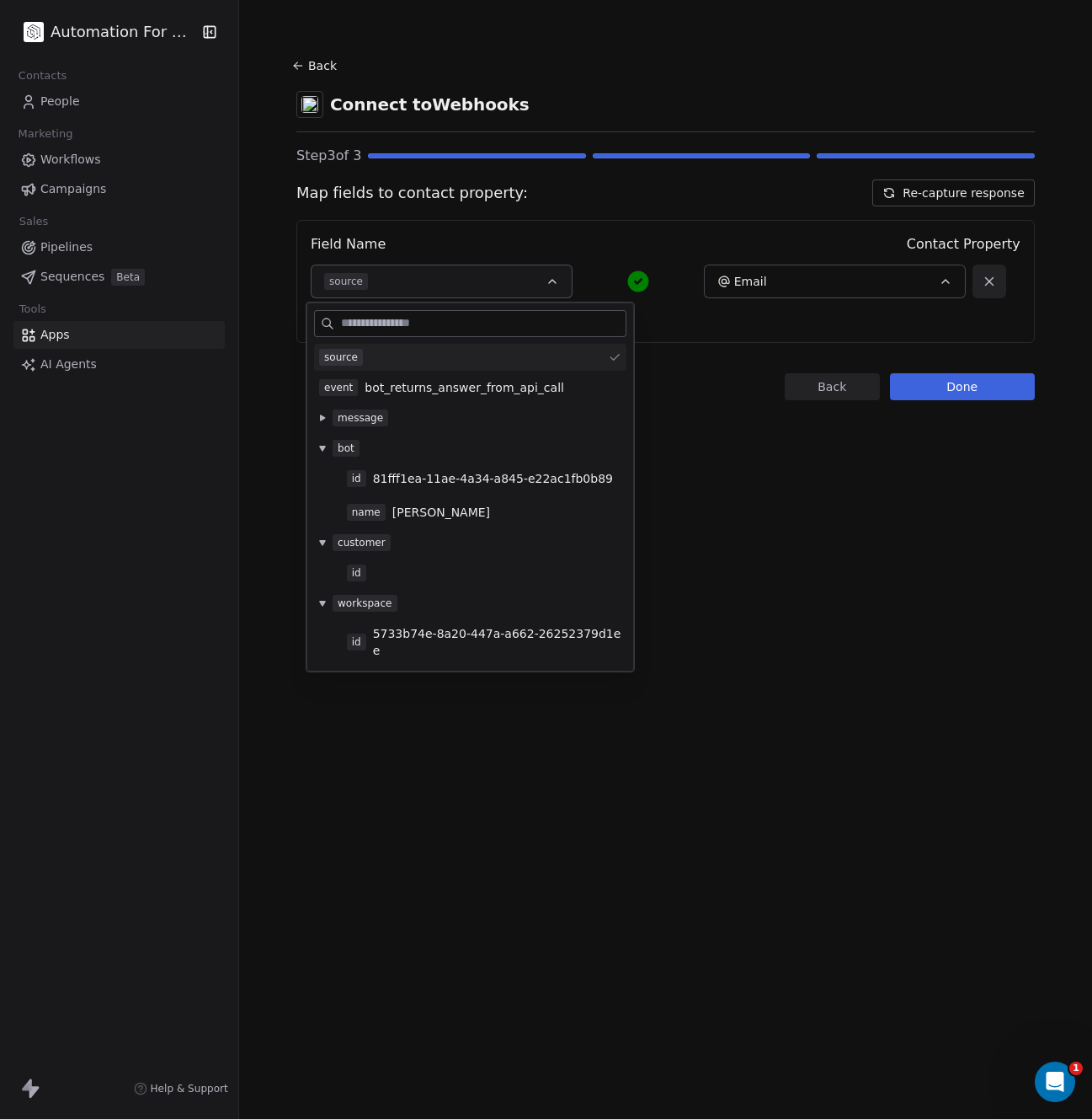
click at [325, 418] on icon at bounding box center [322, 417] width 7 height 7
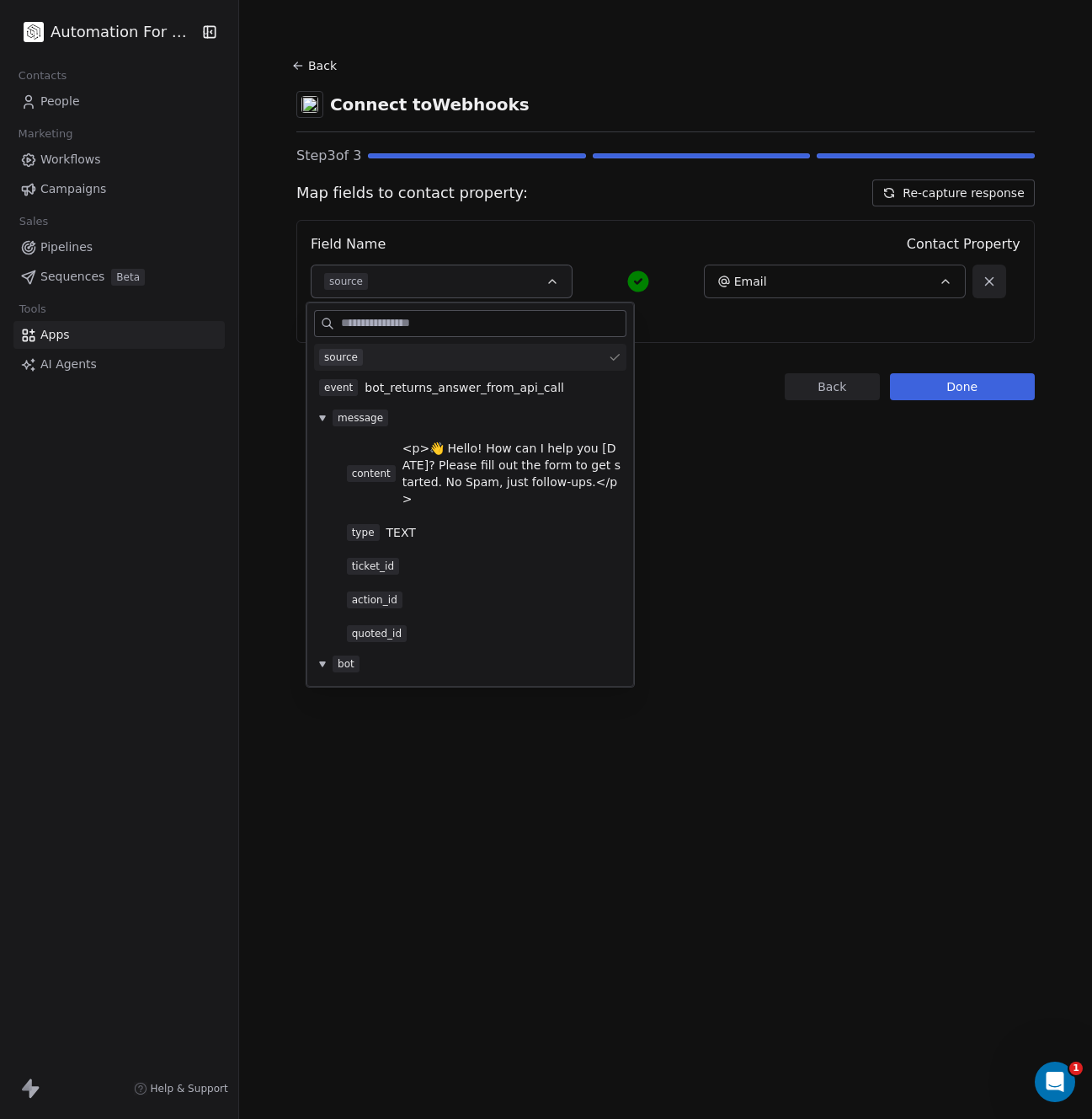
scroll to position [21, 0]
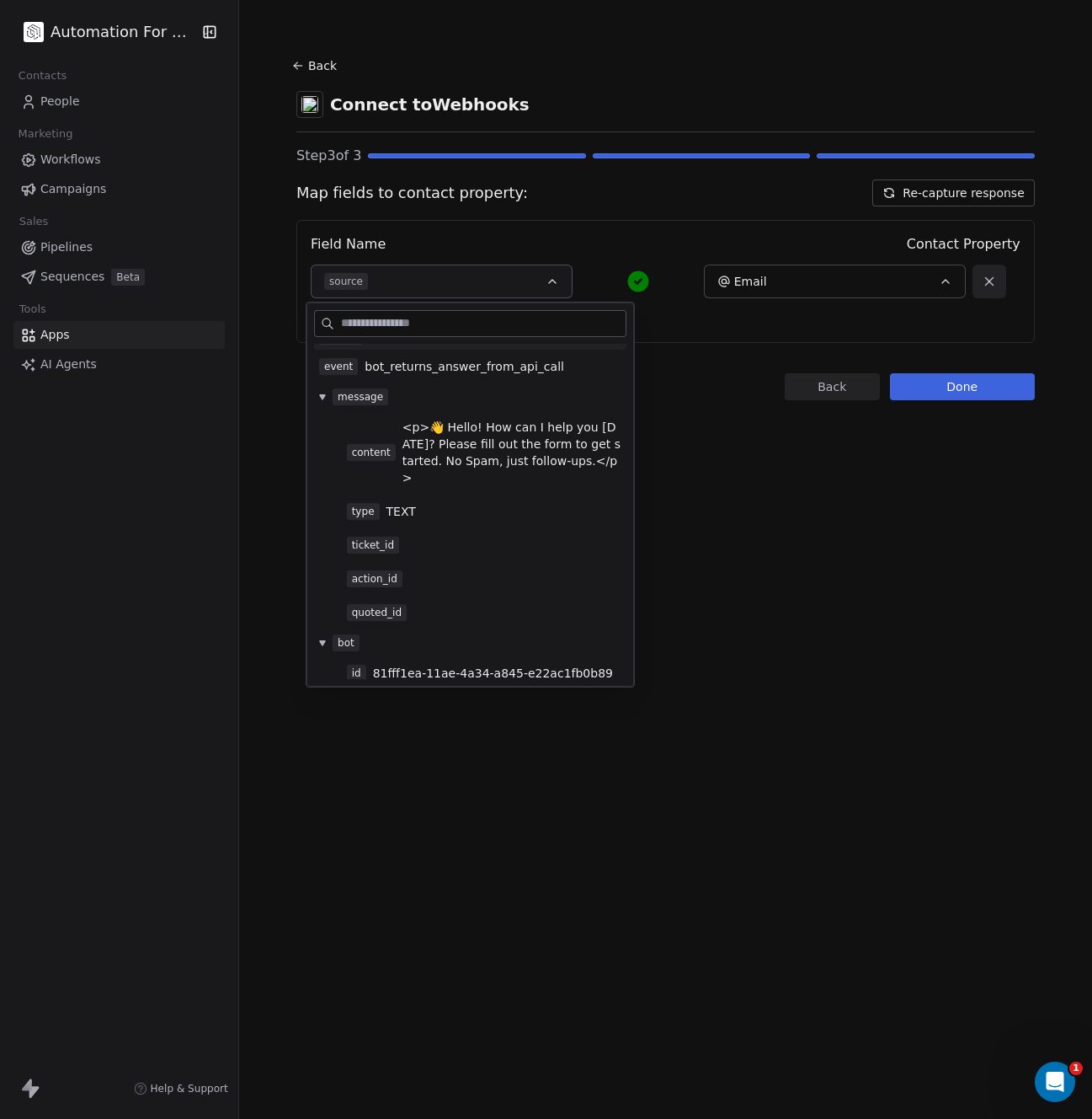
click at [731, 561] on div "Back Connect to Webhooks Step 3 of 3 Map fields to contact property: Re-capture…" at bounding box center [666, 559] width 853 height 1119
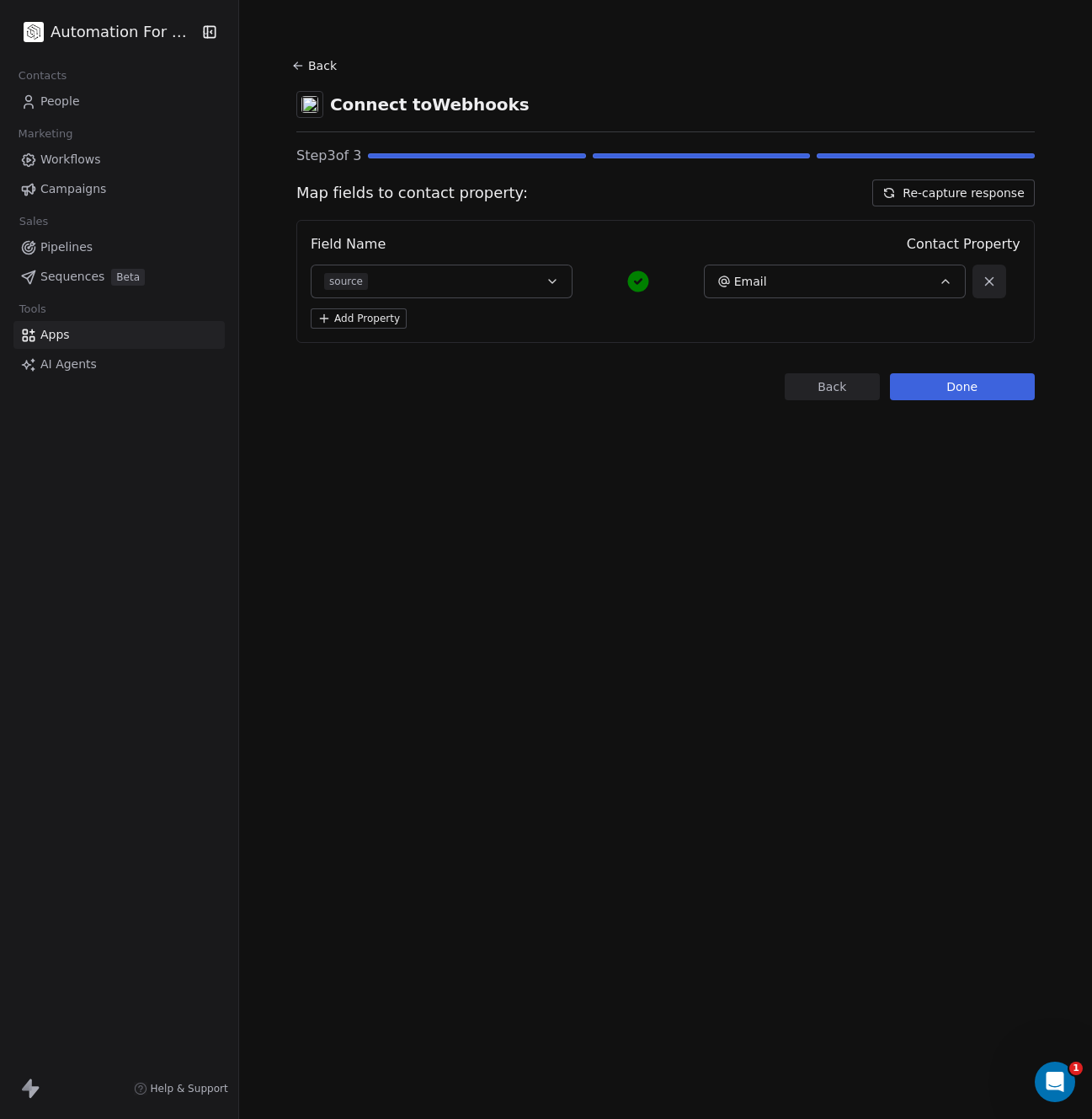
click at [317, 318] on icon at bounding box center [324, 318] width 14 height 14
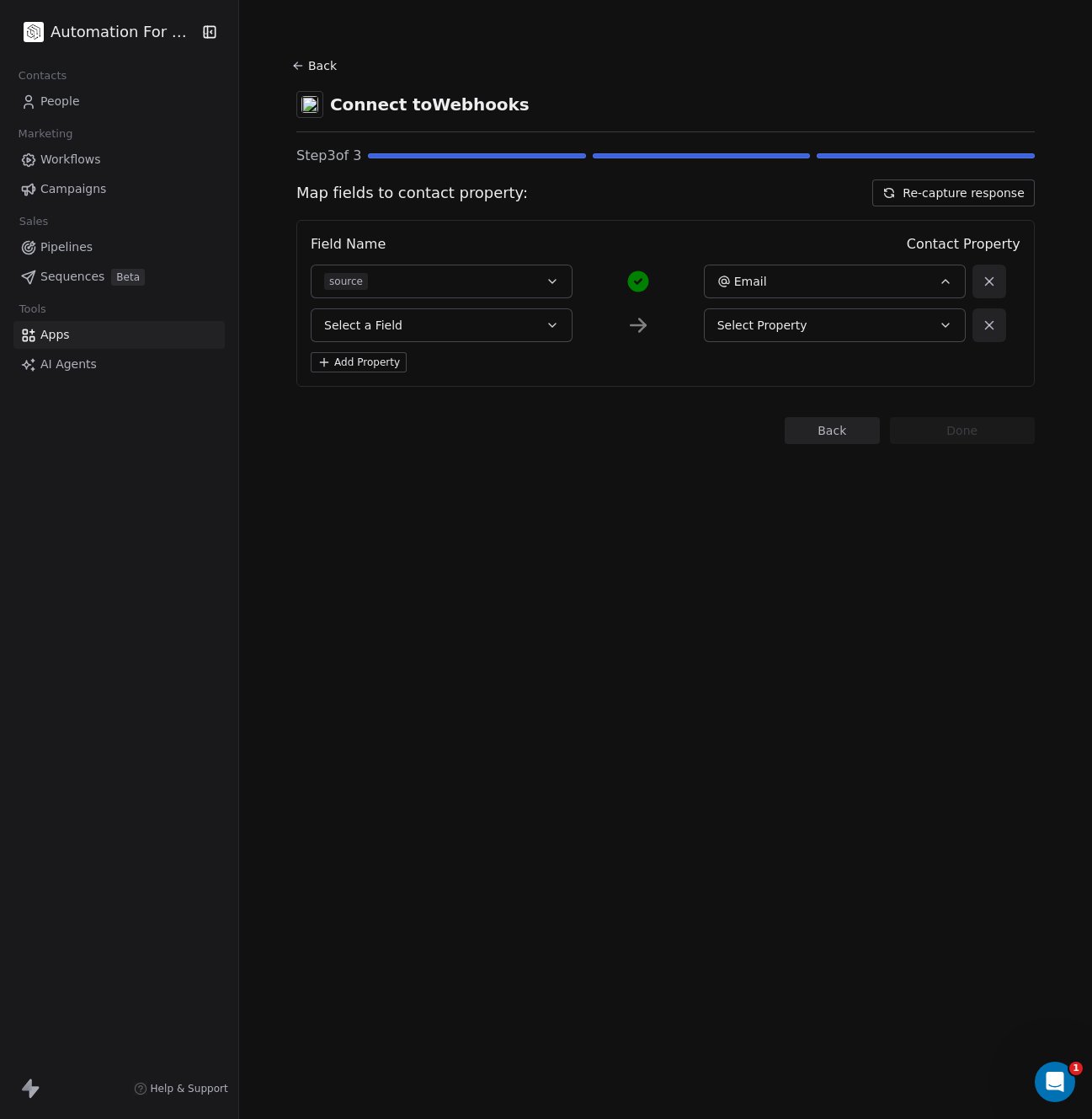
click at [401, 329] on button "Select a Field" at bounding box center [442, 325] width 262 height 34
type input "*"
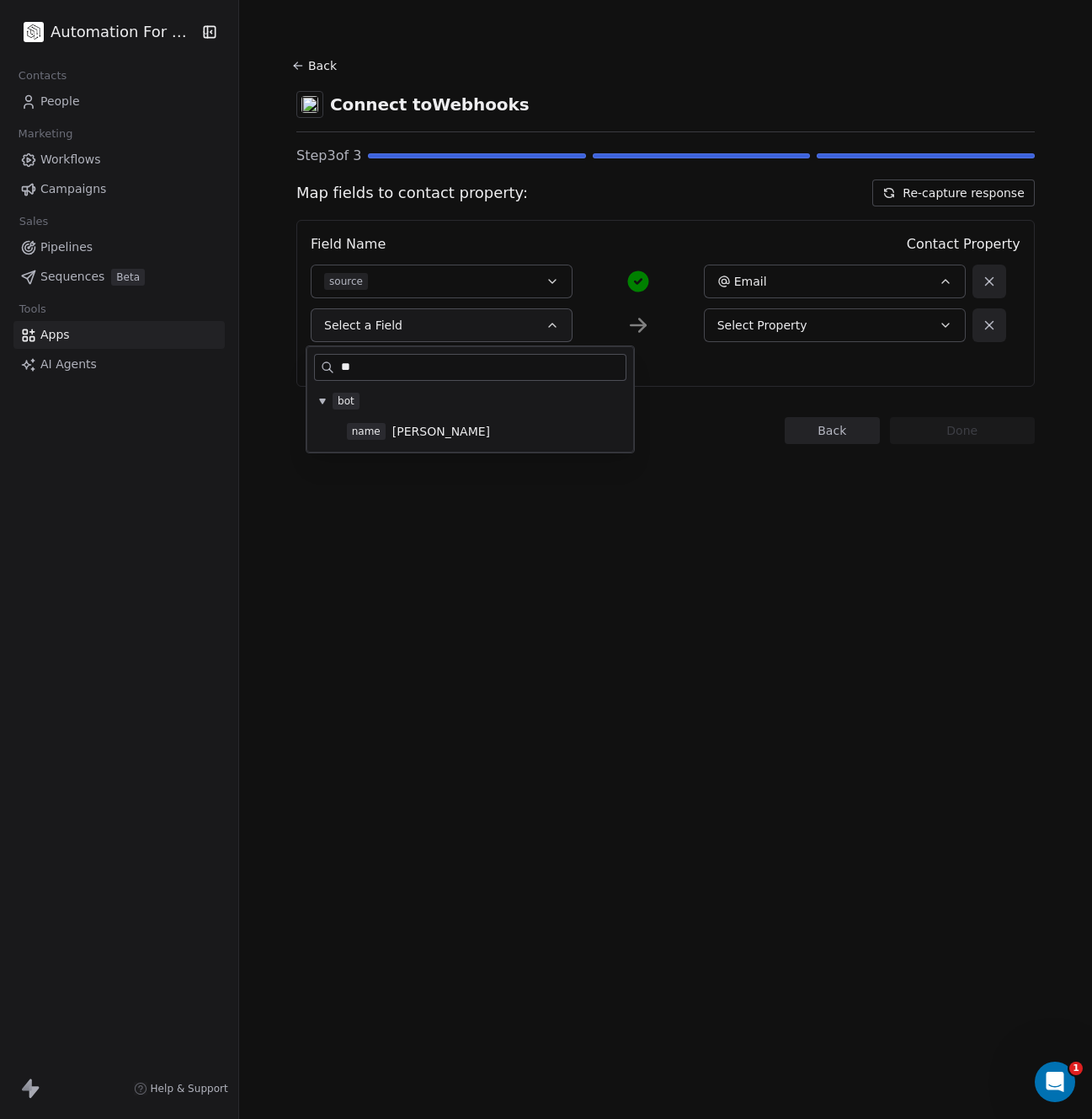
type input "*"
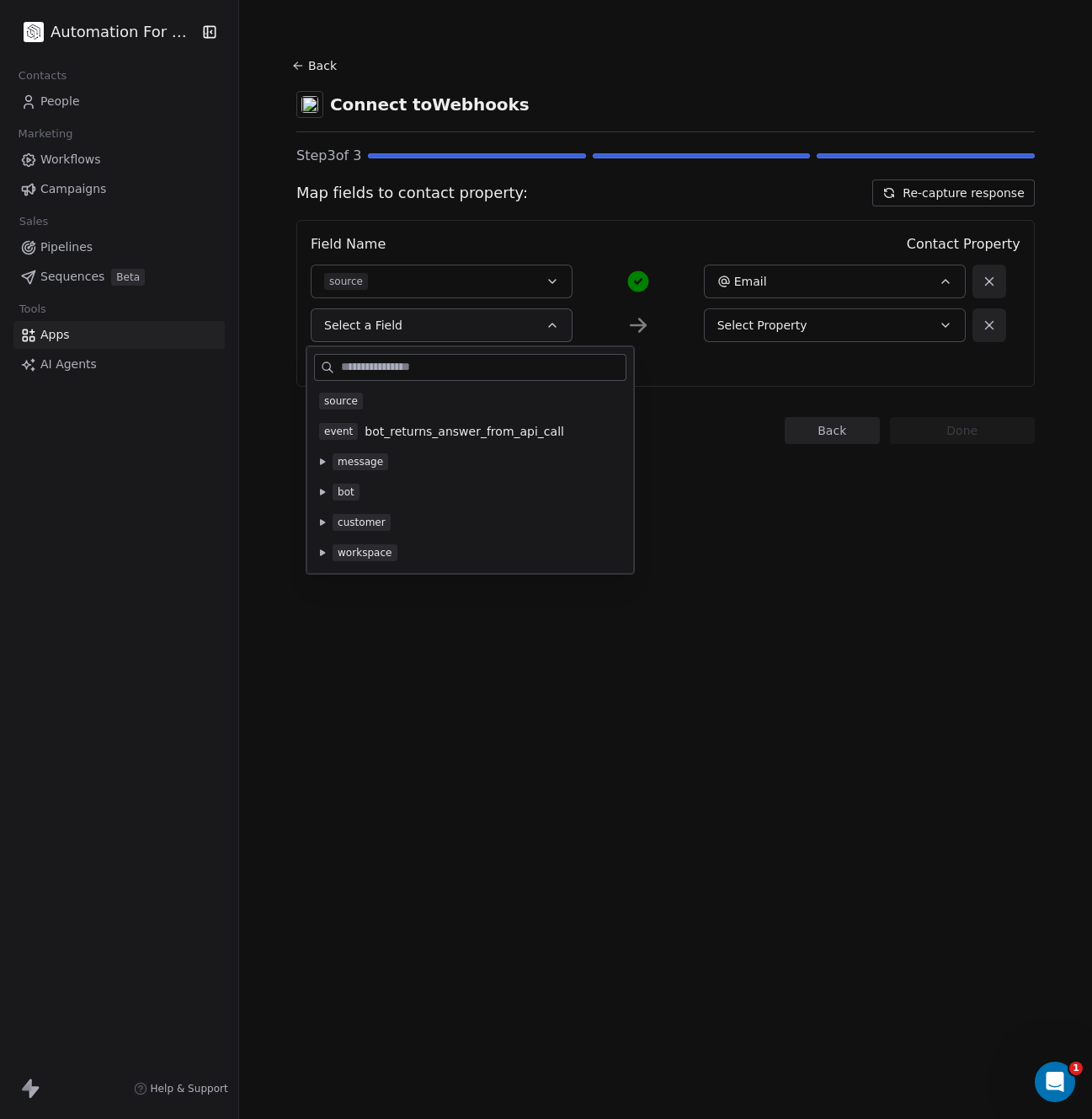
click at [819, 567] on div "Back Connect to Webhooks Step 3 of 3 Map fields to contact property: Re-capture…" at bounding box center [666, 559] width 853 height 1119
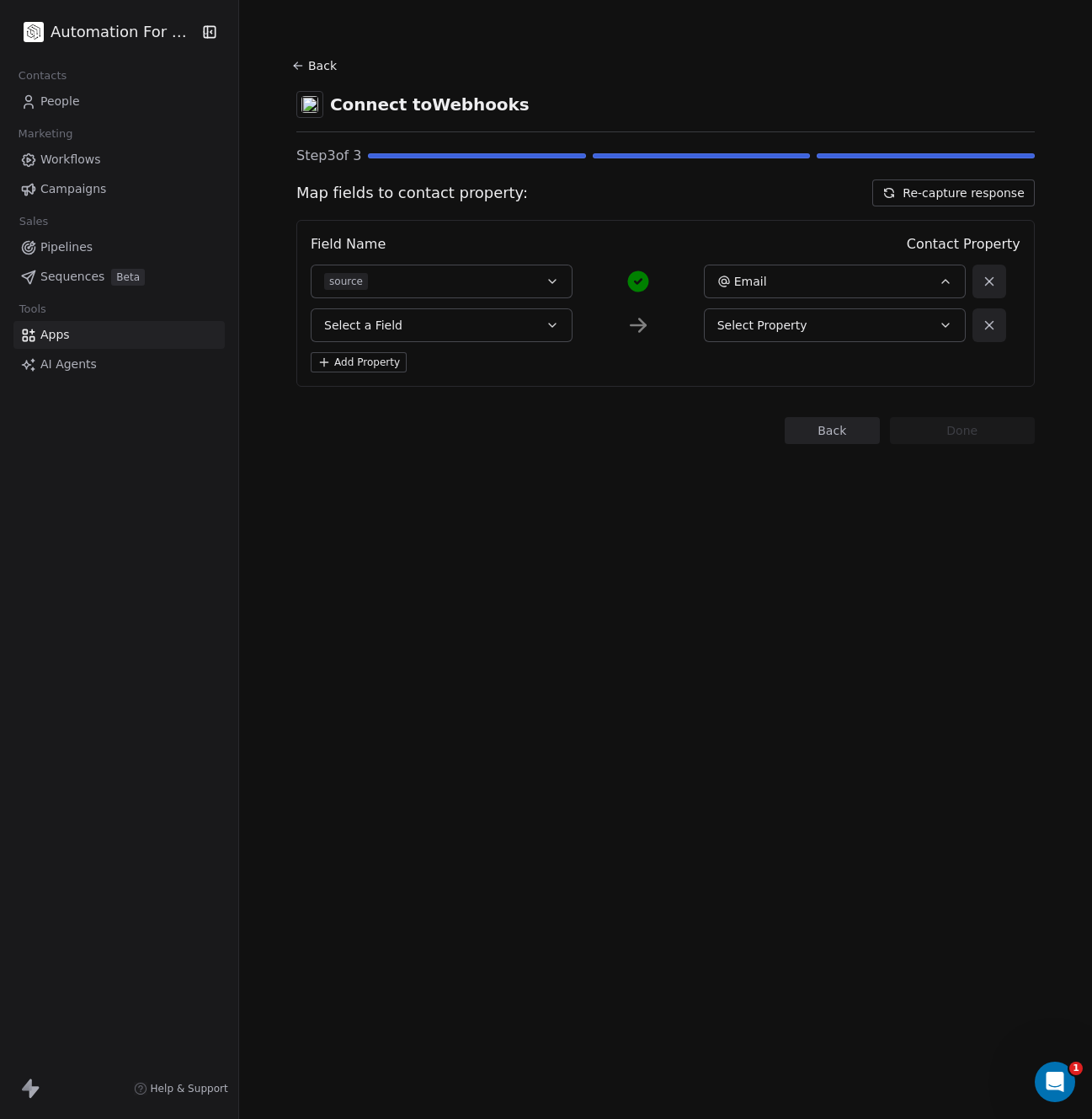
click at [344, 277] on span "source" at bounding box center [346, 281] width 43 height 17
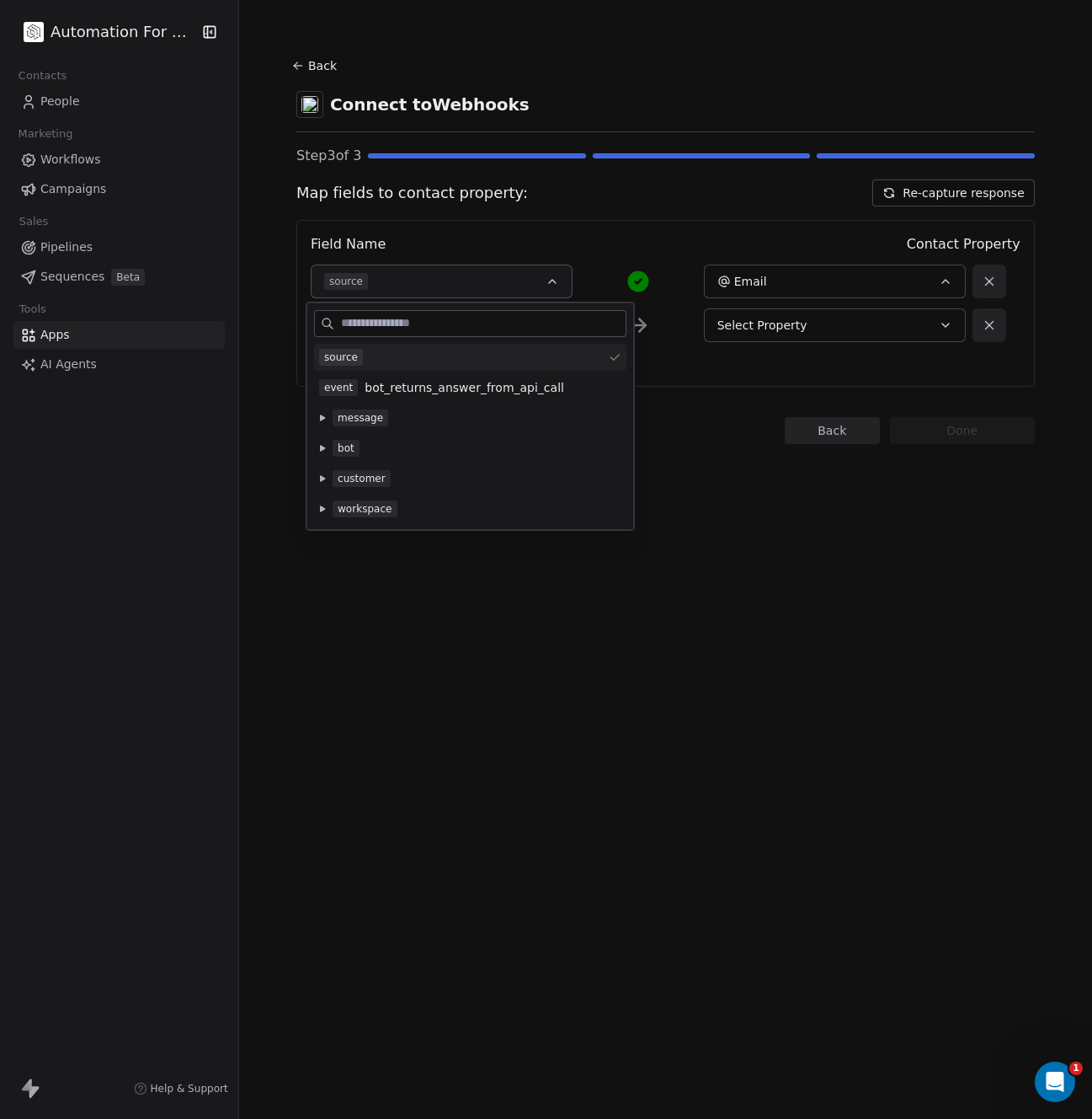
click at [319, 507] on button at bounding box center [322, 509] width 14 height 14
click at [320, 480] on icon at bounding box center [322, 478] width 5 height 6
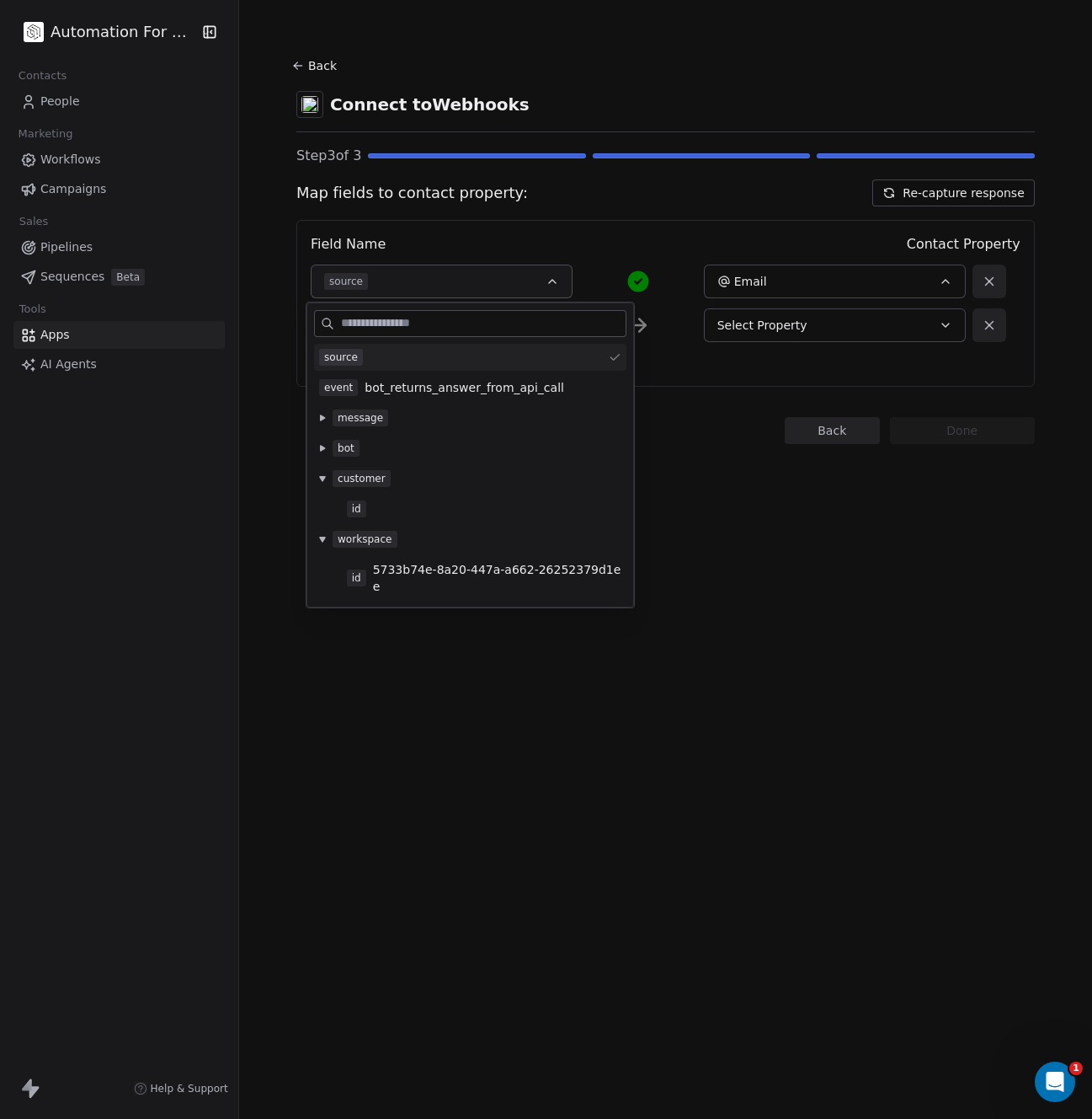
click at [320, 450] on icon at bounding box center [322, 448] width 7 height 7
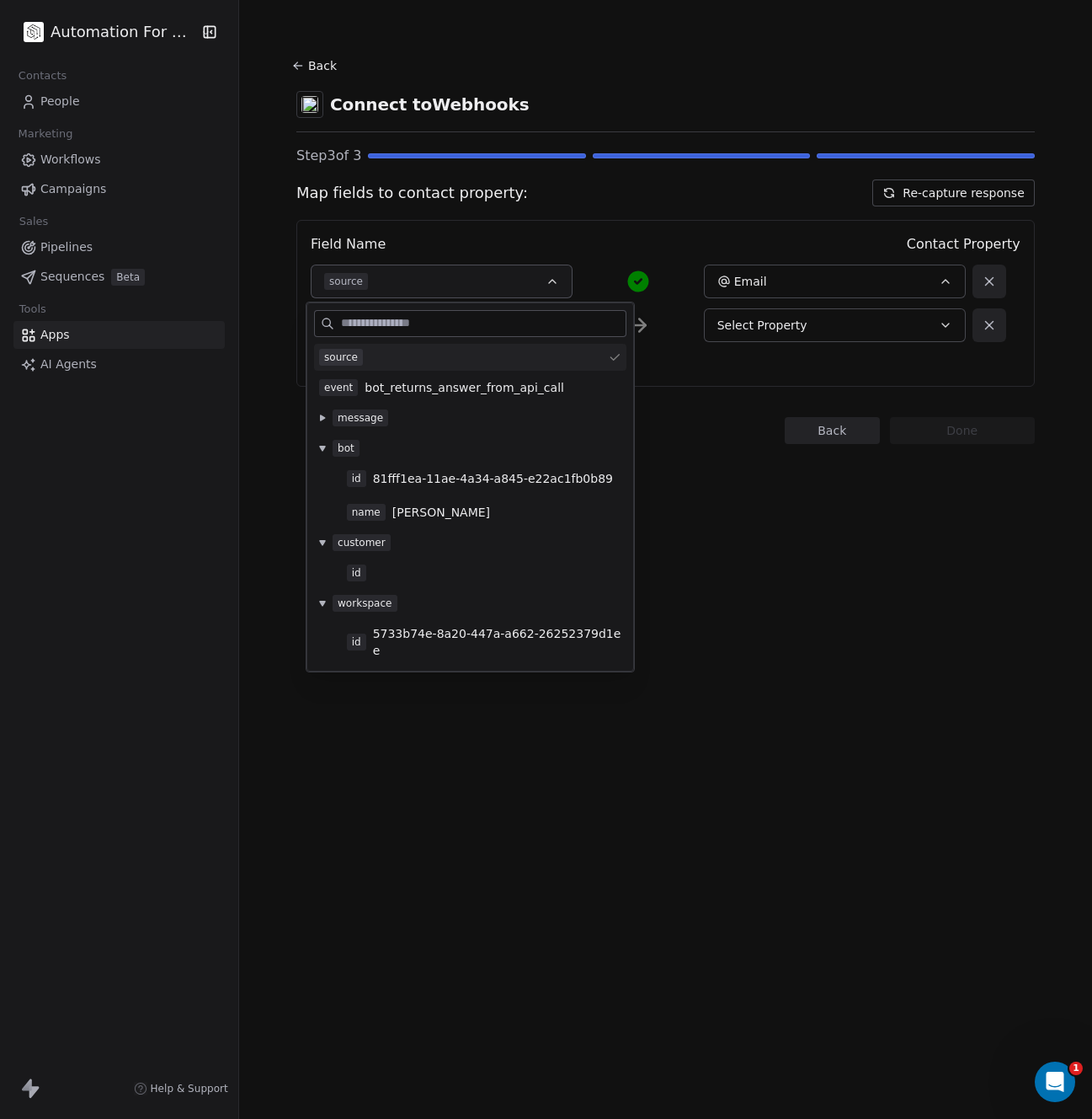
click at [321, 419] on icon at bounding box center [322, 417] width 5 height 6
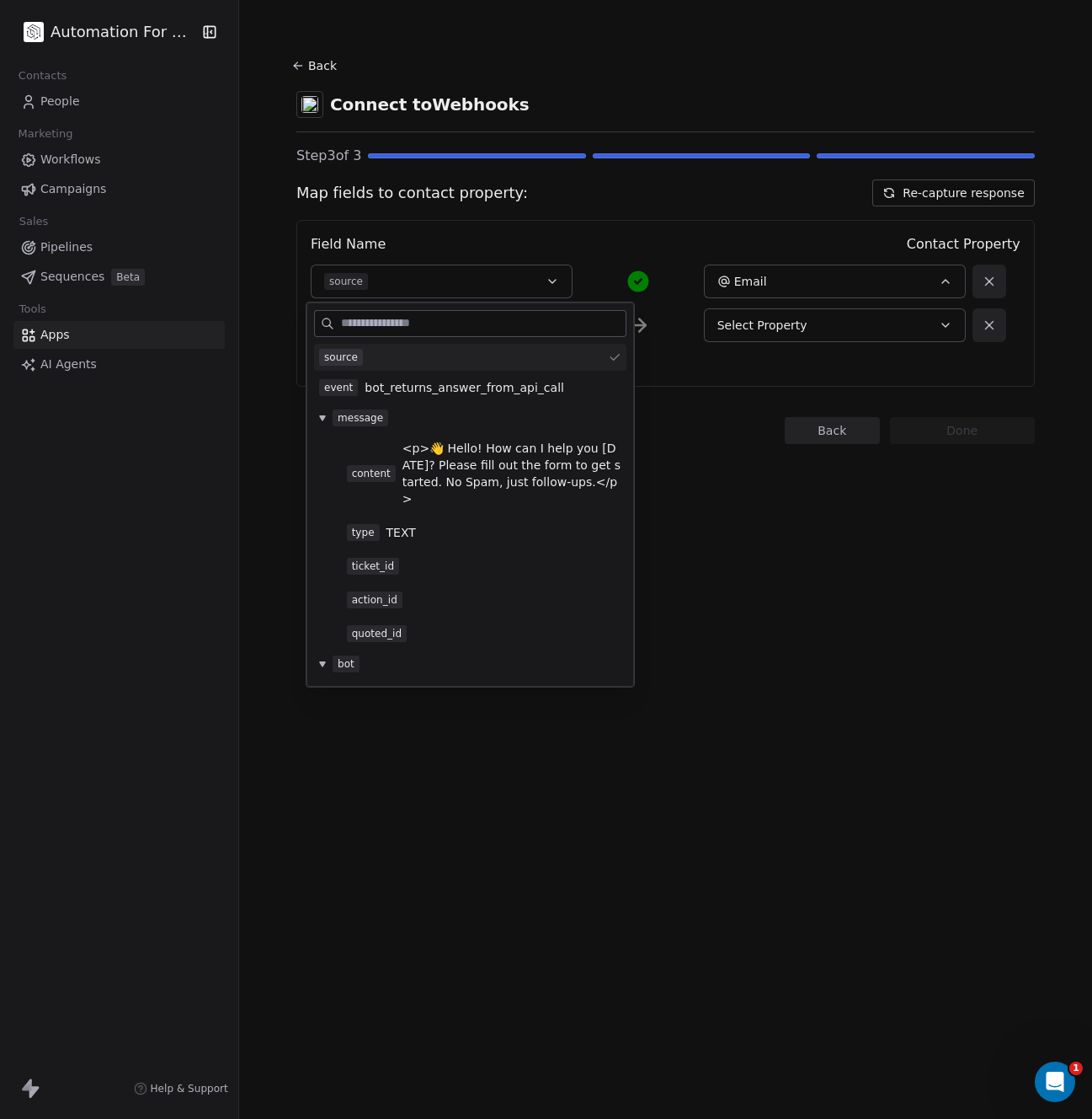
click at [706, 589] on div "Back Connect to Webhooks Step 3 of 3 Map fields to contact property: Re-capture…" at bounding box center [666, 559] width 853 height 1119
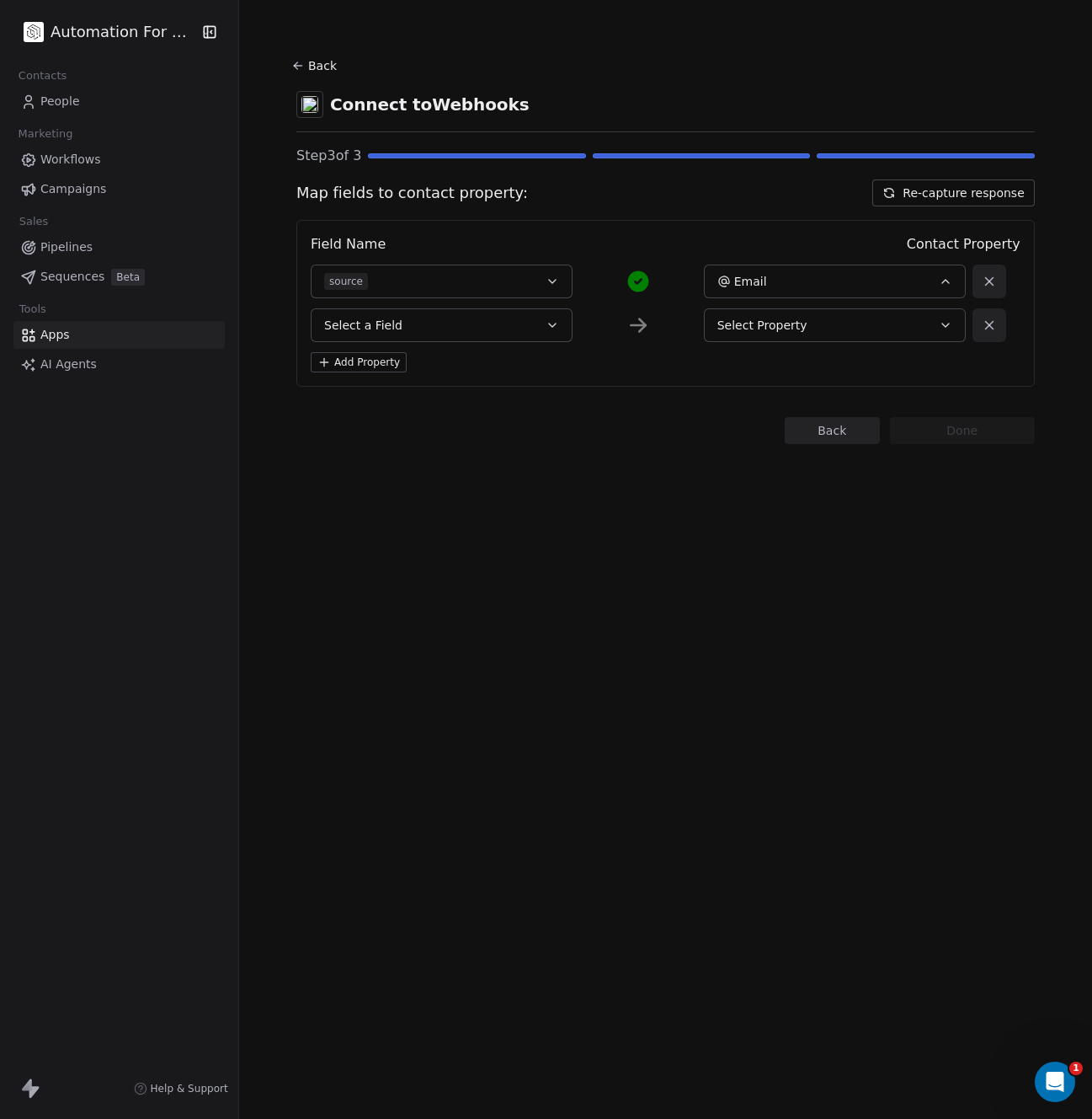
click at [888, 190] on icon at bounding box center [890, 193] width 14 height 14
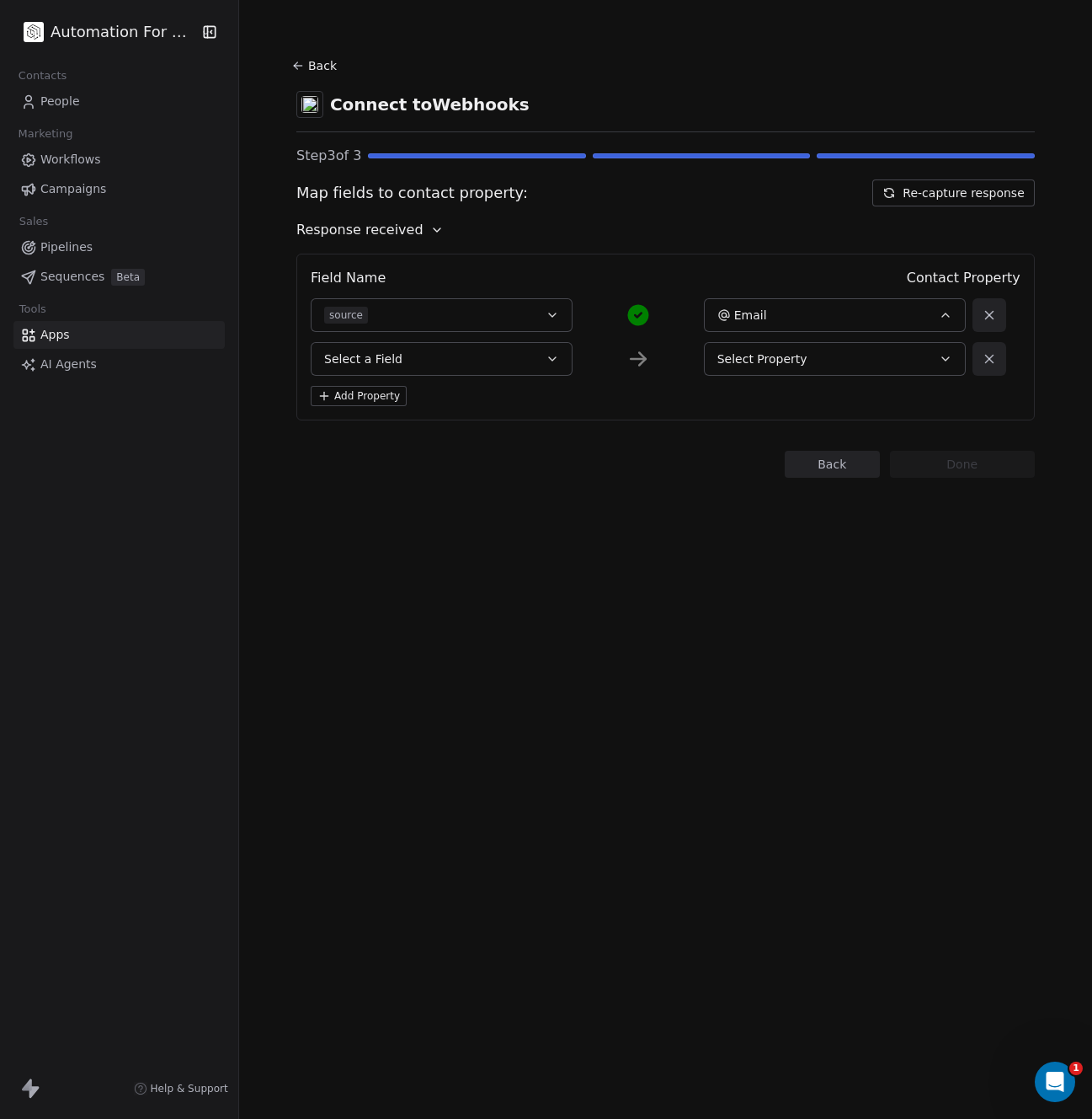
click at [508, 360] on button "Select a Field" at bounding box center [442, 359] width 262 height 34
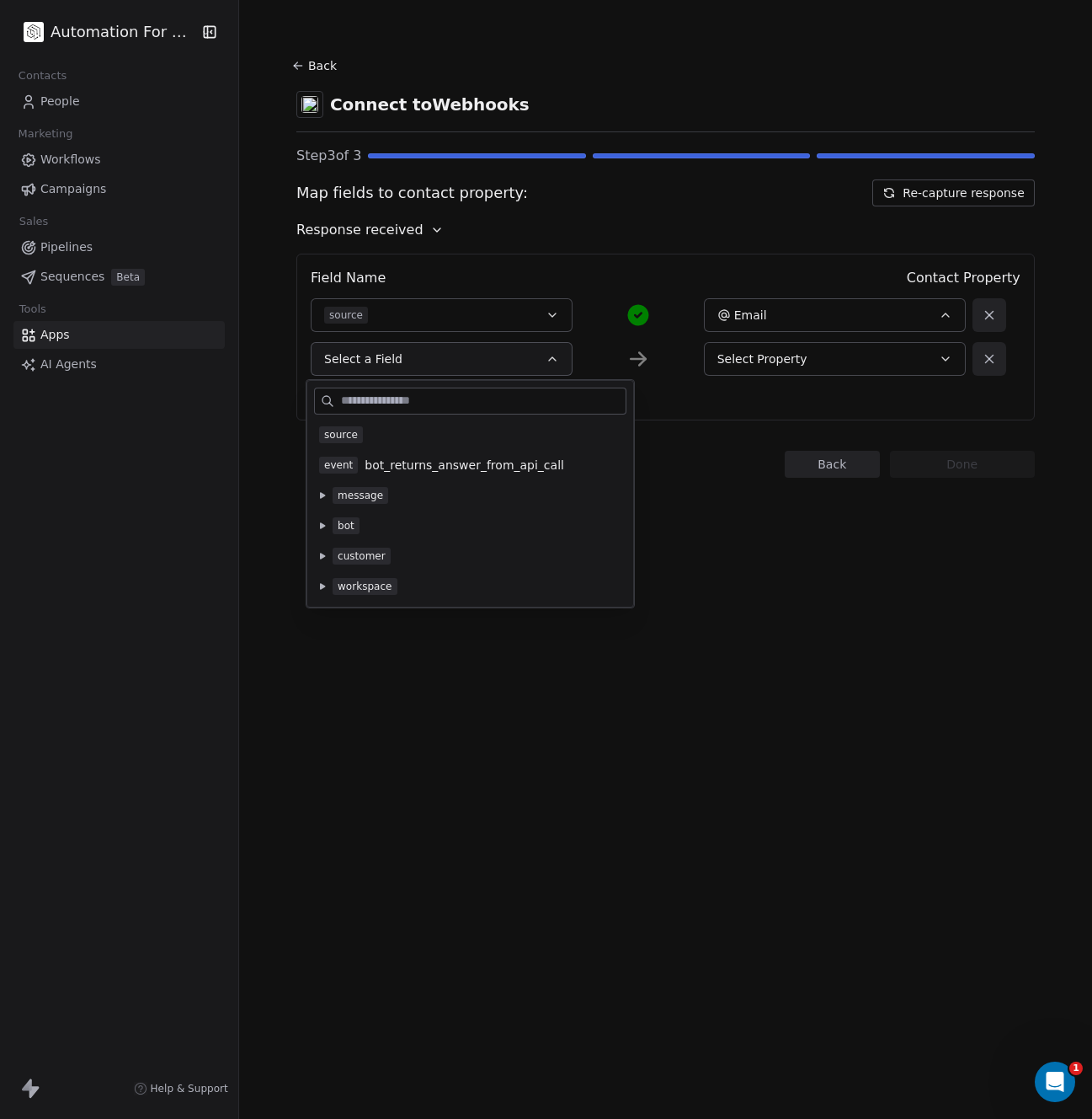
click at [327, 585] on button at bounding box center [322, 587] width 14 height 14
click at [320, 562] on button at bounding box center [322, 556] width 14 height 14
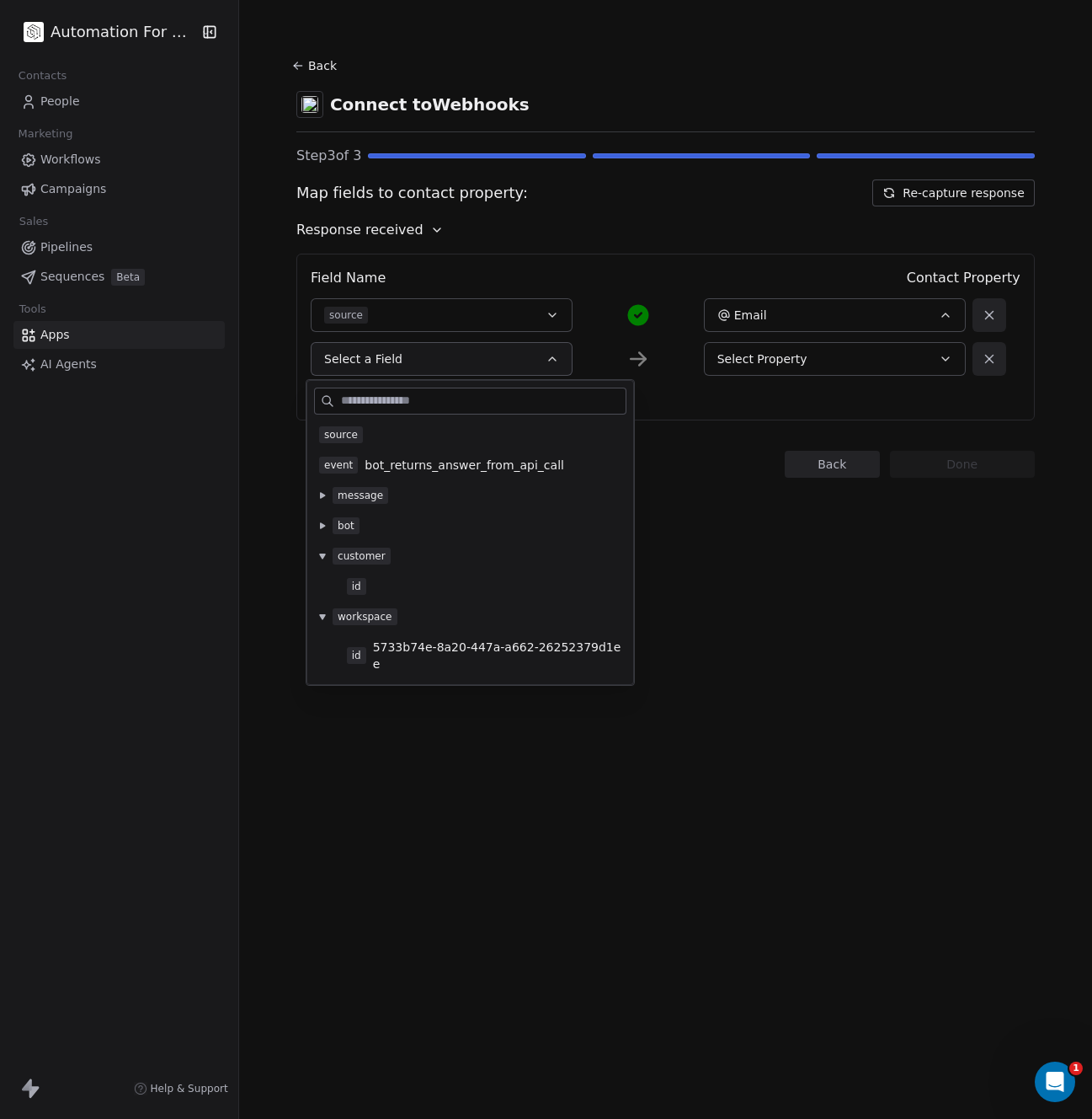
click at [319, 525] on icon at bounding box center [322, 525] width 7 height 7
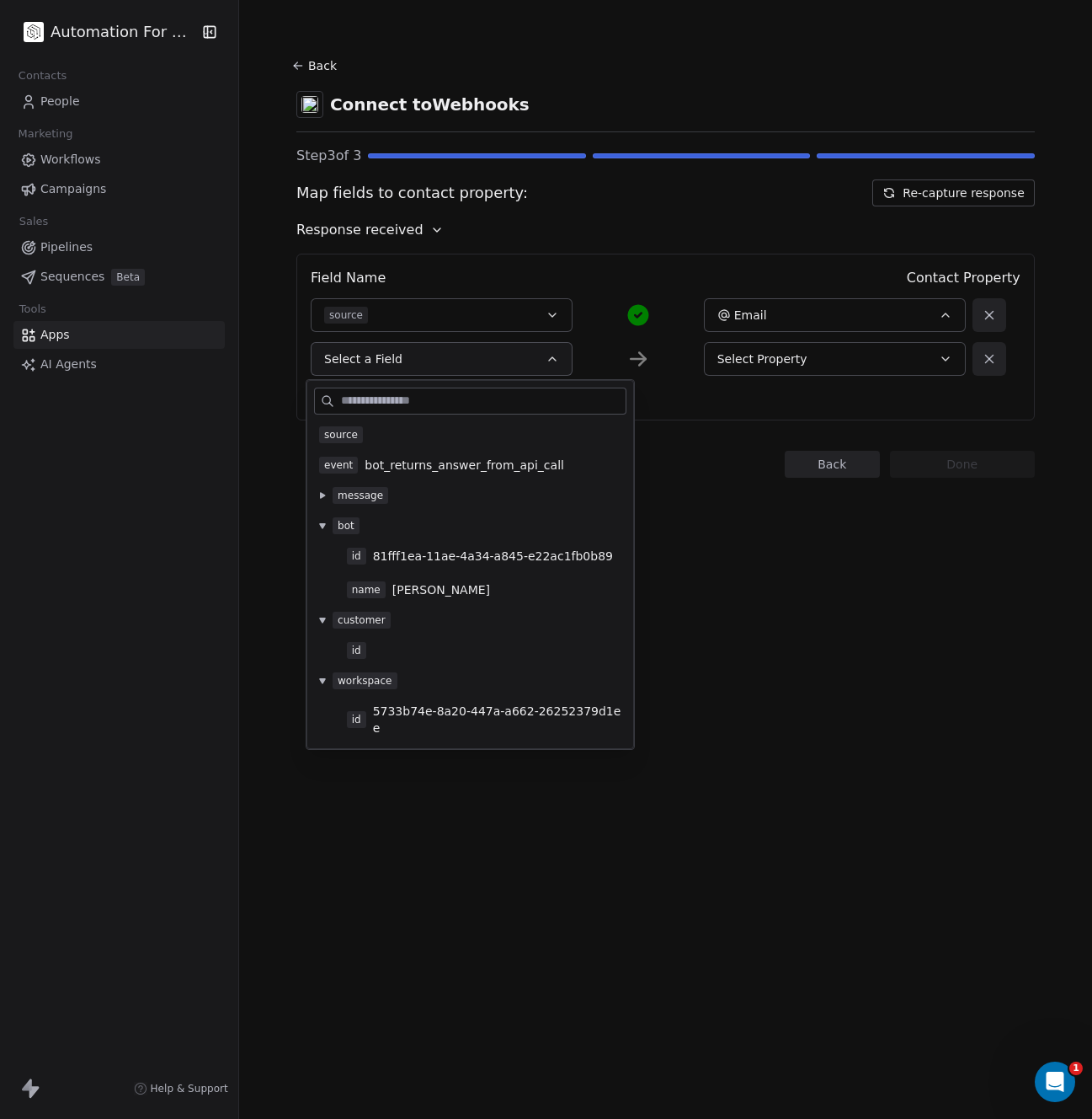
click at [320, 501] on button at bounding box center [322, 496] width 14 height 14
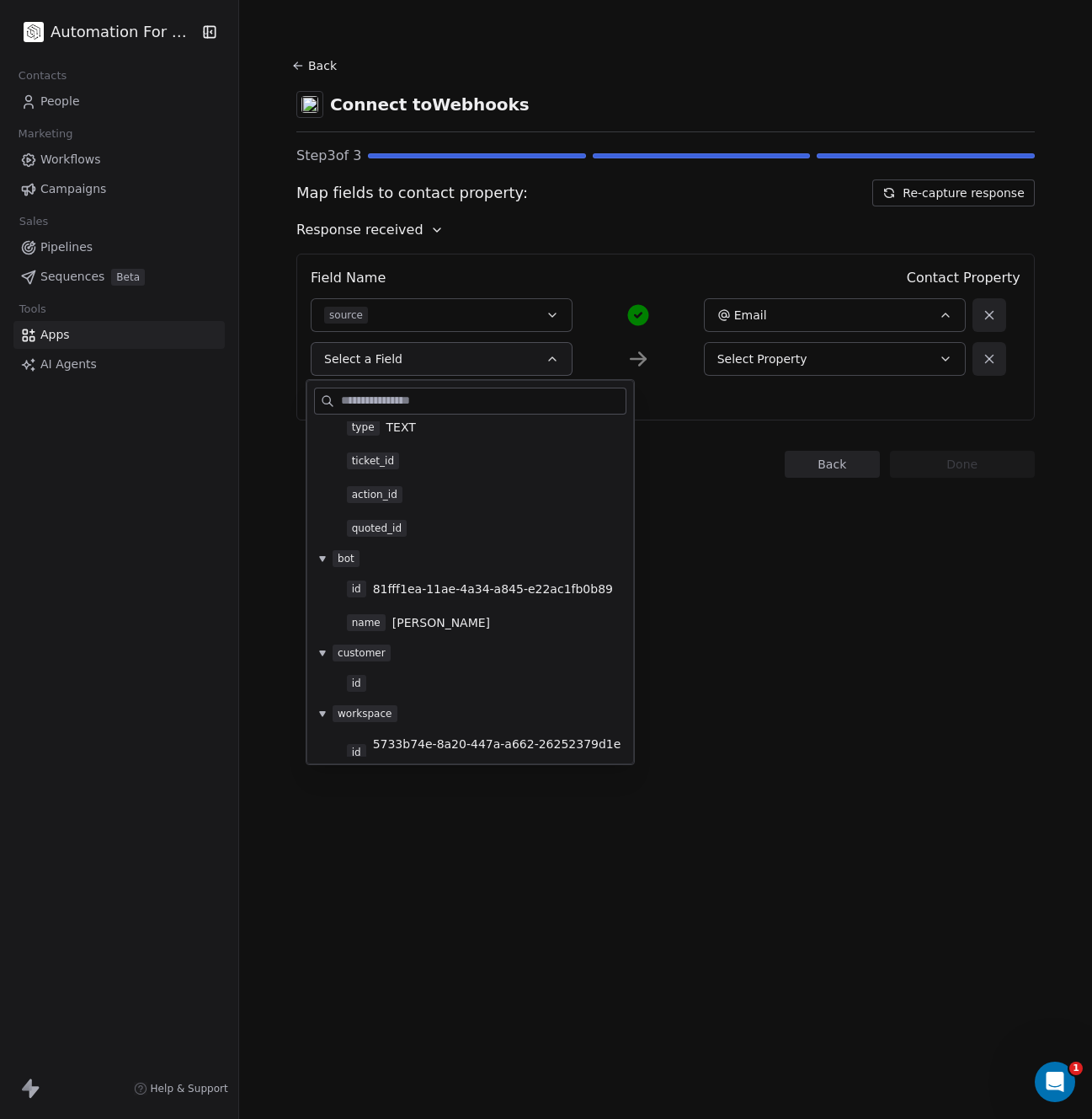
scroll to position [0, 0]
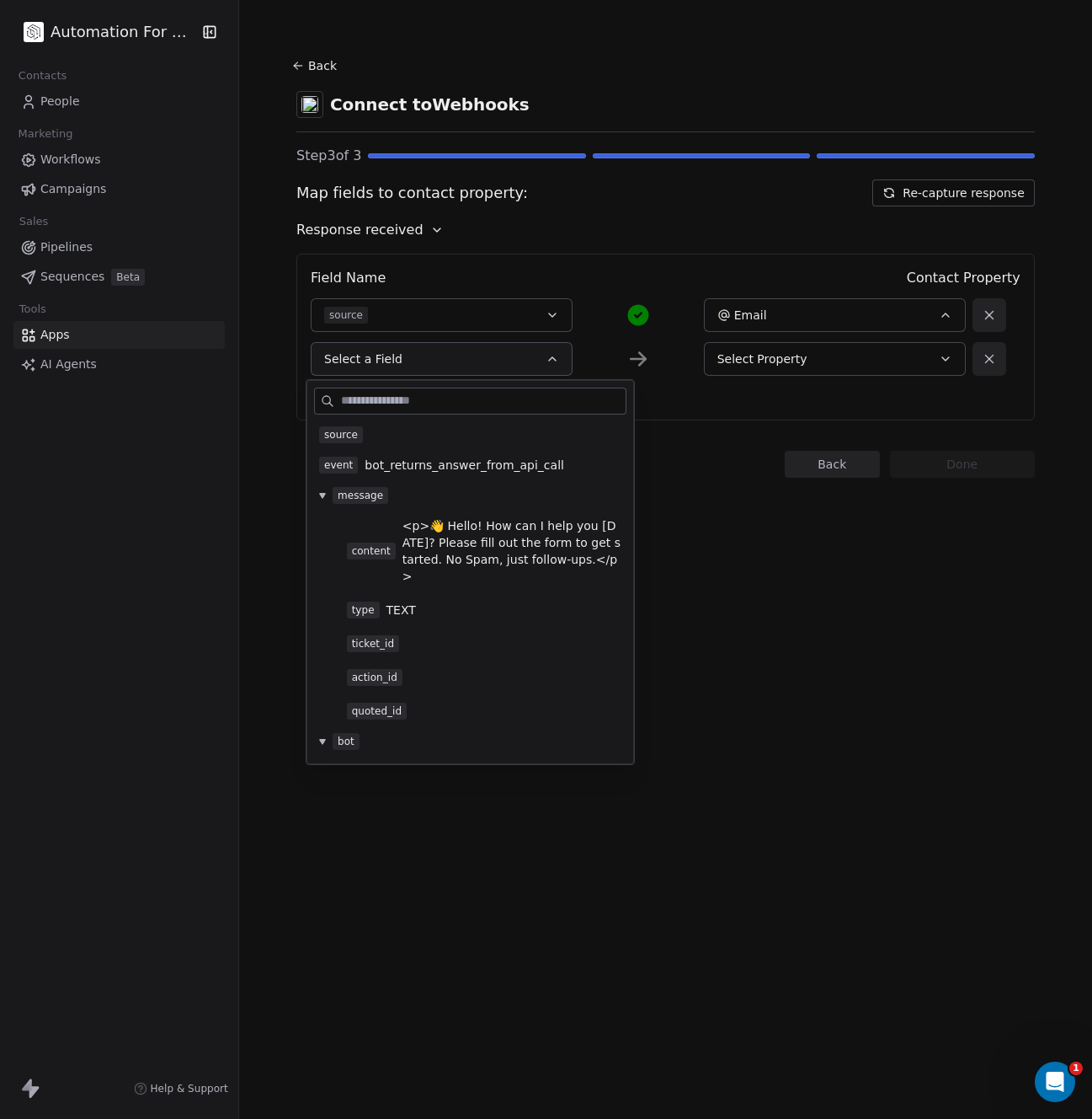
click at [910, 831] on div "Back Connect to Webhooks Step 3 of 3 Map fields to contact property: Re-capture…" at bounding box center [666, 559] width 853 height 1119
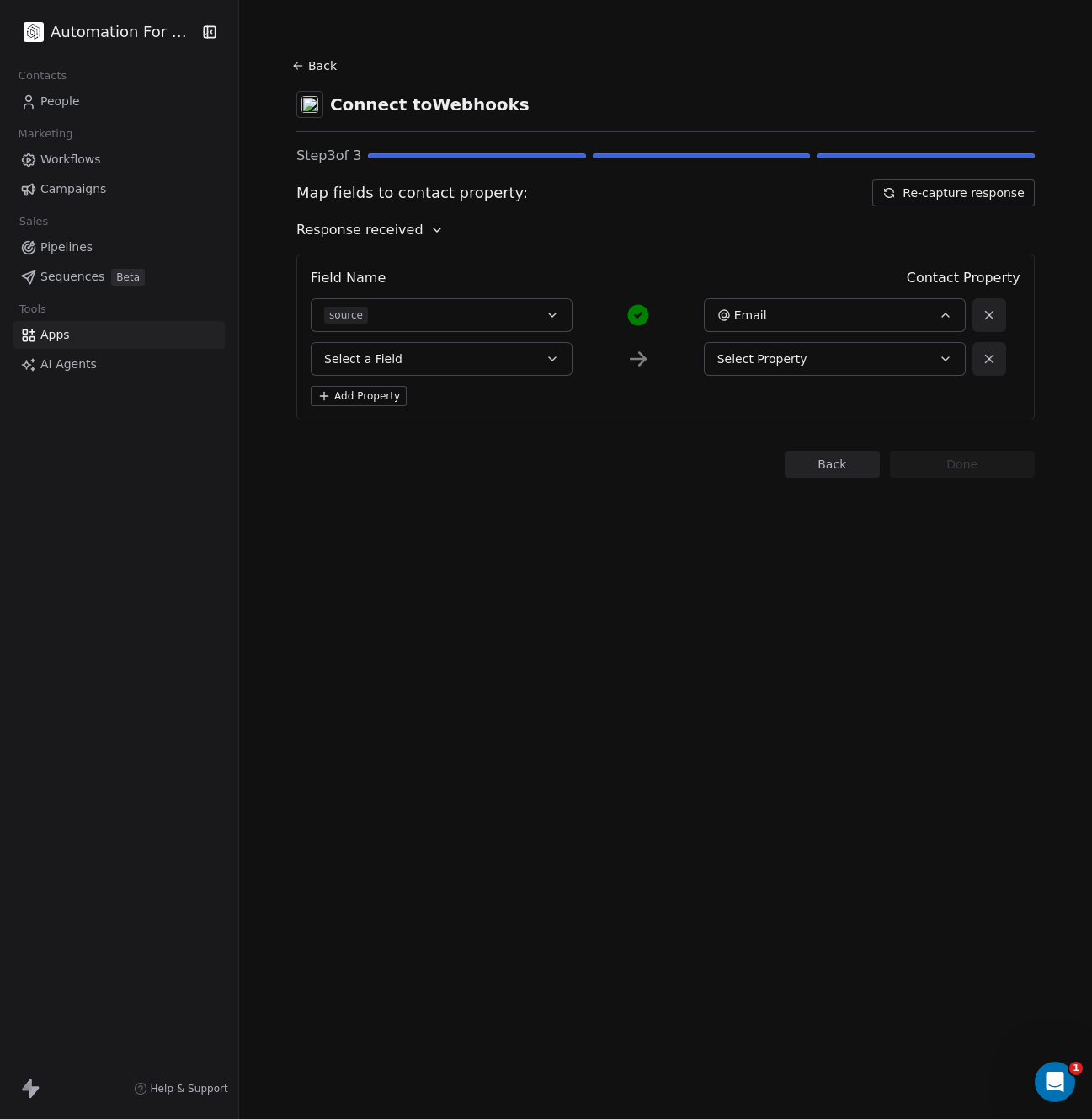
click at [55, 102] on span "People" at bounding box center [60, 102] width 39 height 18
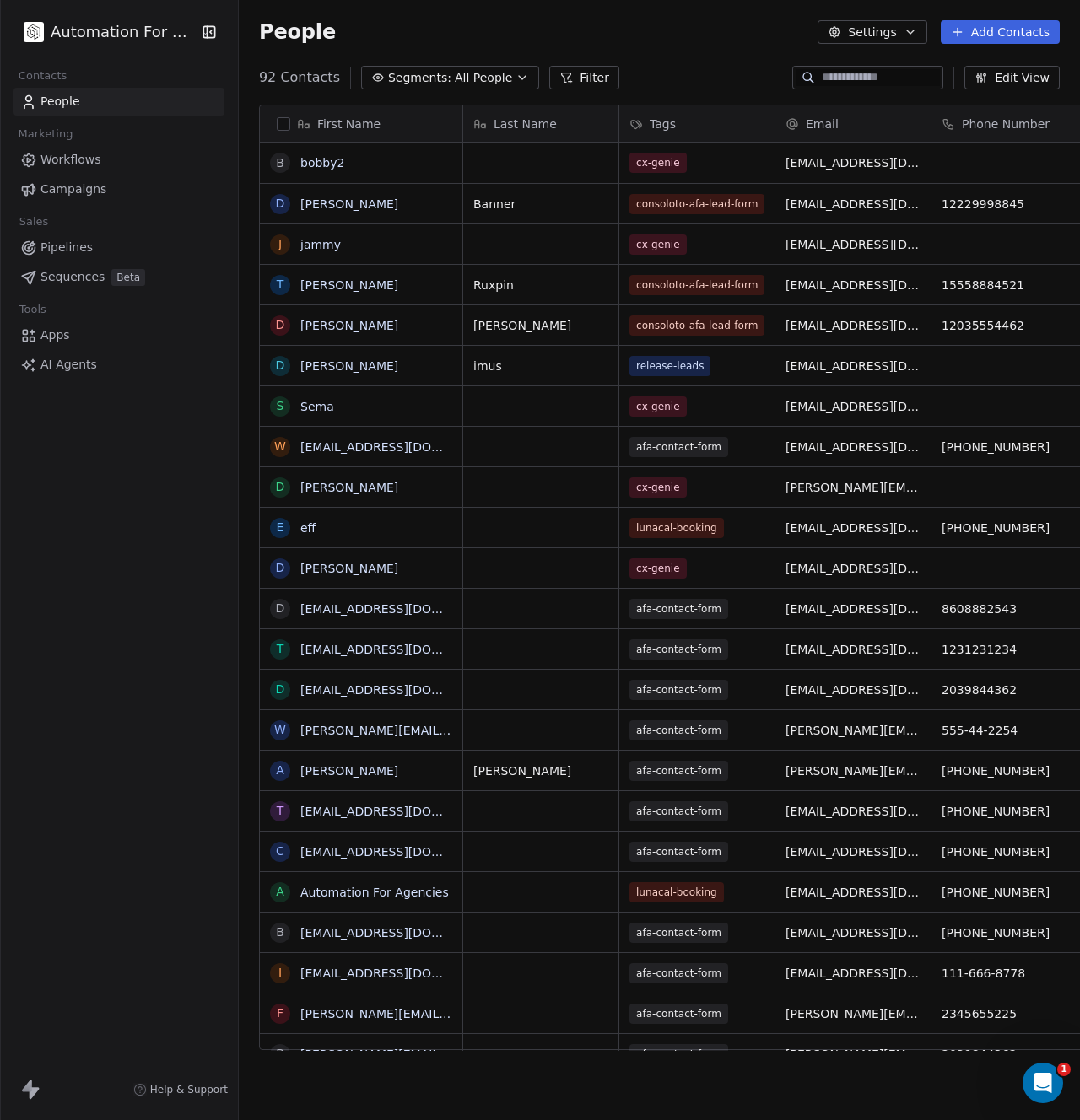
scroll to position [14, 13]
